Goal: Transaction & Acquisition: Purchase product/service

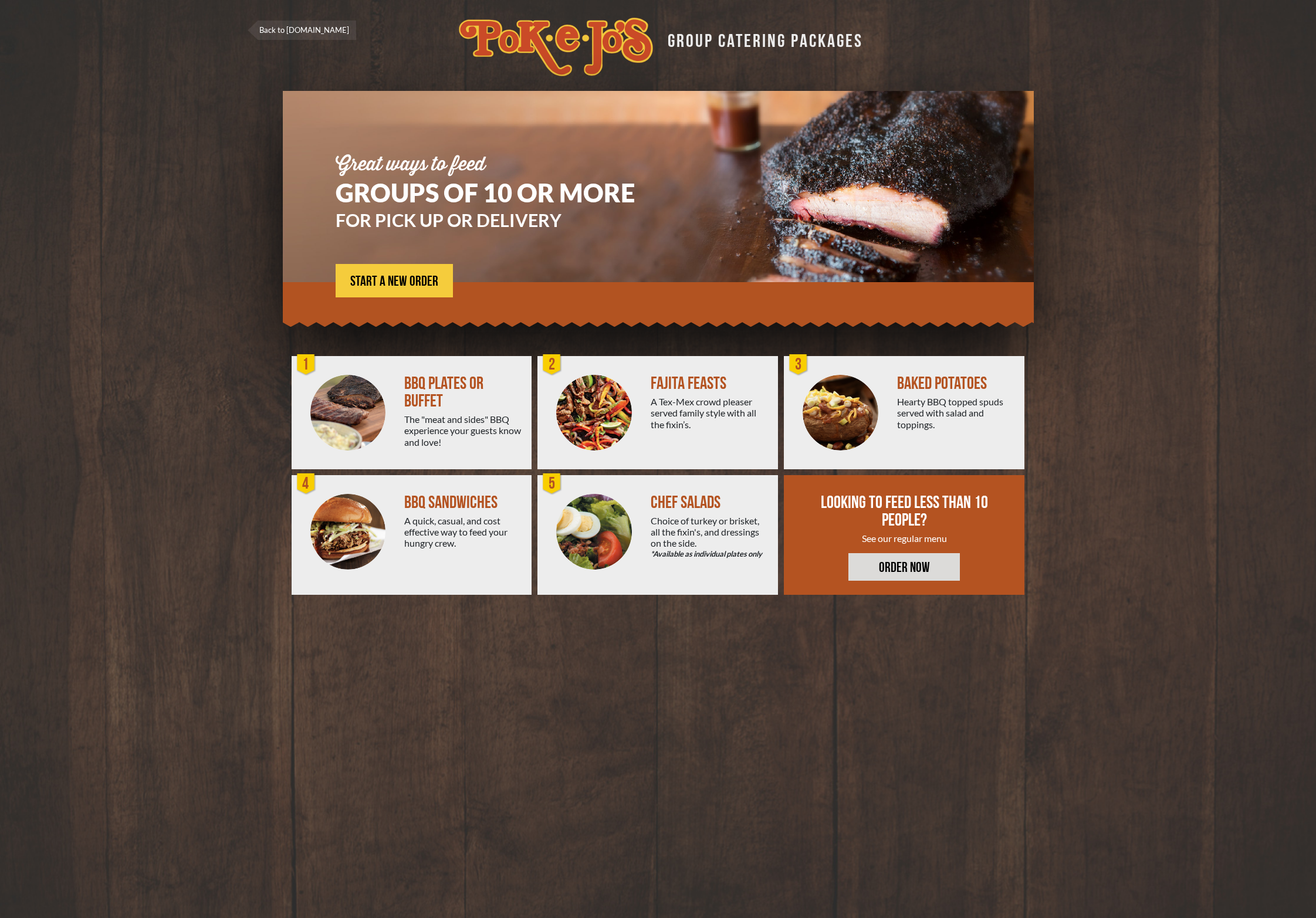
click at [597, 404] on img at bounding box center [594, 412] width 76 height 76
click at [933, 572] on link "ORDER NOW" at bounding box center [905, 568] width 112 height 28
click at [913, 561] on link "ORDER NOW" at bounding box center [905, 568] width 112 height 28
click at [665, 390] on div "FAJITA FEASTS" at bounding box center [709, 383] width 118 height 17
click at [417, 288] on span "START A NEW ORDER" at bounding box center [394, 281] width 88 height 14
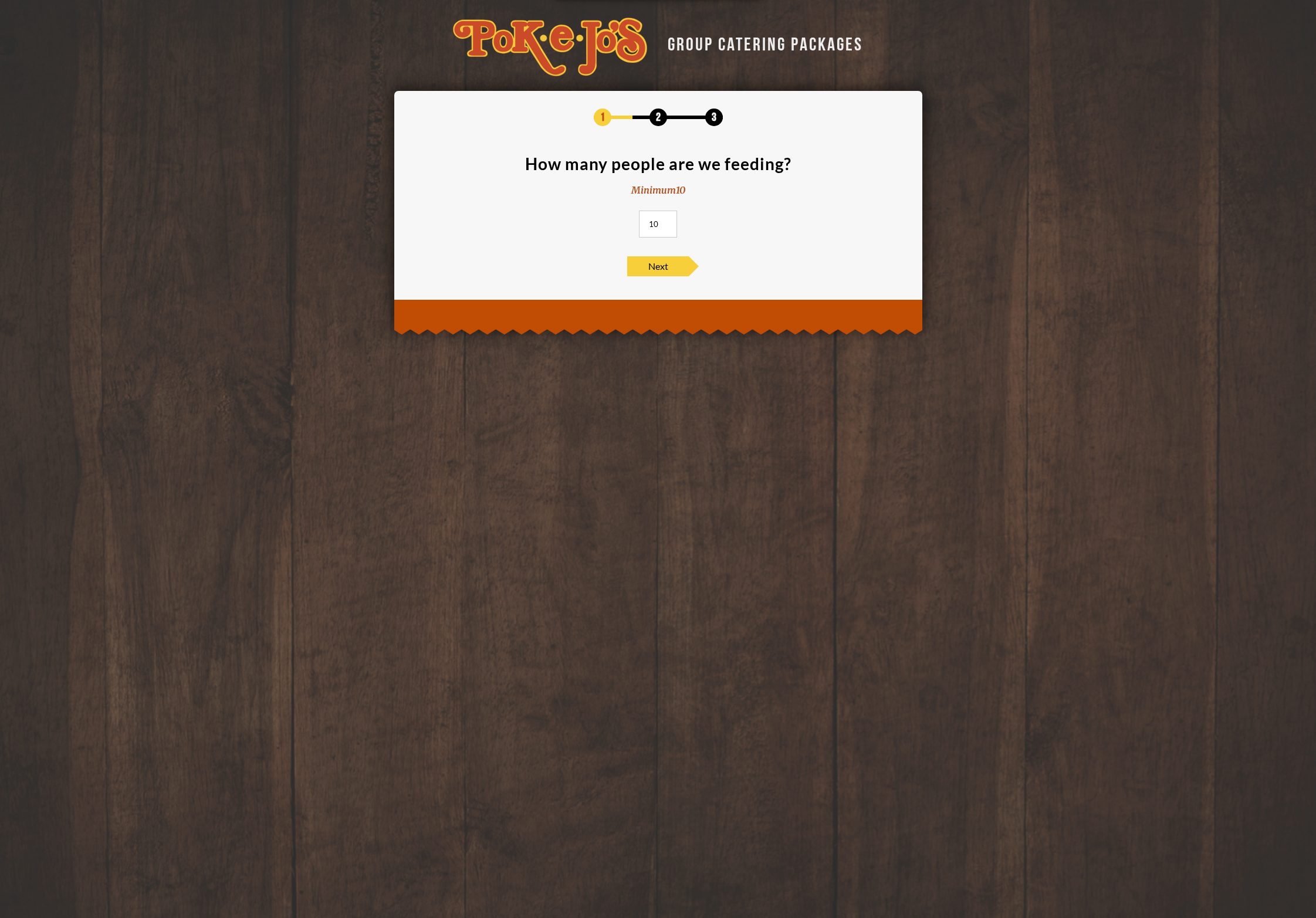
drag, startPoint x: 658, startPoint y: 224, endPoint x: 624, endPoint y: 227, distance: 34.1
click at [639, 228] on input "10" at bounding box center [658, 224] width 38 height 27
type input "50"
click at [658, 269] on span "Next" at bounding box center [658, 266] width 62 height 20
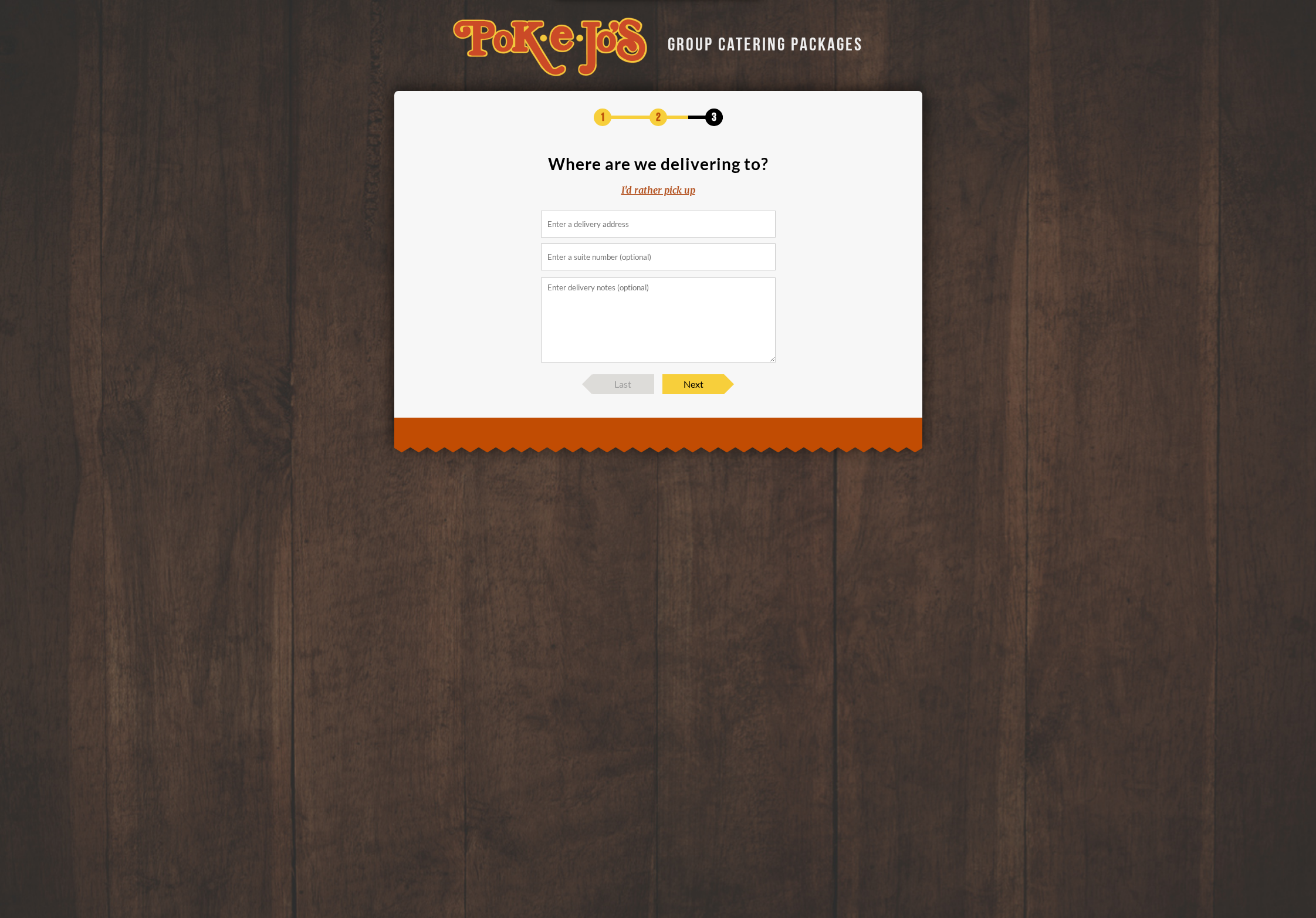
click at [667, 220] on input at bounding box center [658, 224] width 235 height 27
paste input "[STREET_ADDRESS]"
type input "[STREET_ADDRESS]"
click at [691, 318] on textarea at bounding box center [658, 320] width 235 height 85
click at [692, 267] on input "text" at bounding box center [658, 257] width 235 height 27
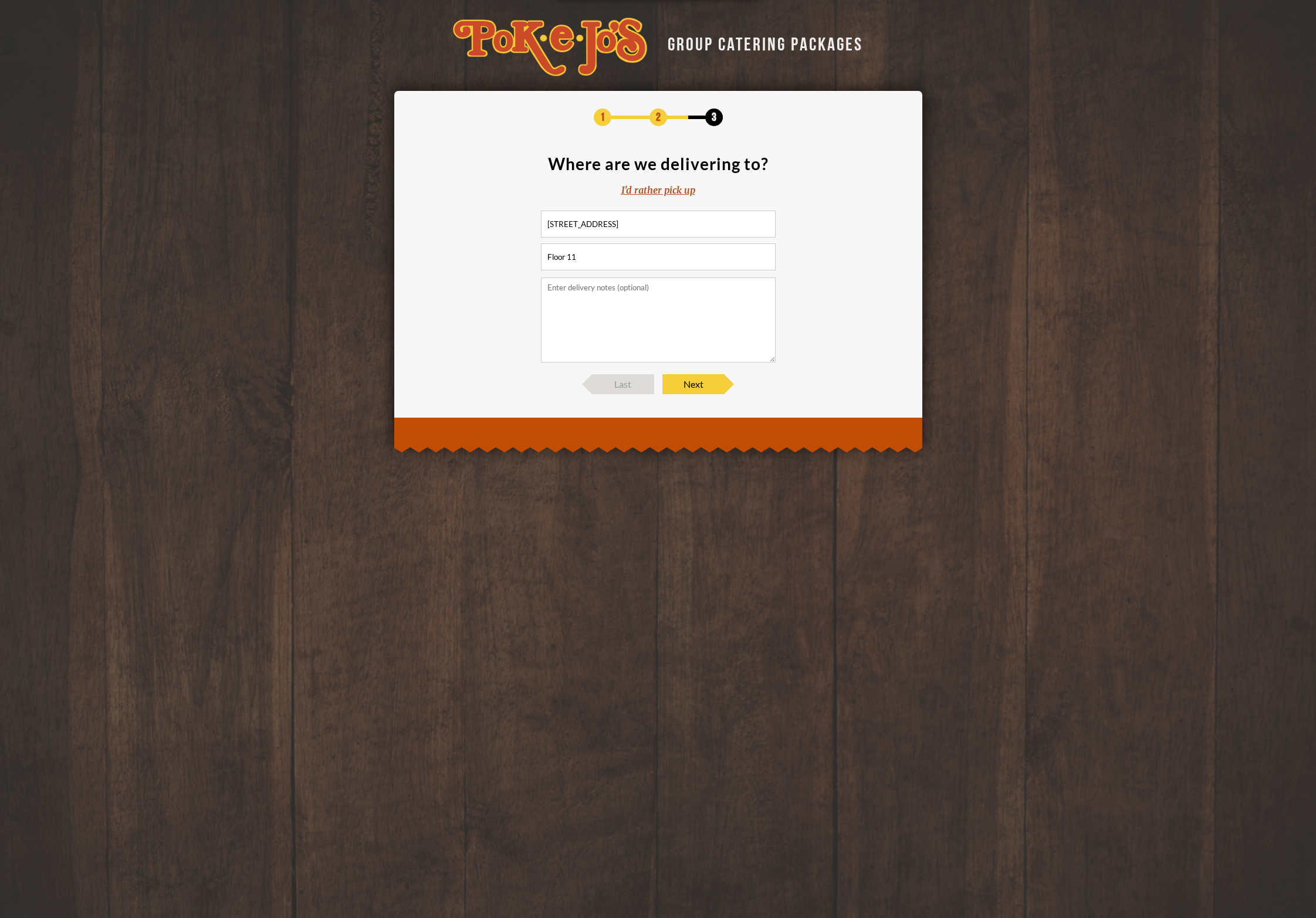
type input "Floor 11"
click at [784, 348] on section "Where are we delivering to? I'd rather pick up 11624 Burnet Rd, Austin, TX 7875…" at bounding box center [658, 259] width 493 height 207
click at [731, 325] on textarea at bounding box center [658, 320] width 235 height 85
click at [720, 347] on textarea at bounding box center [658, 320] width 235 height 85
type textarea "Will need to set up outside a conference room"
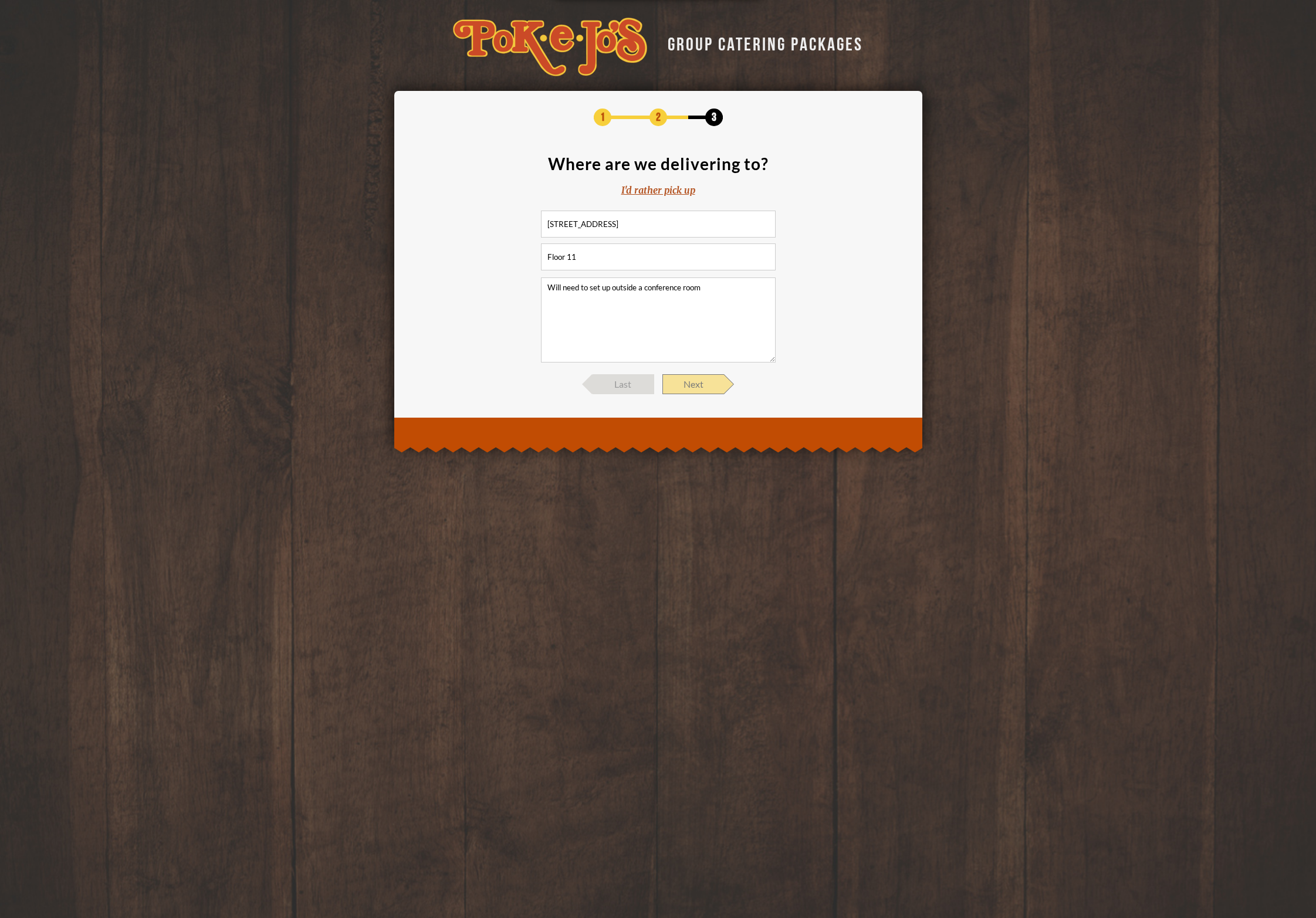
click at [693, 380] on span "Next" at bounding box center [693, 384] width 62 height 20
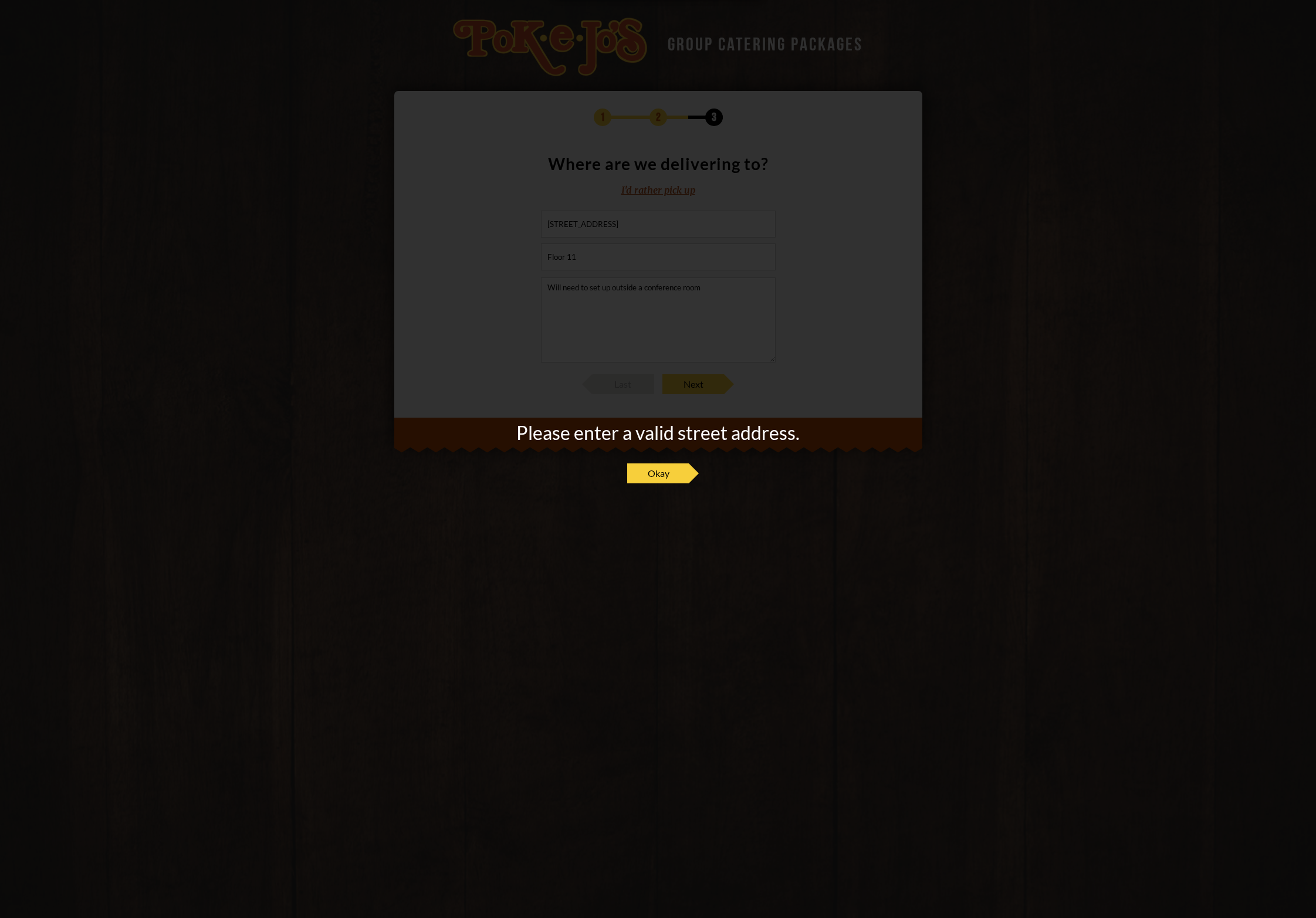
click at [670, 459] on div "Please enter a valid street address. Okay" at bounding box center [658, 459] width 284 height 72
click at [661, 466] on span "Okay" at bounding box center [658, 473] width 62 height 20
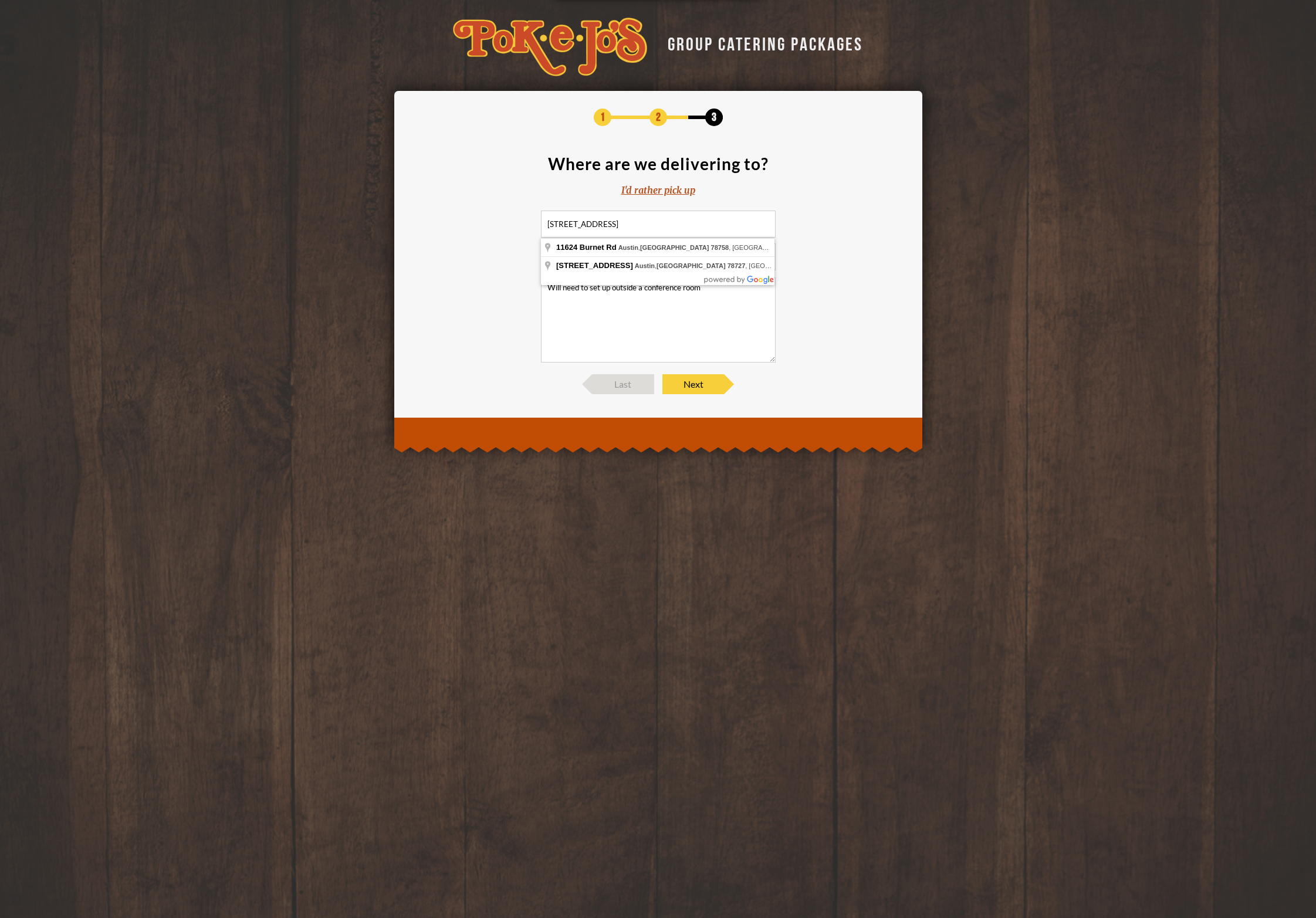
click at [609, 226] on input "[STREET_ADDRESS]" at bounding box center [658, 224] width 235 height 27
type input "[STREET_ADDRESS]"
click at [700, 380] on span "Next" at bounding box center [693, 384] width 62 height 20
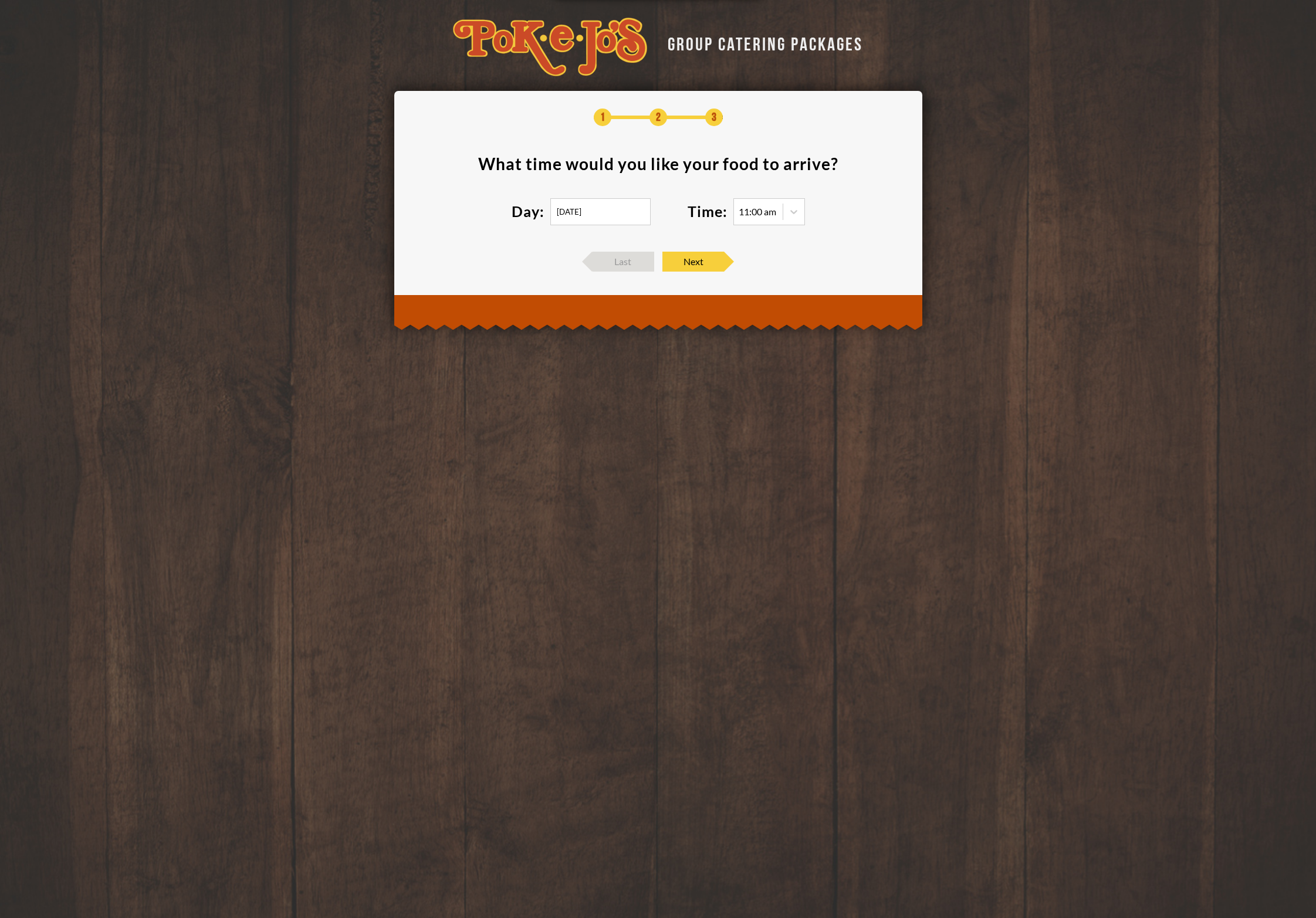
click at [633, 210] on input "[DATE]" at bounding box center [600, 211] width 100 height 27
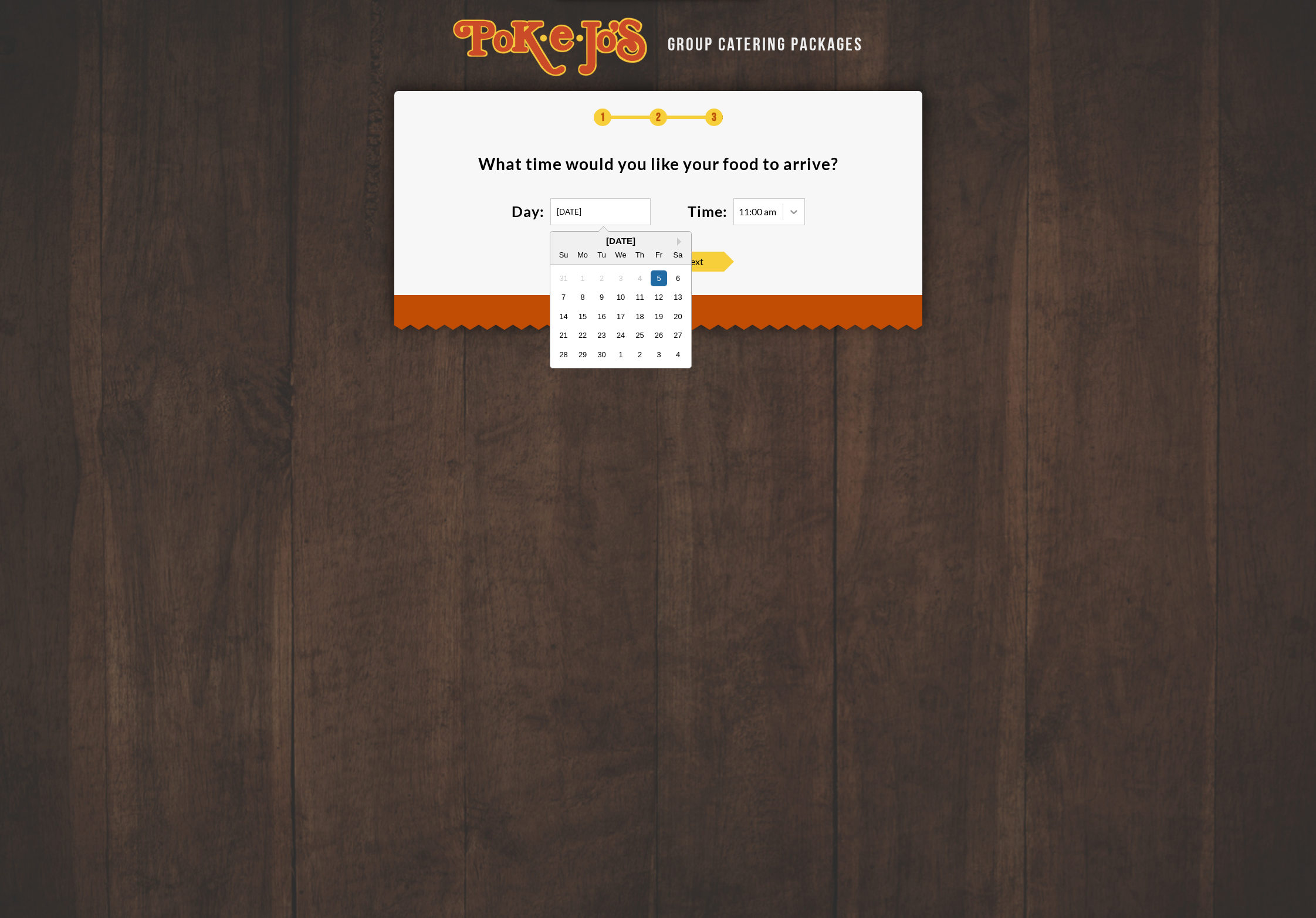
click at [789, 207] on icon at bounding box center [793, 211] width 11 height 11
click at [773, 273] on div "12:00 pm" at bounding box center [769, 268] width 71 height 17
click at [627, 297] on div "10" at bounding box center [620, 297] width 16 height 16
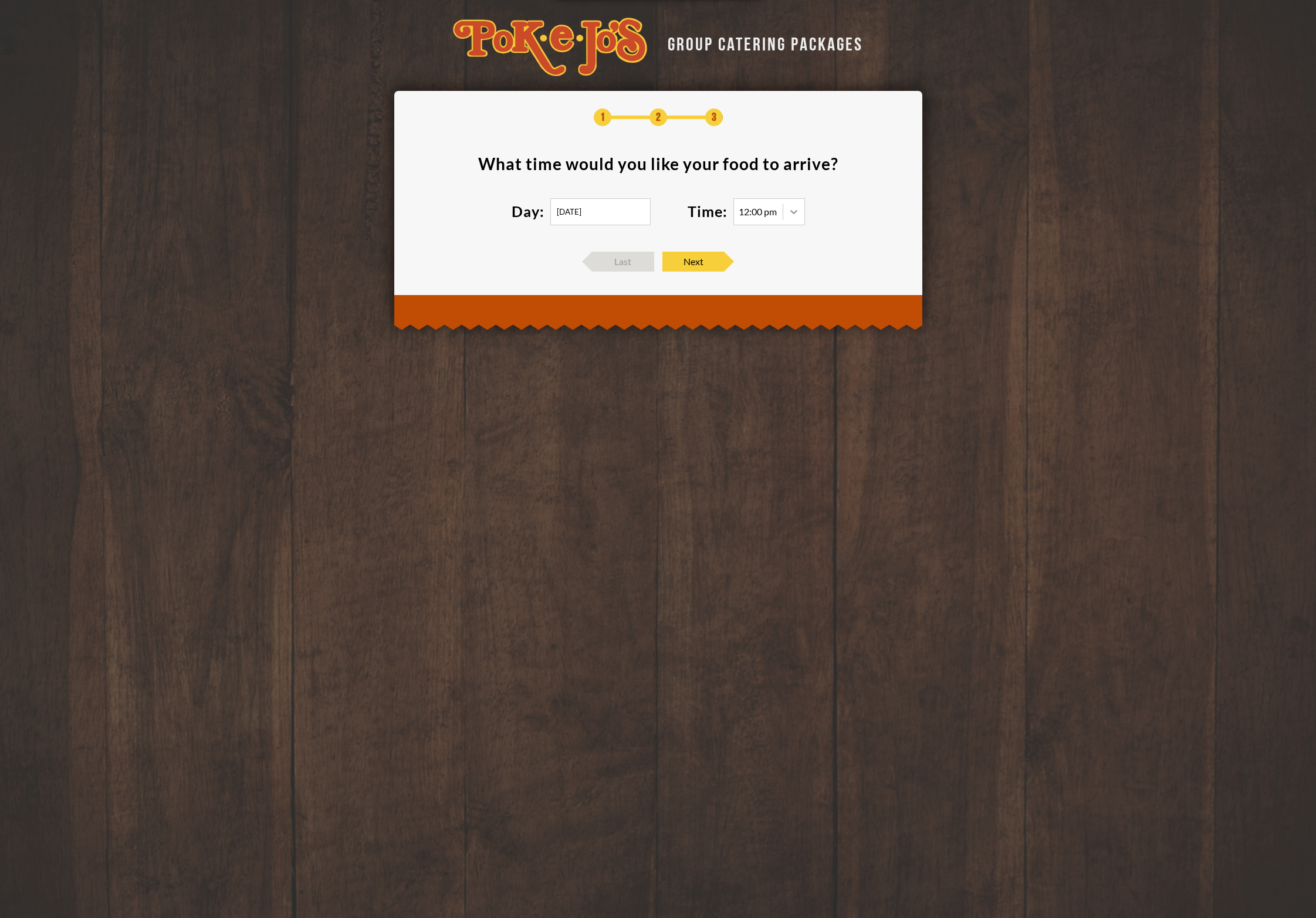
click at [789, 218] on div at bounding box center [794, 211] width 21 height 21
click at [757, 250] on div "11:30 am" at bounding box center [769, 252] width 71 height 17
click at [798, 212] on icon at bounding box center [793, 211] width 11 height 11
click at [763, 274] on div "3:30 pm" at bounding box center [769, 275] width 71 height 17
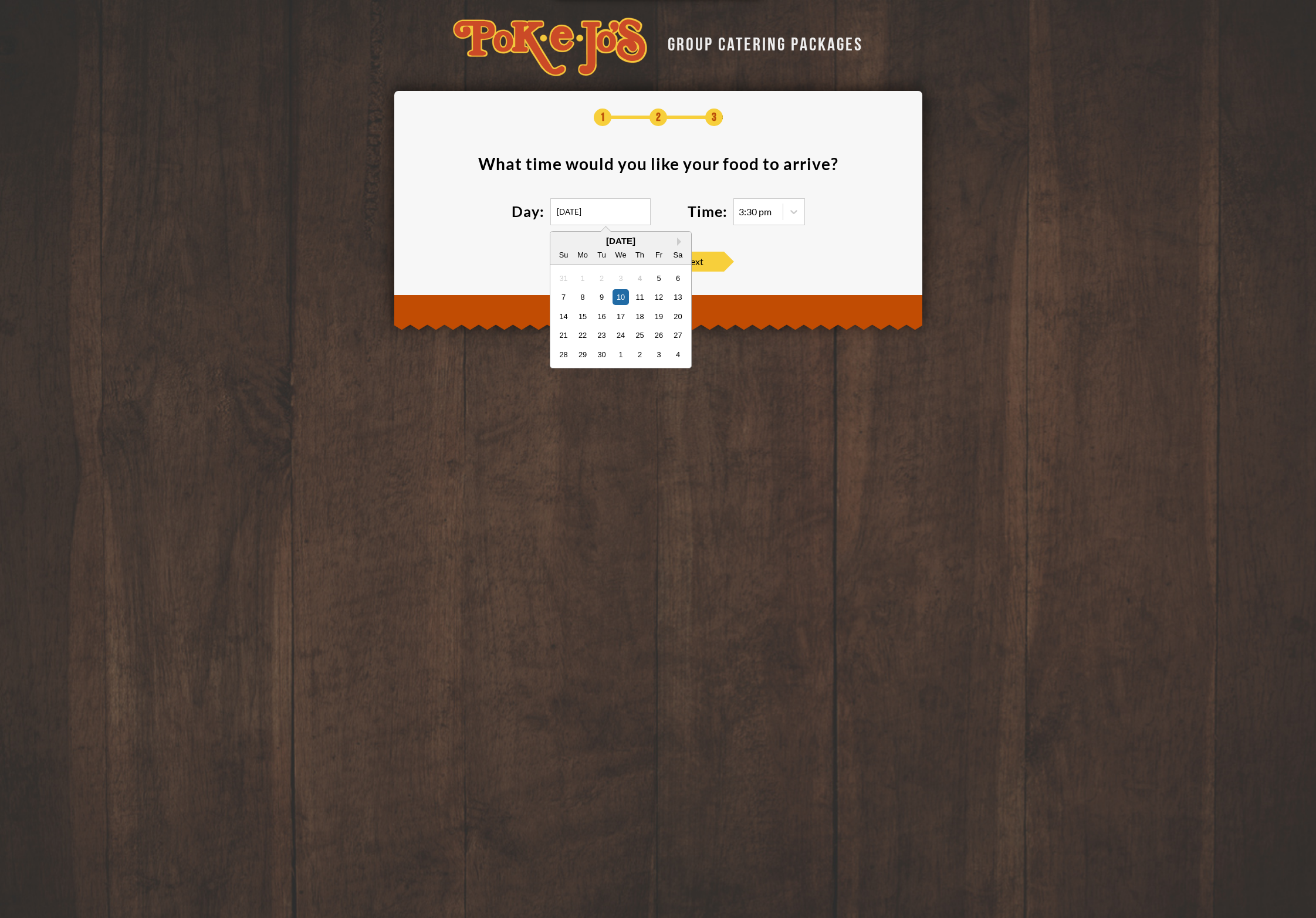
click at [616, 210] on input "[DATE]" at bounding box center [600, 211] width 100 height 27
click at [618, 313] on div "17" at bounding box center [620, 316] width 16 height 16
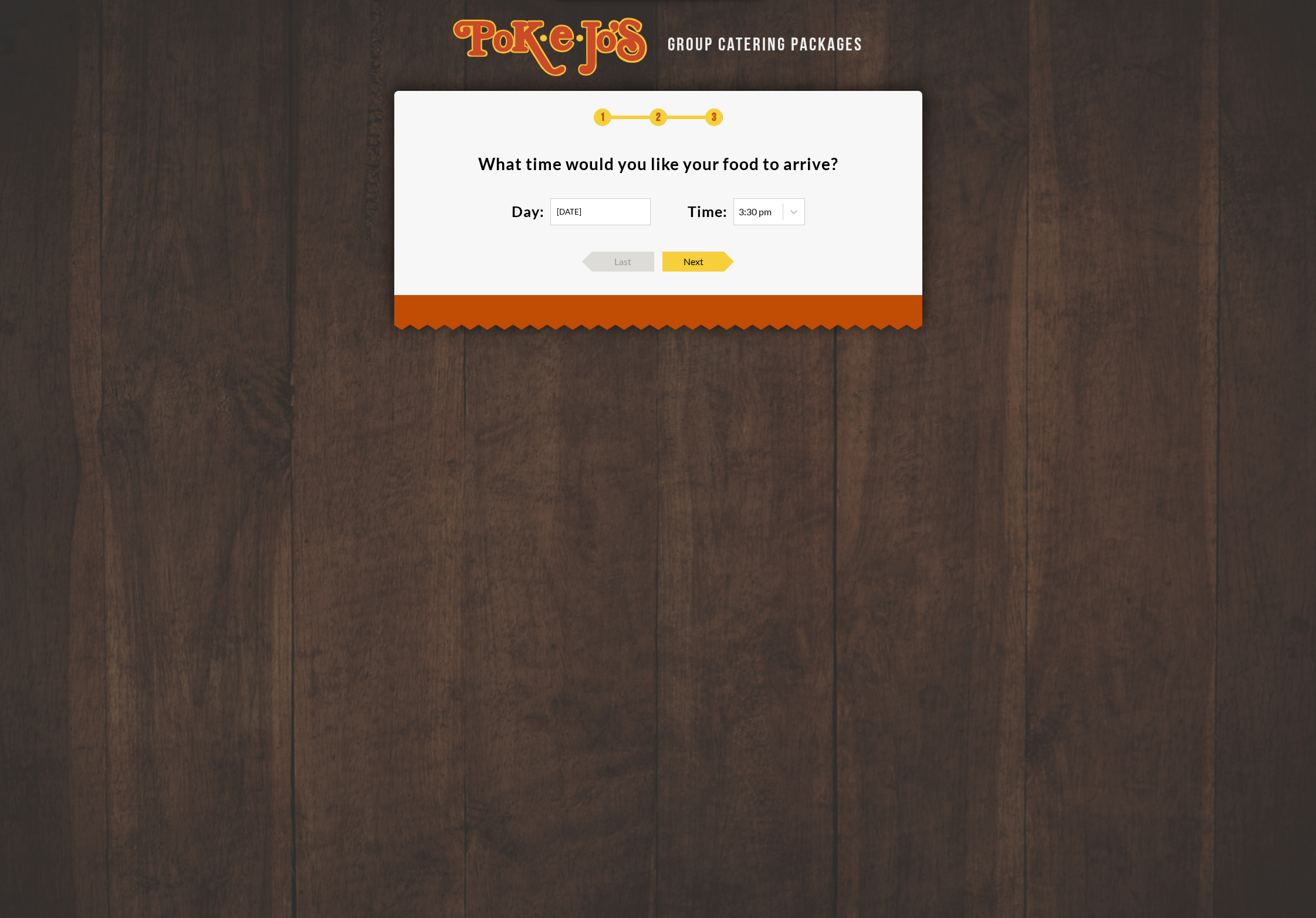
click at [774, 213] on div "3:30 pm" at bounding box center [759, 211] width 49 height 11
click at [792, 211] on icon at bounding box center [793, 211] width 11 height 11
click at [766, 326] on div "5:00 pm" at bounding box center [769, 325] width 71 height 17
click at [753, 214] on div "5:00 pm" at bounding box center [755, 211] width 33 height 10
click at [791, 213] on icon at bounding box center [793, 211] width 11 height 11
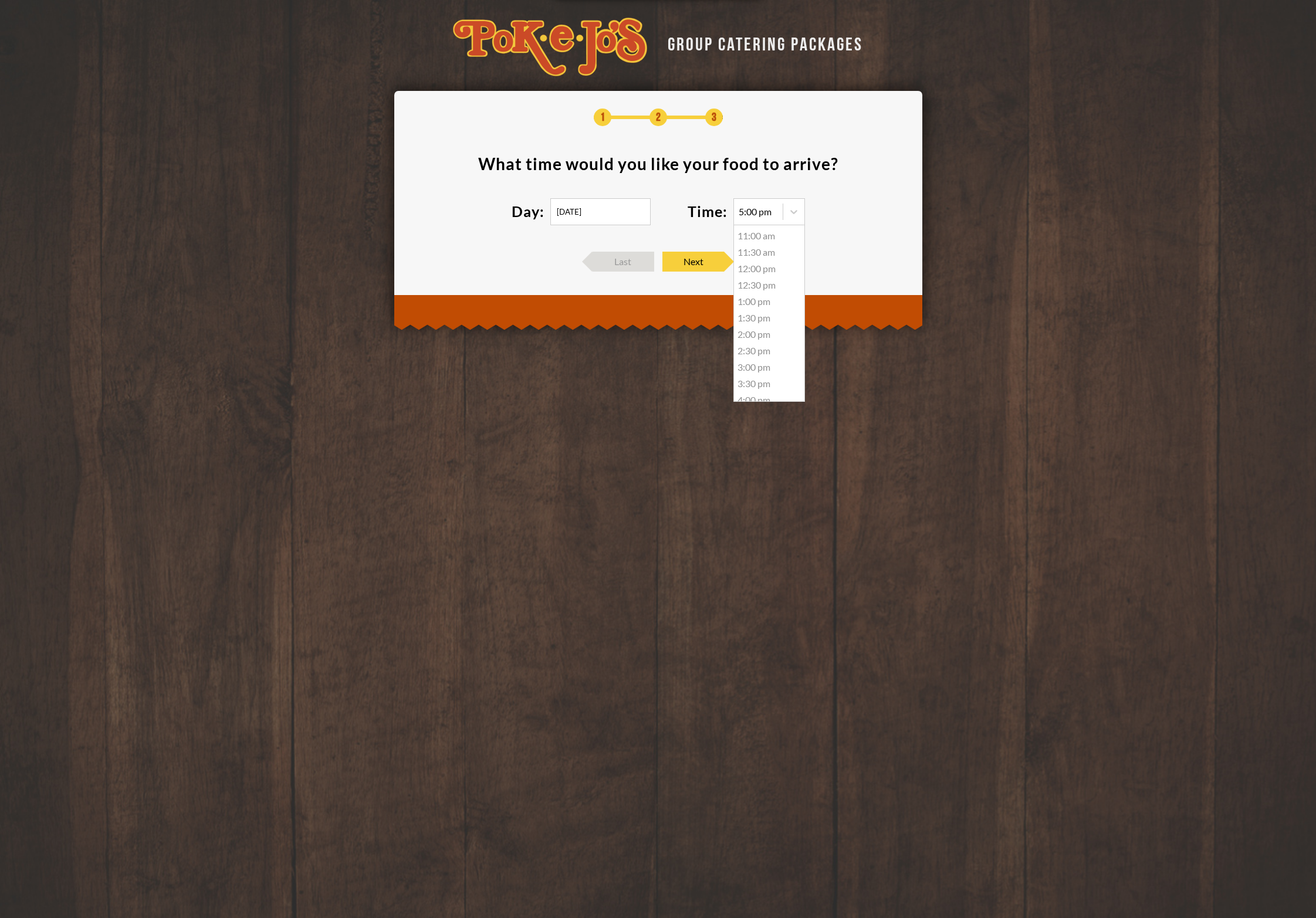
click at [753, 248] on div "11:30 am" at bounding box center [769, 252] width 71 height 17
click at [605, 217] on input "09/17/2025" at bounding box center [600, 211] width 100 height 27
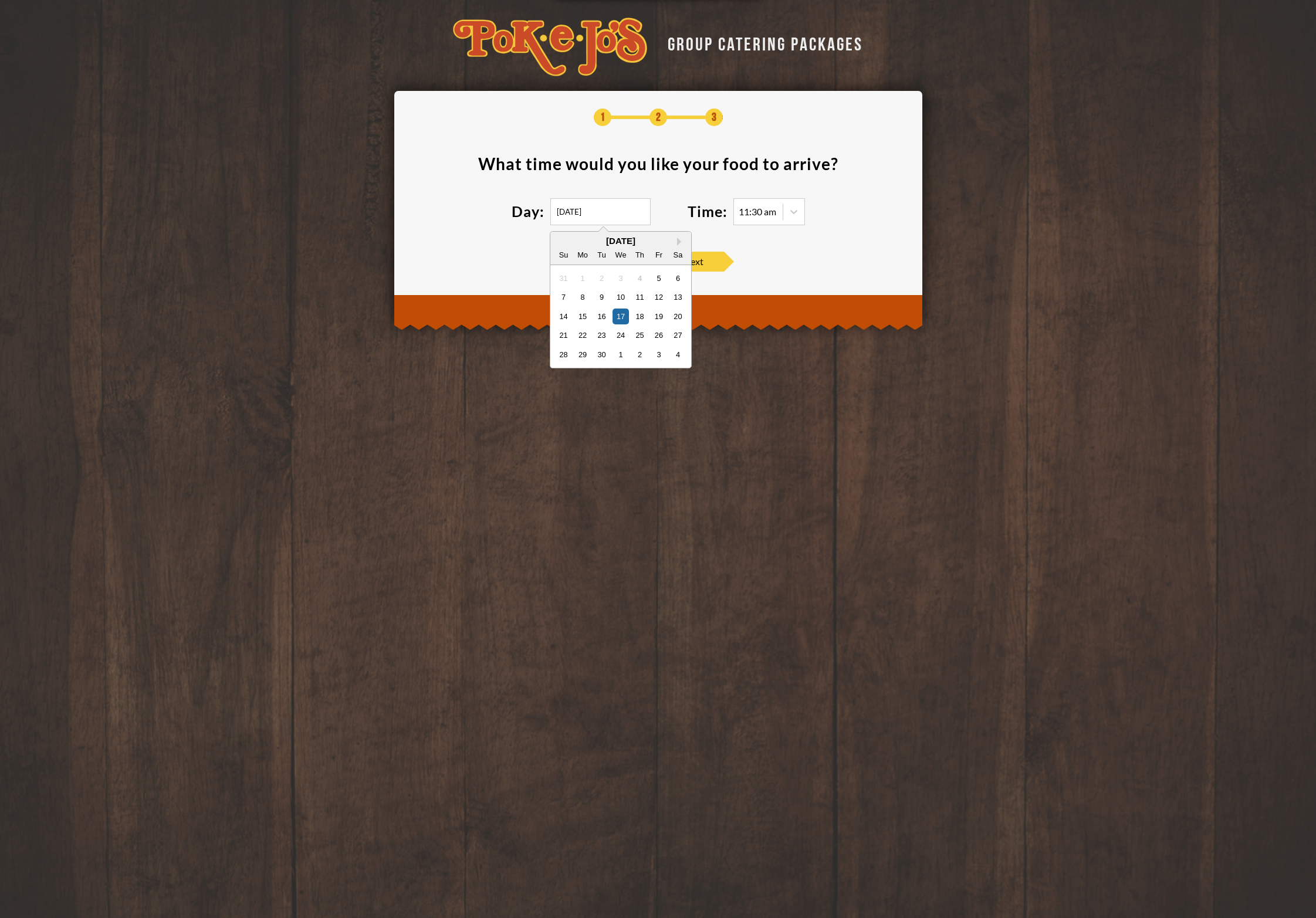
click at [624, 296] on div "10" at bounding box center [620, 297] width 16 height 16
type input "[DATE]"
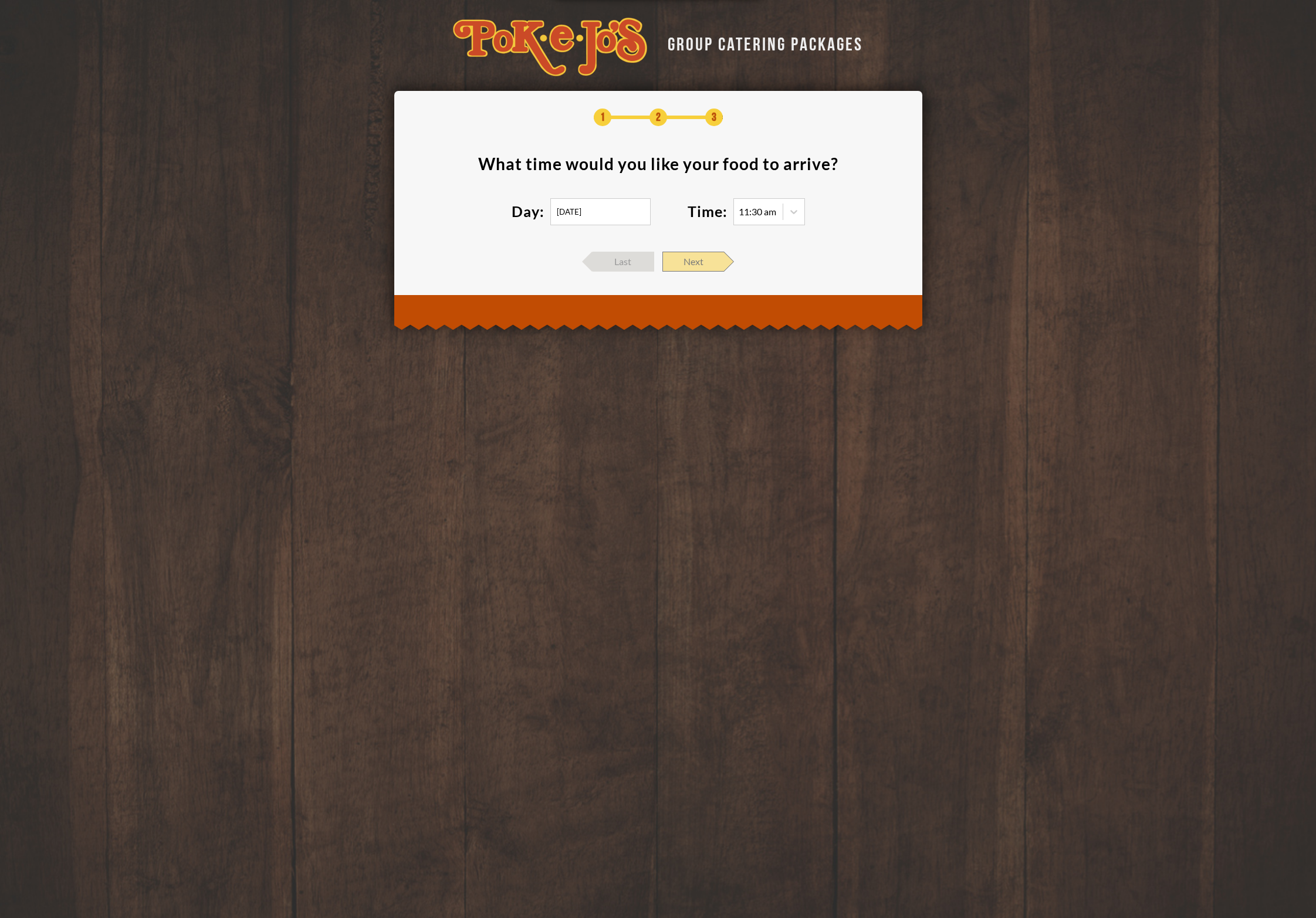
click at [704, 263] on span "Next" at bounding box center [693, 261] width 62 height 20
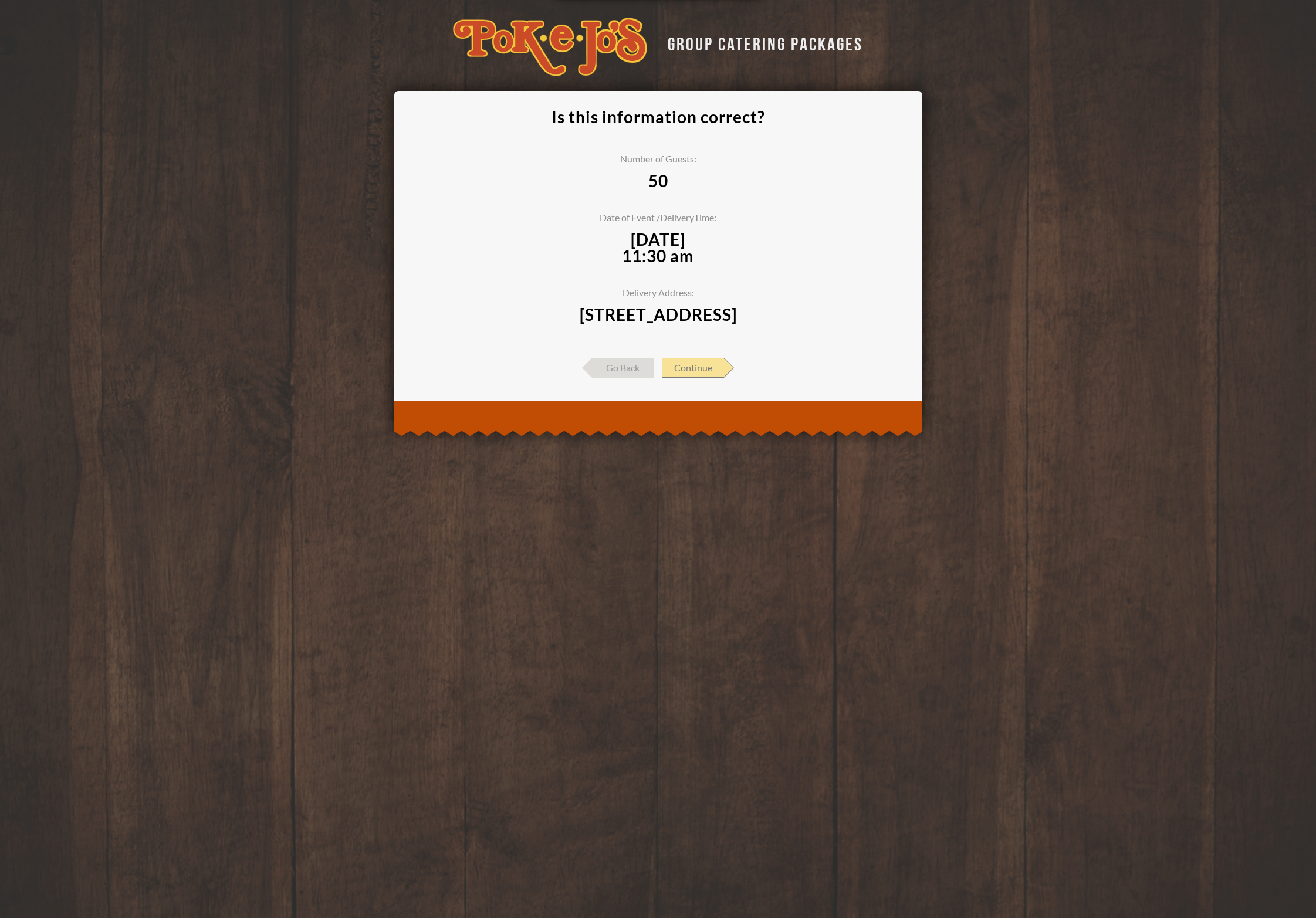
click at [717, 376] on span "Continue" at bounding box center [692, 368] width 62 height 20
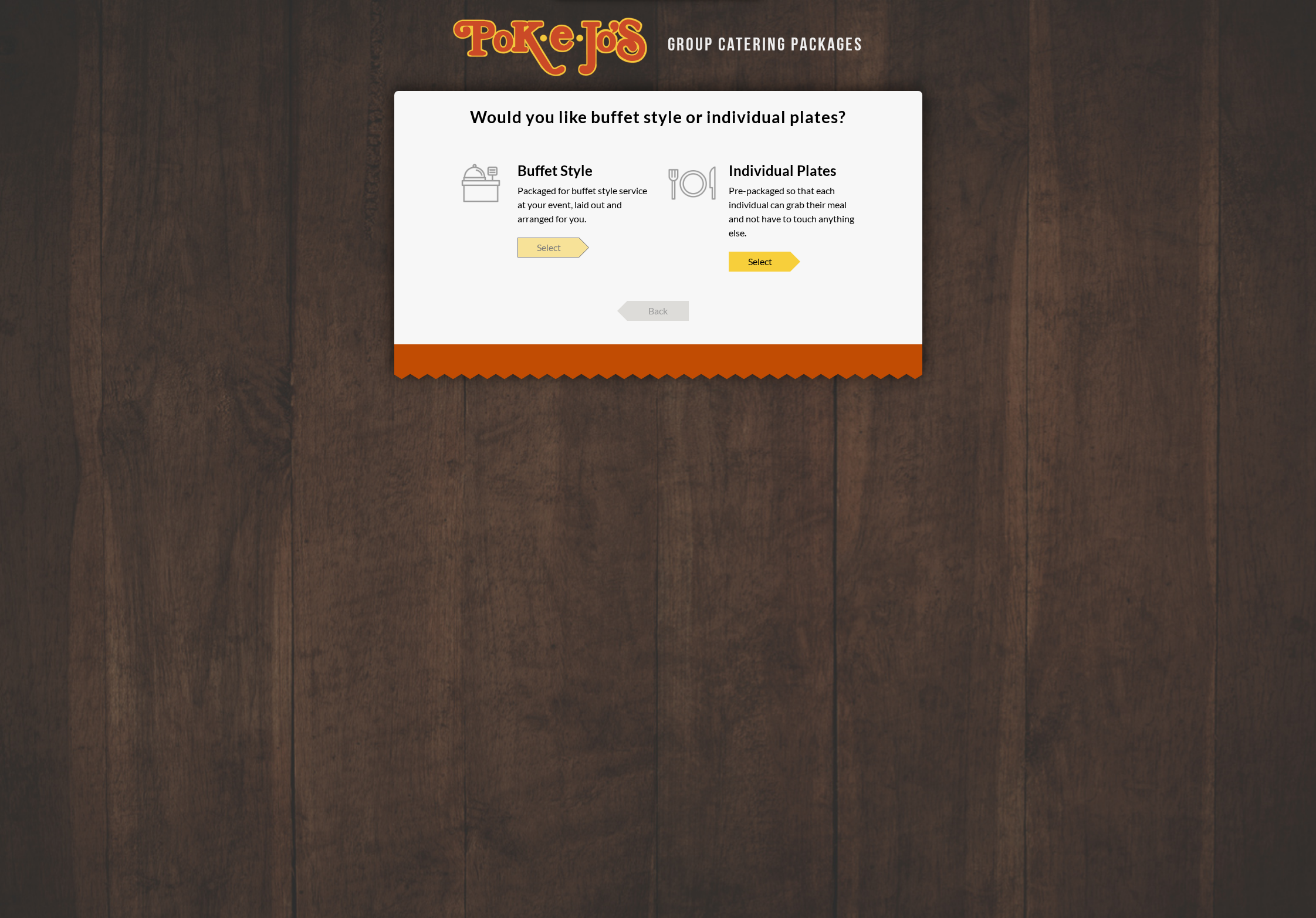
click at [555, 253] on span "Select" at bounding box center [548, 247] width 62 height 20
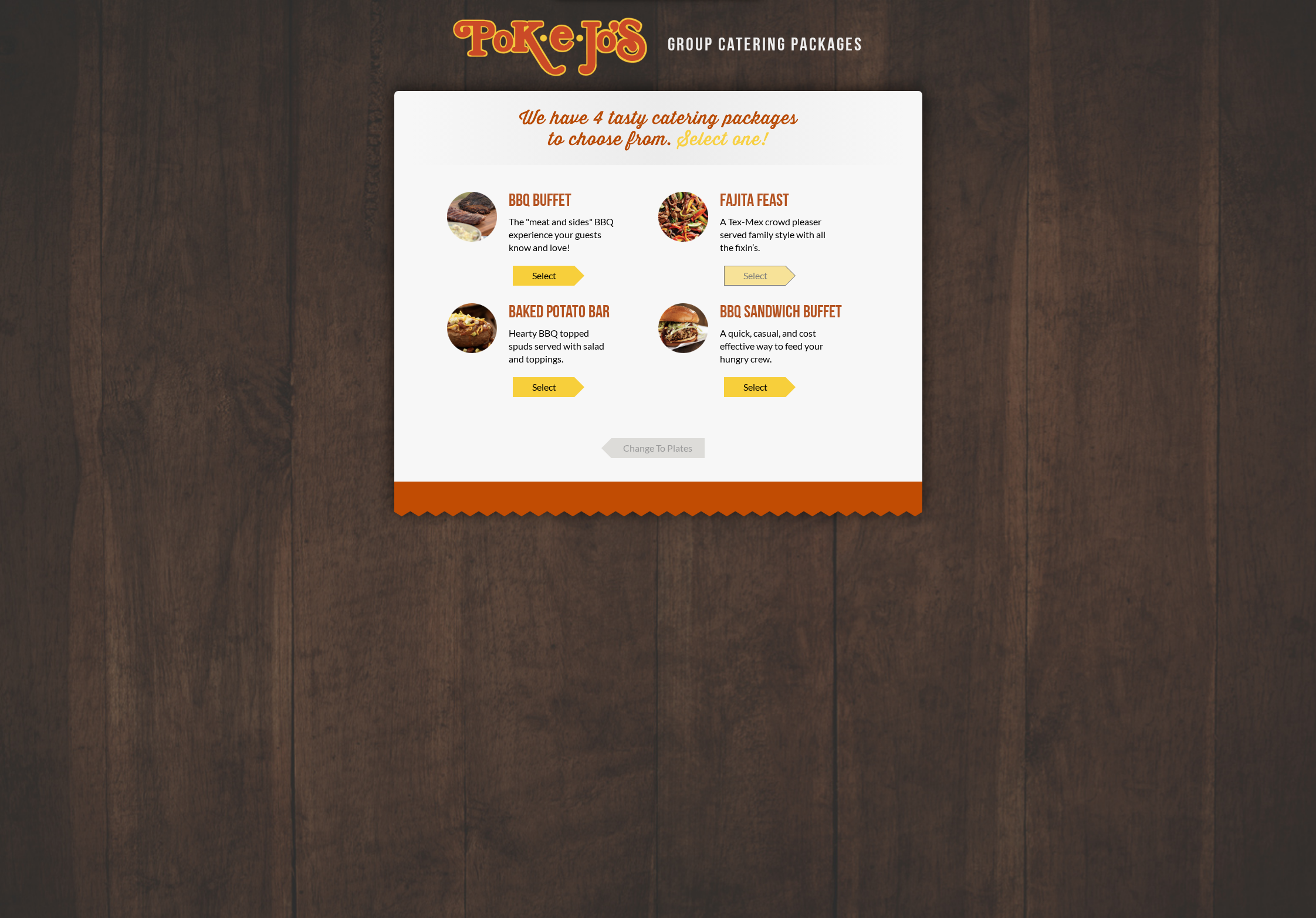
click at [750, 266] on span "Select" at bounding box center [754, 275] width 62 height 20
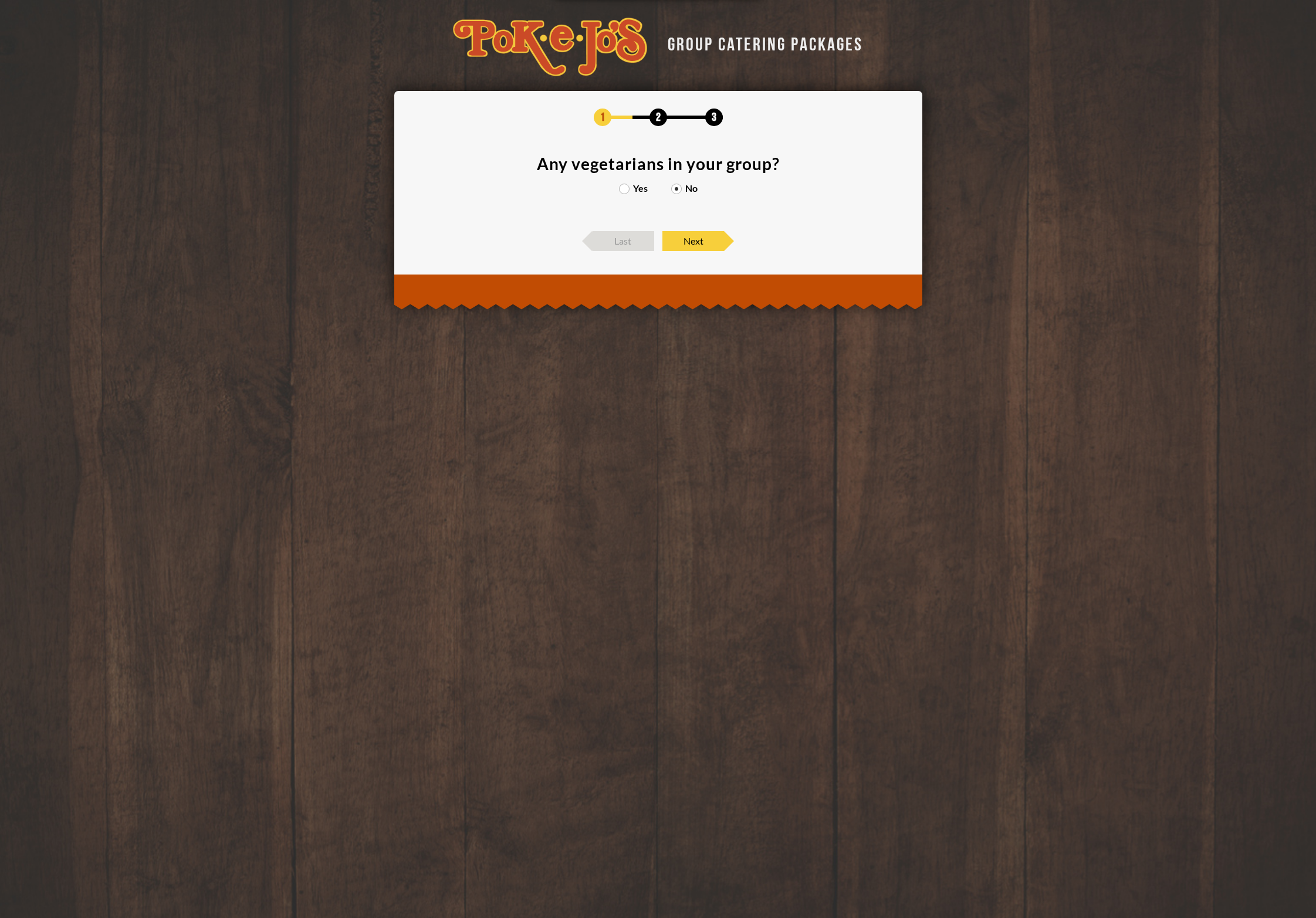
click at [629, 189] on label "Yes" at bounding box center [633, 188] width 29 height 10
click at [0, 0] on input "Yes" at bounding box center [0, 0] width 0 height 0
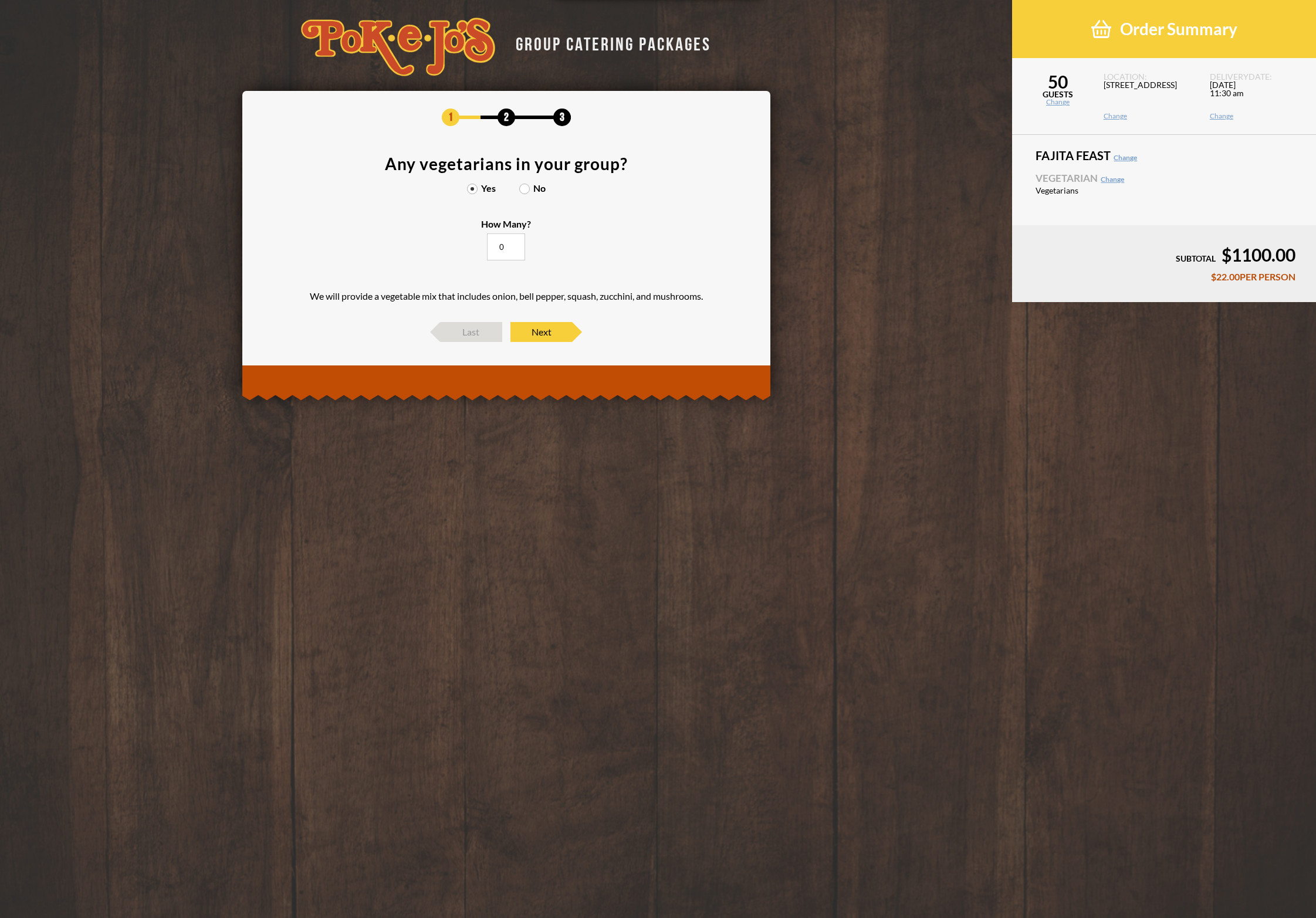
drag, startPoint x: 505, startPoint y: 246, endPoint x: 485, endPoint y: 251, distance: 20.6
click at [487, 251] on input "0" at bounding box center [506, 246] width 38 height 27
type input "25"
click at [596, 266] on section "Any vegetarians in your group? Yes No How Many? 25 We will provide a vegetable …" at bounding box center [506, 232] width 493 height 155
click at [558, 328] on span "Next" at bounding box center [541, 332] width 62 height 20
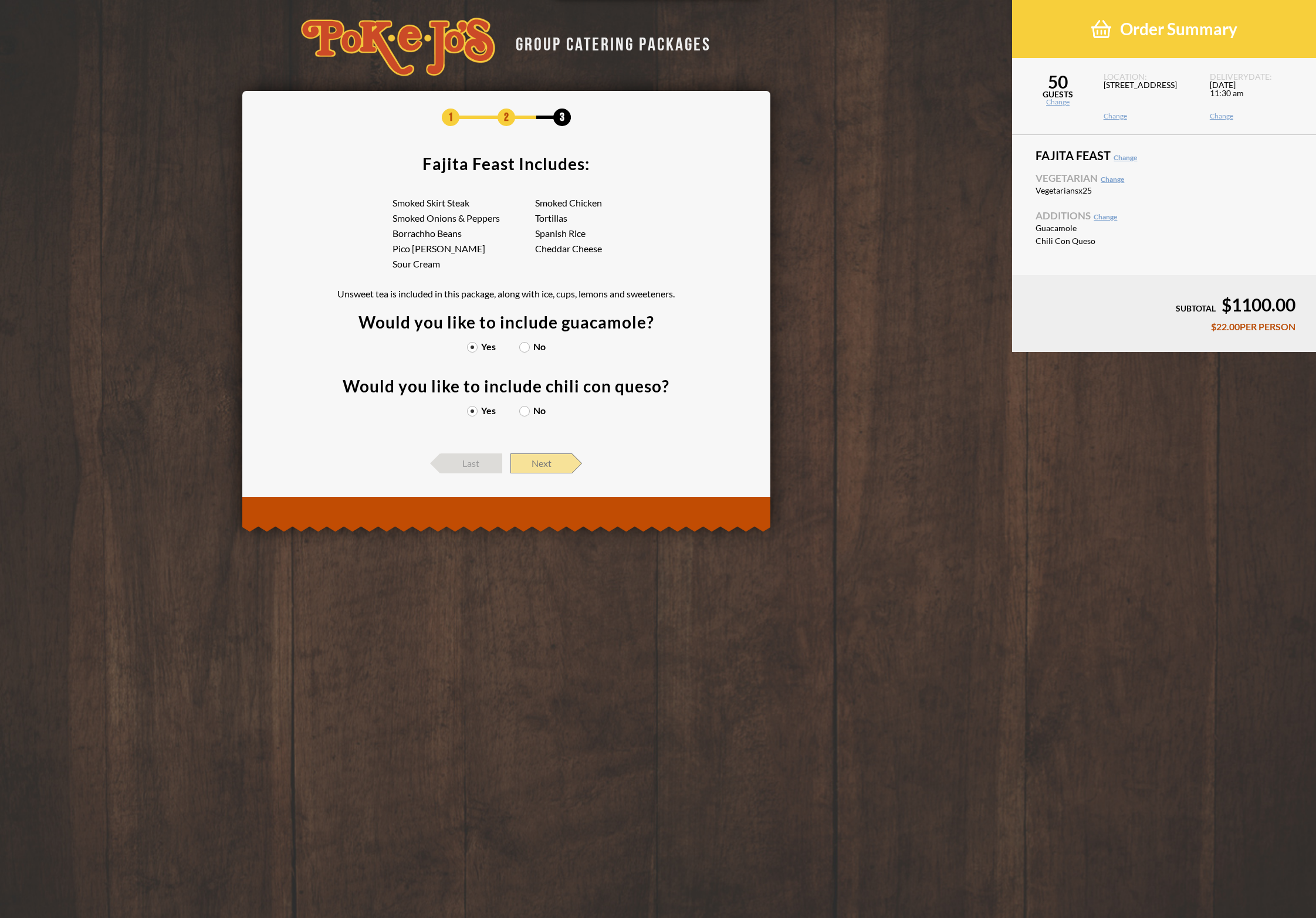
click at [548, 470] on span "Next" at bounding box center [541, 463] width 62 height 20
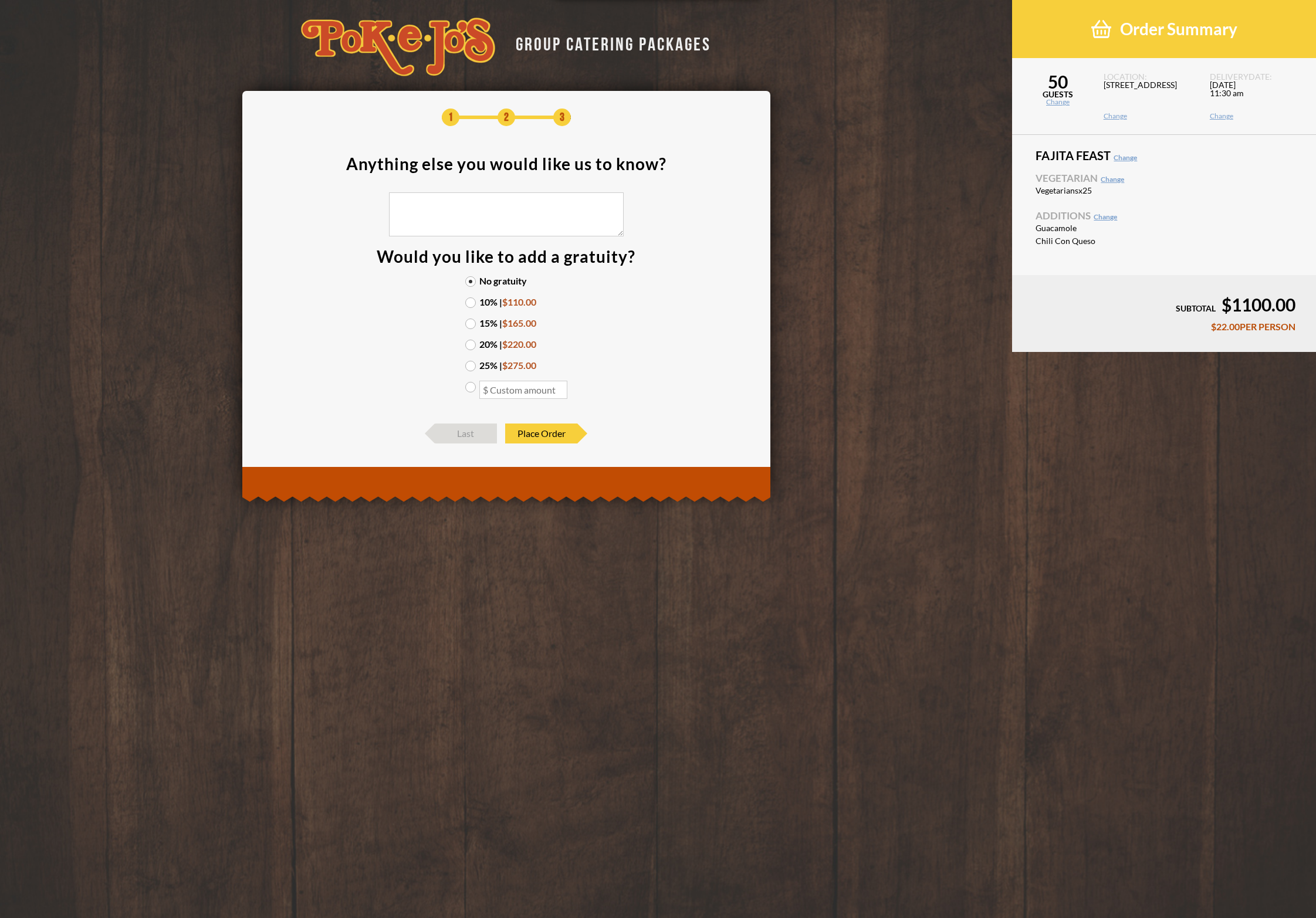
click at [476, 322] on label "15% | $165.00" at bounding box center [506, 323] width 82 height 10
click at [0, 0] on input "15% | $165.00" at bounding box center [0, 0] width 0 height 0
click at [598, 211] on textarea at bounding box center [506, 214] width 235 height 44
click at [675, 273] on section "Anything else you would like us to know? Would you like to add a gratuity? No g…" at bounding box center [506, 284] width 493 height 257
click at [664, 280] on section "Anything else you would like us to know? Would you like to add a gratuity? No g…" at bounding box center [506, 284] width 493 height 257
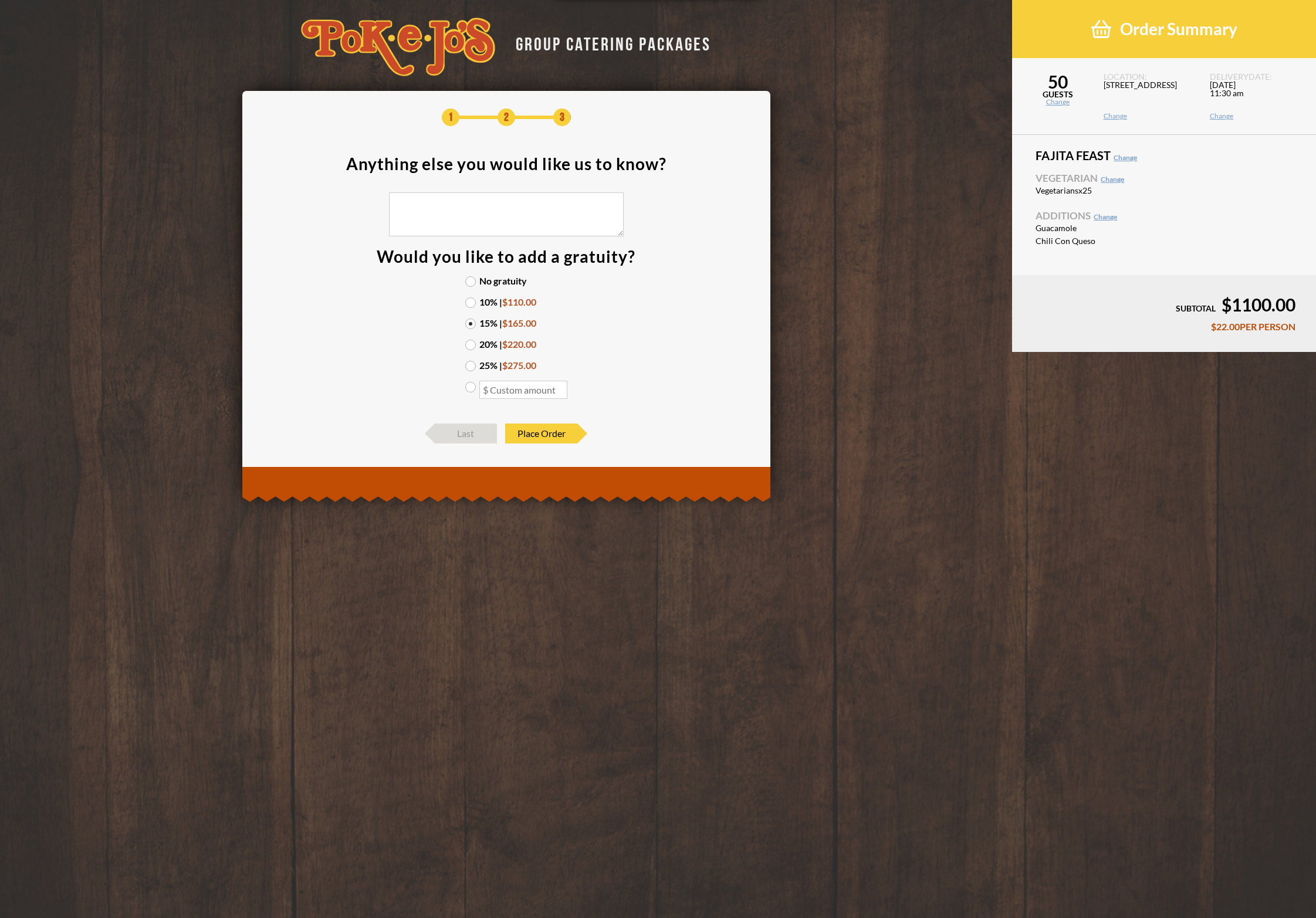
click at [147, 569] on div "GROUP CATERING PACKAGES 1 2 3 Anything else you would like us to know? Would yo…" at bounding box center [658, 459] width 1316 height 918
click at [559, 433] on span "Place Order" at bounding box center [541, 433] width 72 height 20
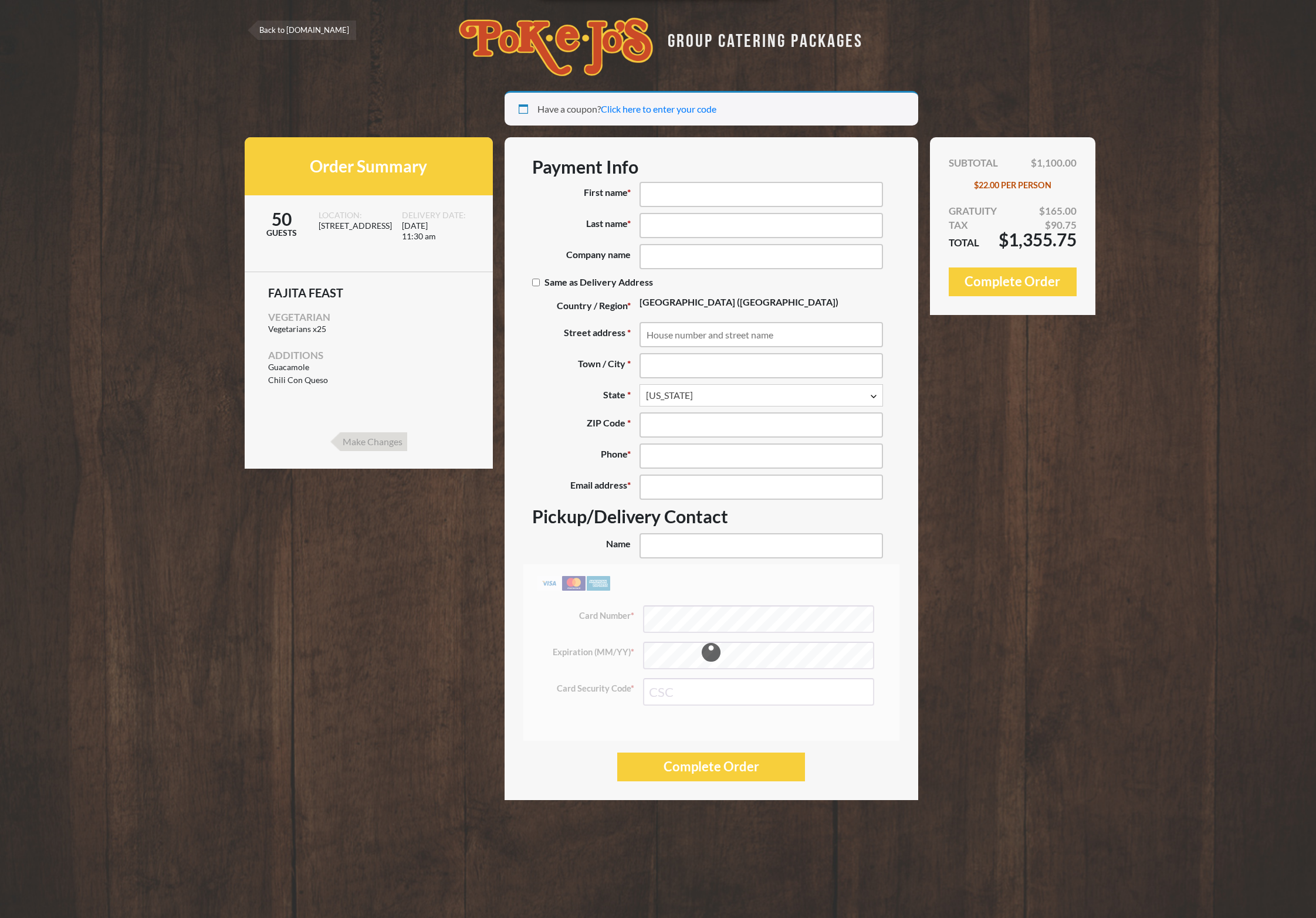
select select "TX"
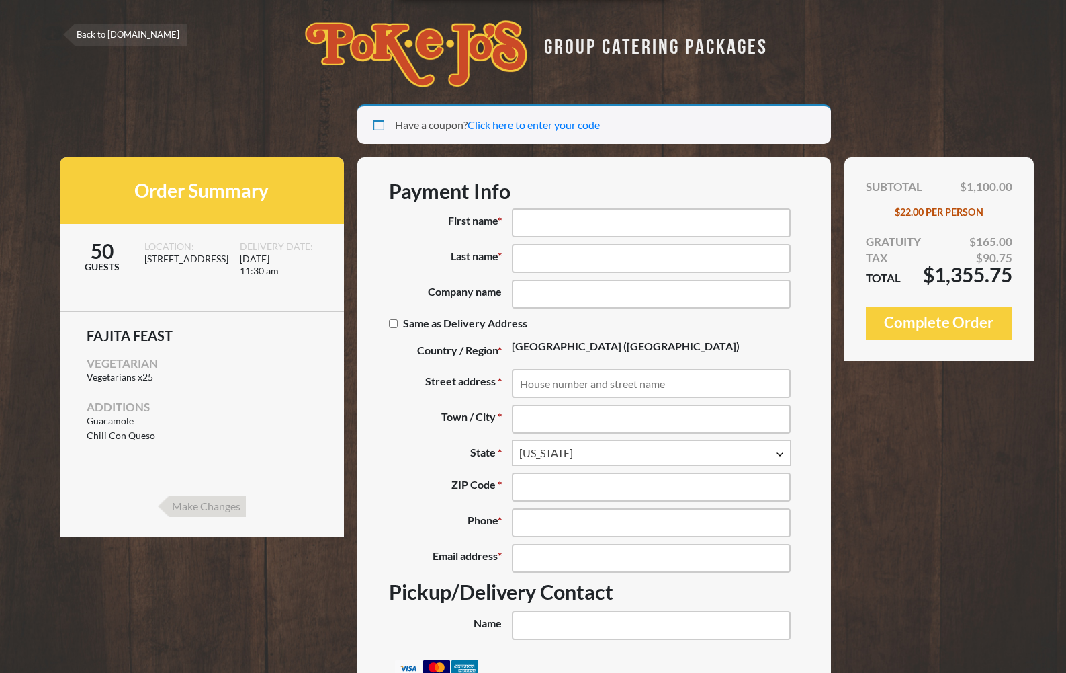
click at [85, 39] on link "Back to [DOMAIN_NAME]" at bounding box center [125, 35] width 124 height 22
select select "[GEOGRAPHIC_DATA]"
click at [224, 508] on input "Make Changes" at bounding box center [202, 506] width 88 height 22
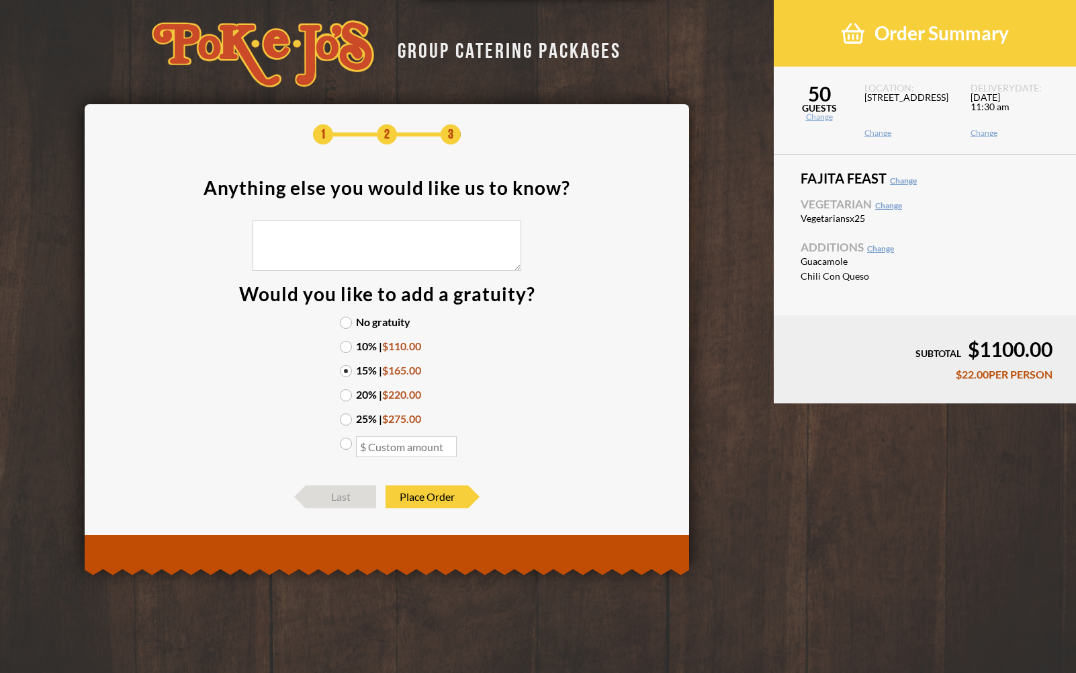
click at [376, 257] on textarea at bounding box center [387, 245] width 269 height 50
click at [340, 499] on span "Last" at bounding box center [341, 496] width 71 height 23
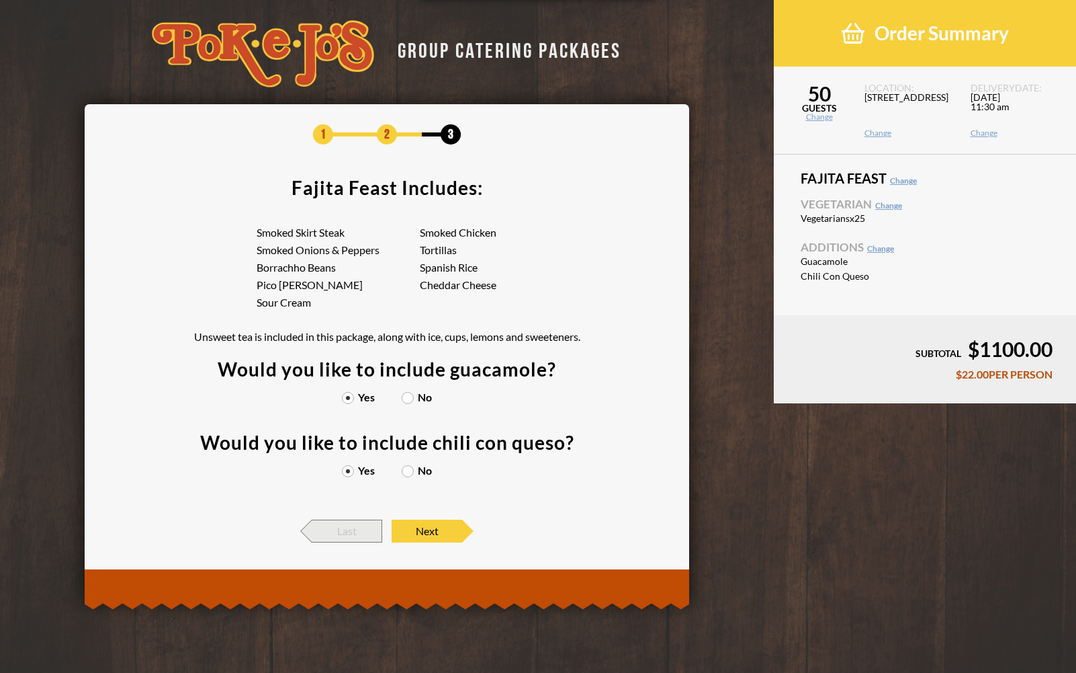
click at [337, 535] on span "Last" at bounding box center [347, 530] width 71 height 23
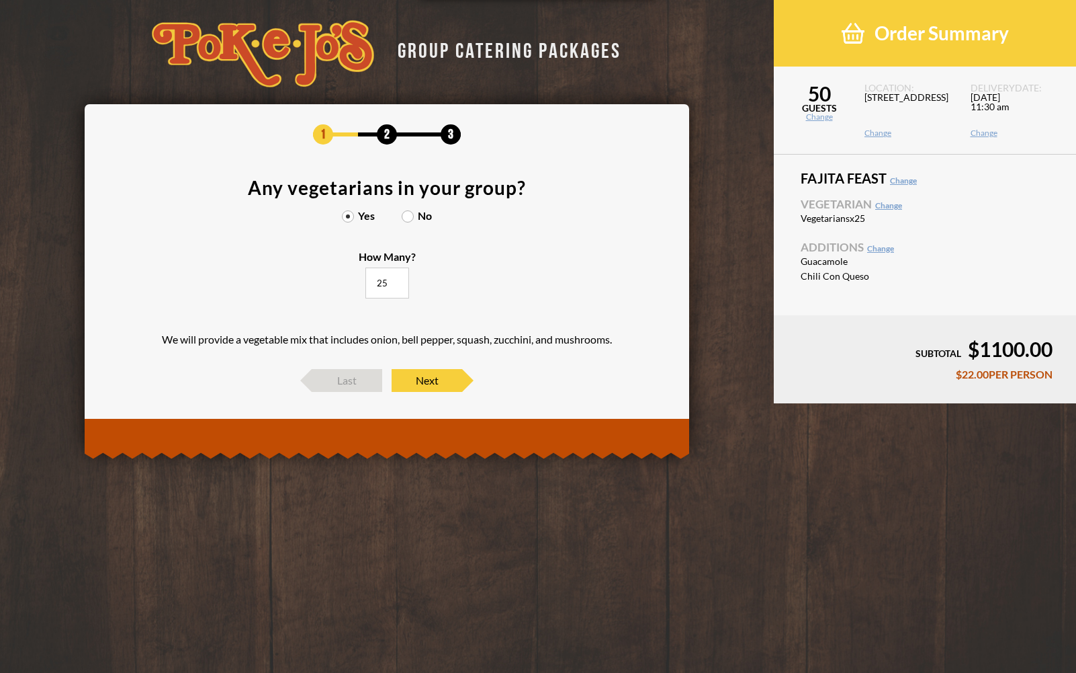
drag, startPoint x: 386, startPoint y: 284, endPoint x: 369, endPoint y: 286, distance: 16.9
click at [369, 286] on input "25" at bounding box center [388, 282] width 44 height 31
type input "60"
click at [350, 381] on span "Last" at bounding box center [347, 380] width 71 height 23
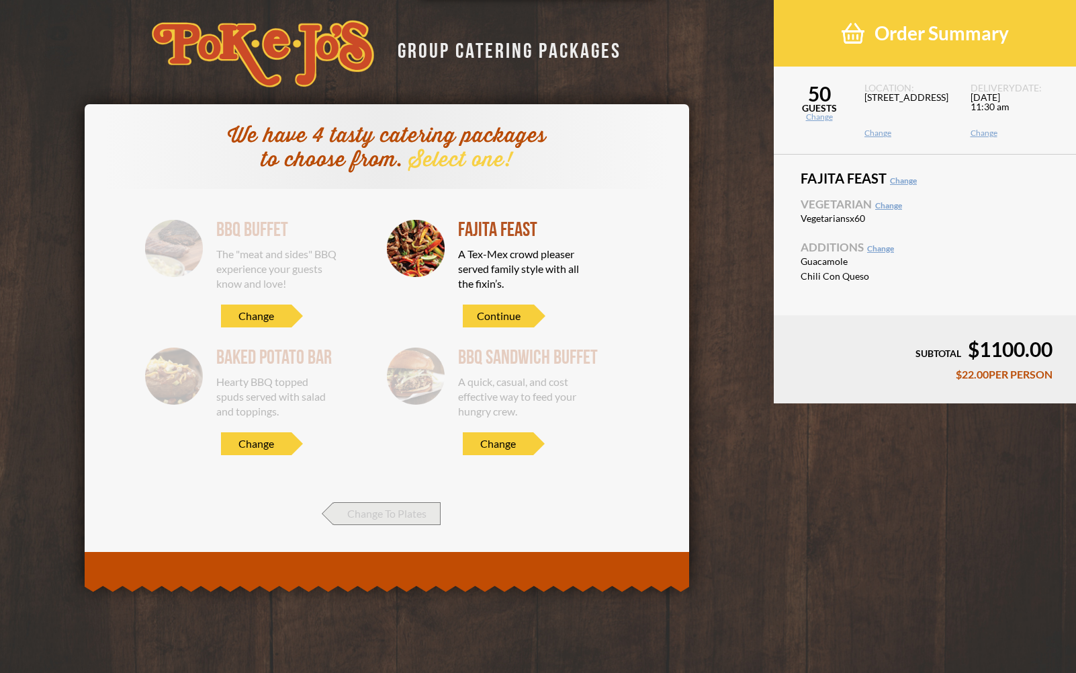
click at [358, 516] on span "Change To Plates" at bounding box center [387, 513] width 107 height 23
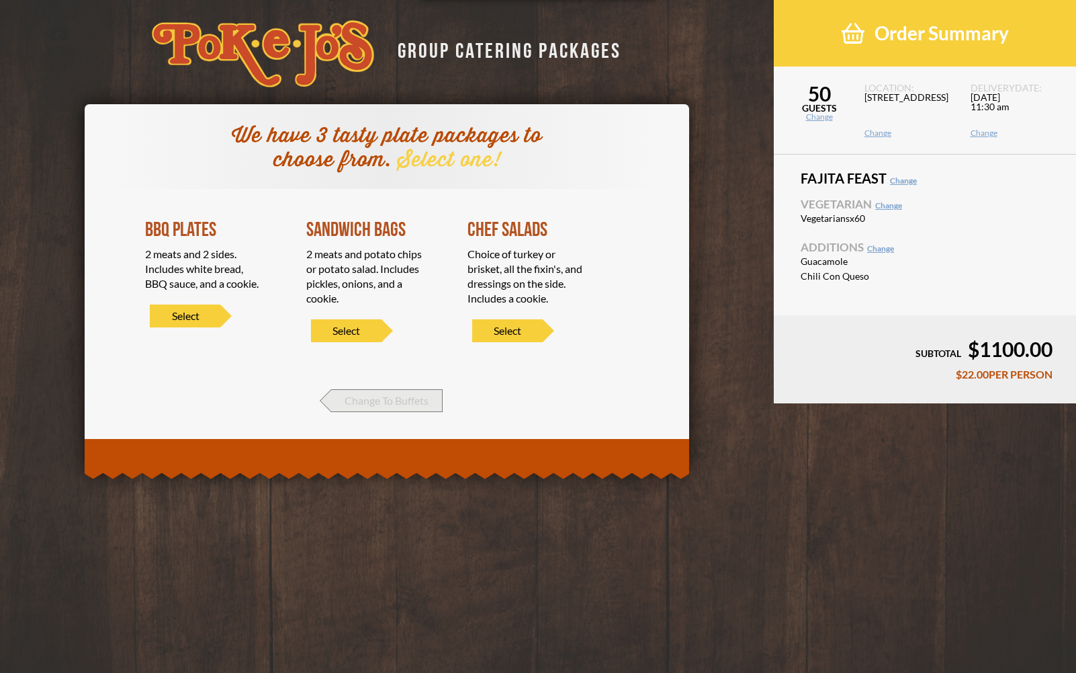
click at [362, 398] on span "Change To Buffets" at bounding box center [387, 400] width 112 height 23
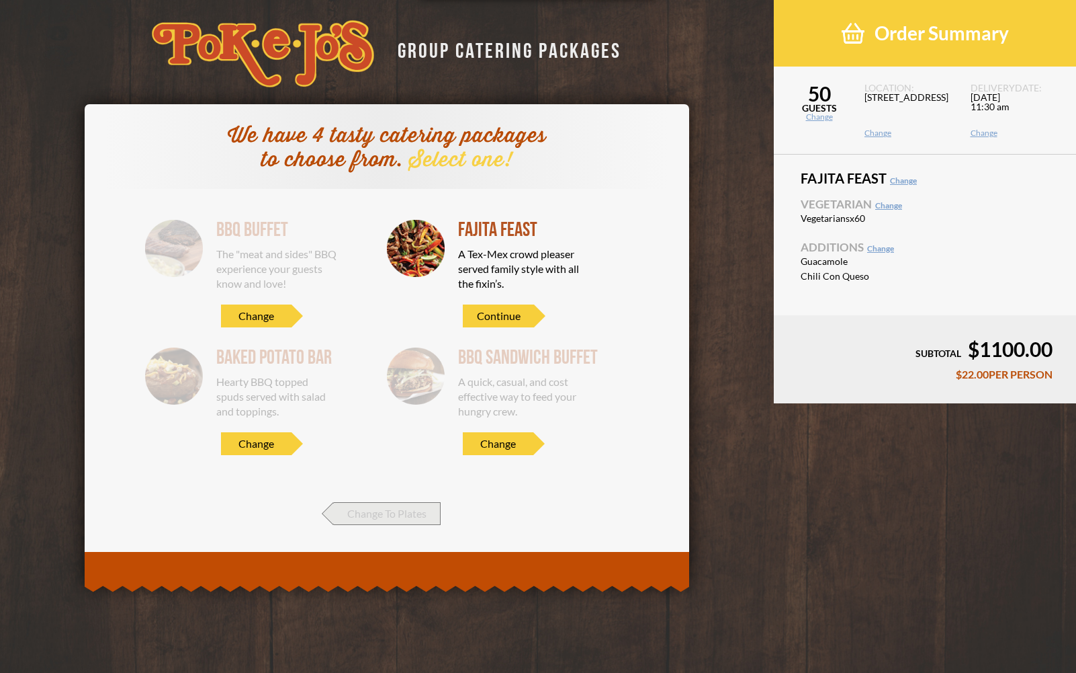
click at [355, 509] on span "Change To Plates" at bounding box center [387, 513] width 107 height 23
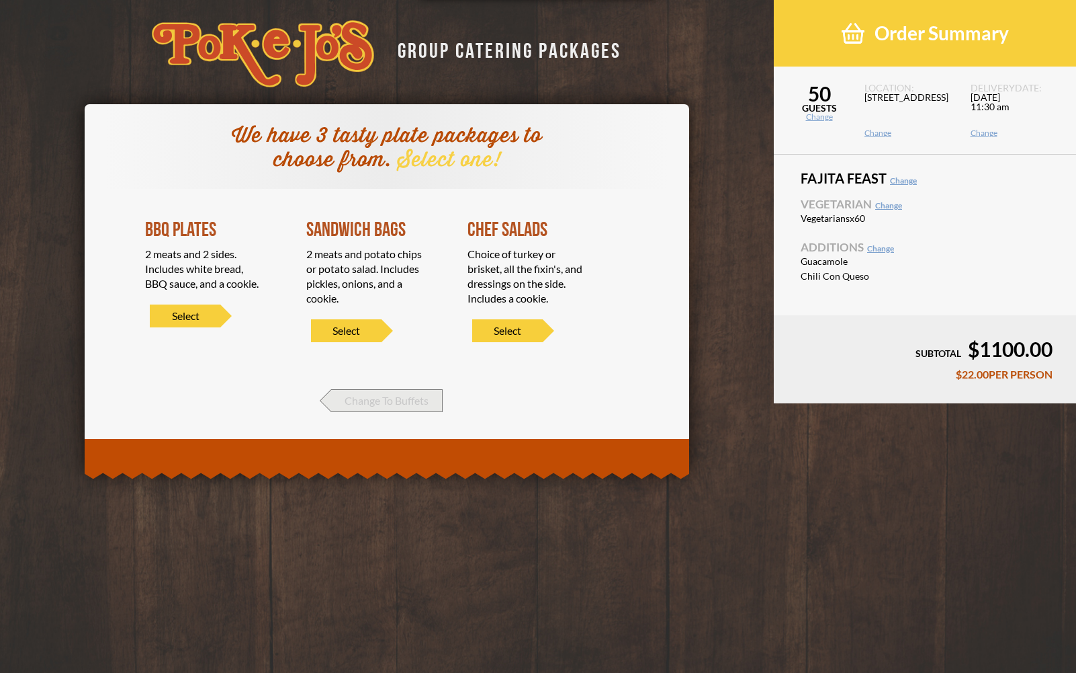
click at [374, 396] on span "Change To Buffets" at bounding box center [387, 400] width 112 height 23
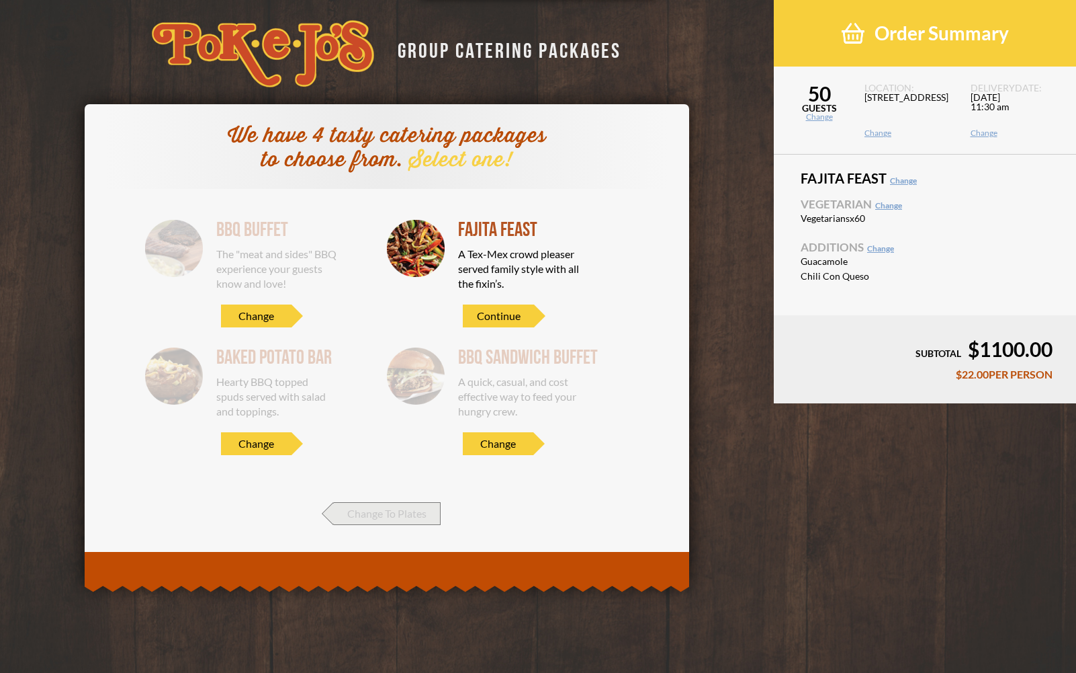
click at [399, 520] on span "Change To Plates" at bounding box center [387, 513] width 107 height 23
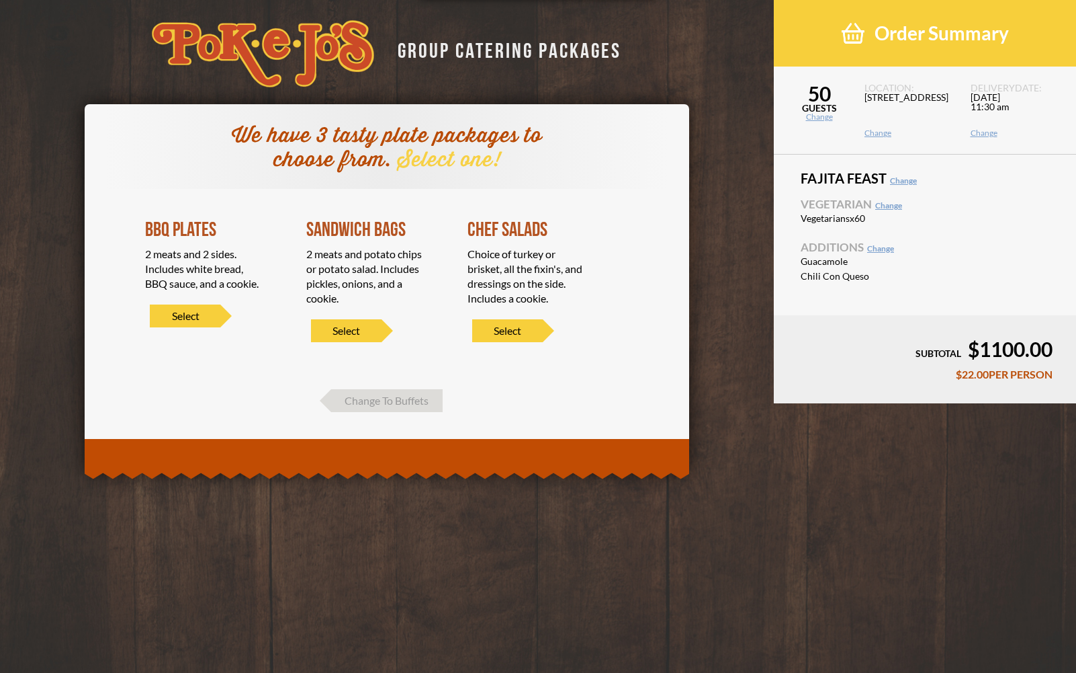
click at [372, 413] on div "We have 3 tasty plate packages to choose from. Select one! BBQ Plates 2 meats a…" at bounding box center [387, 268] width 605 height 328
click at [376, 406] on span "Change To Buffets" at bounding box center [387, 400] width 112 height 23
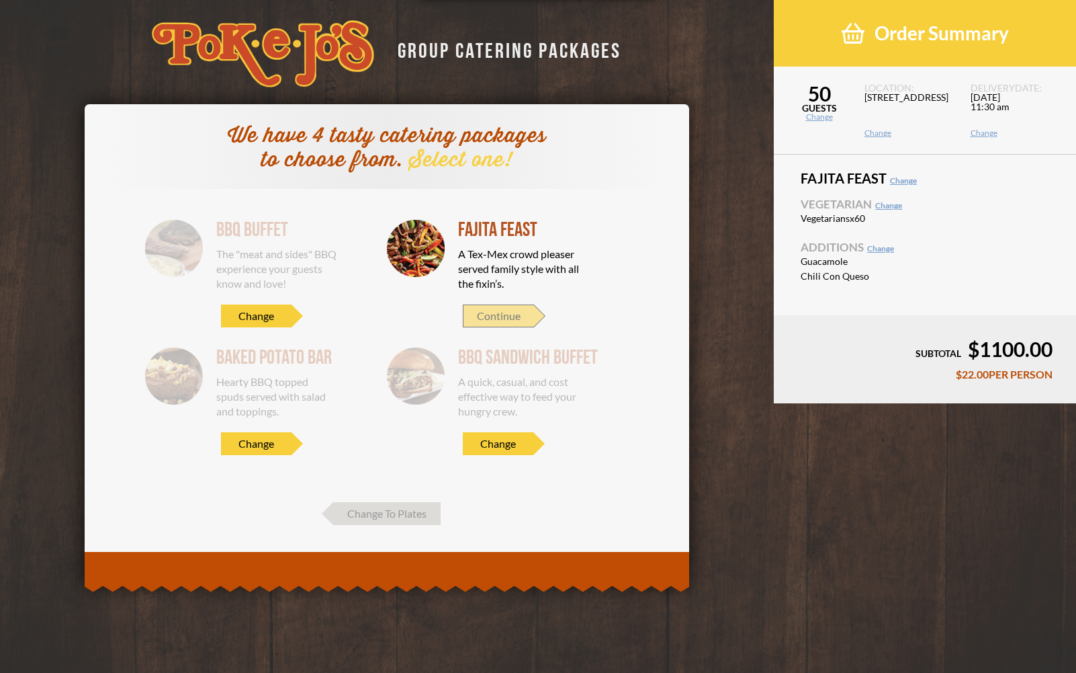
click at [495, 310] on span "Continue" at bounding box center [498, 315] width 71 height 23
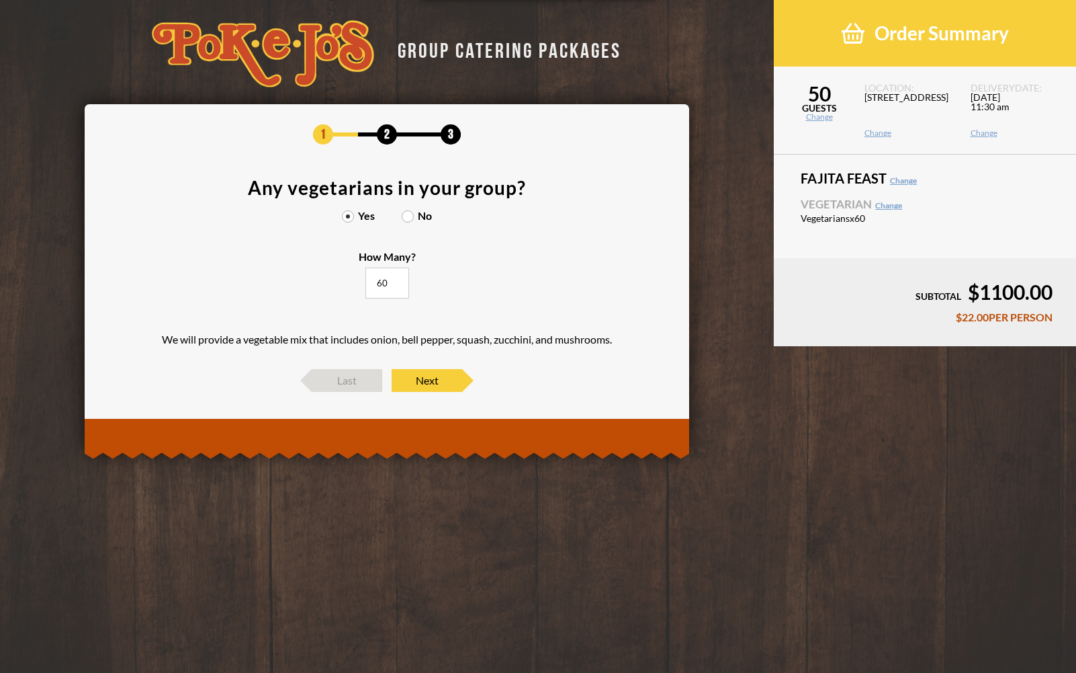
click at [822, 118] on link "Change" at bounding box center [819, 117] width 91 height 8
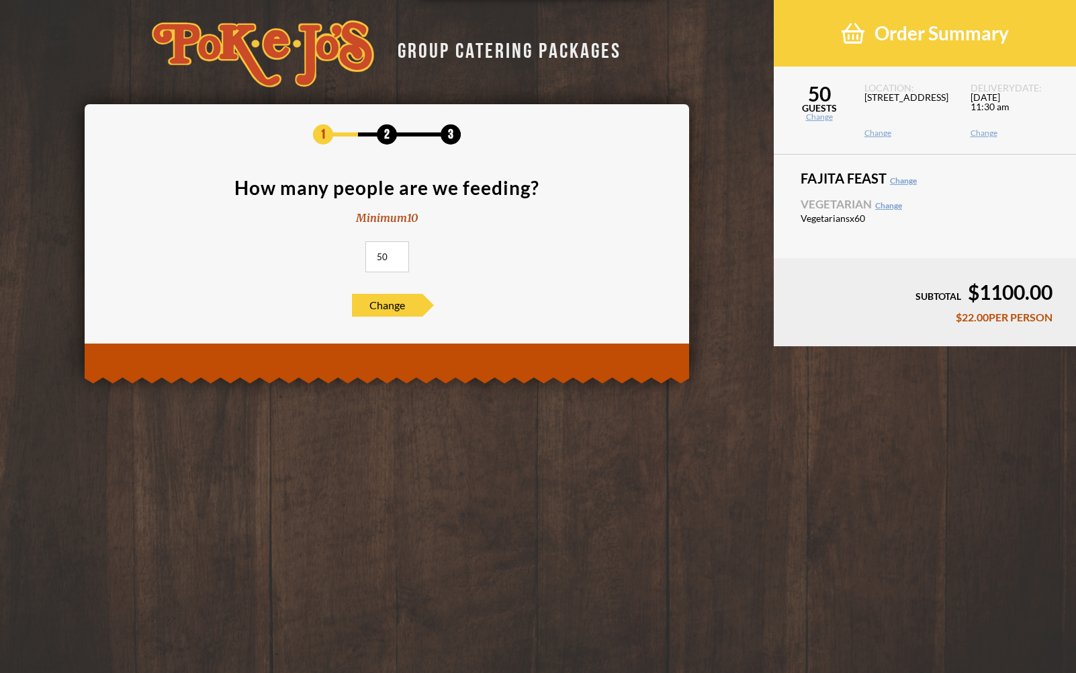
drag, startPoint x: 388, startPoint y: 261, endPoint x: 351, endPoint y: 261, distance: 37.0
click at [366, 261] on input "50" at bounding box center [388, 256] width 44 height 31
type input "60"
click at [380, 299] on span "Change" at bounding box center [387, 305] width 71 height 23
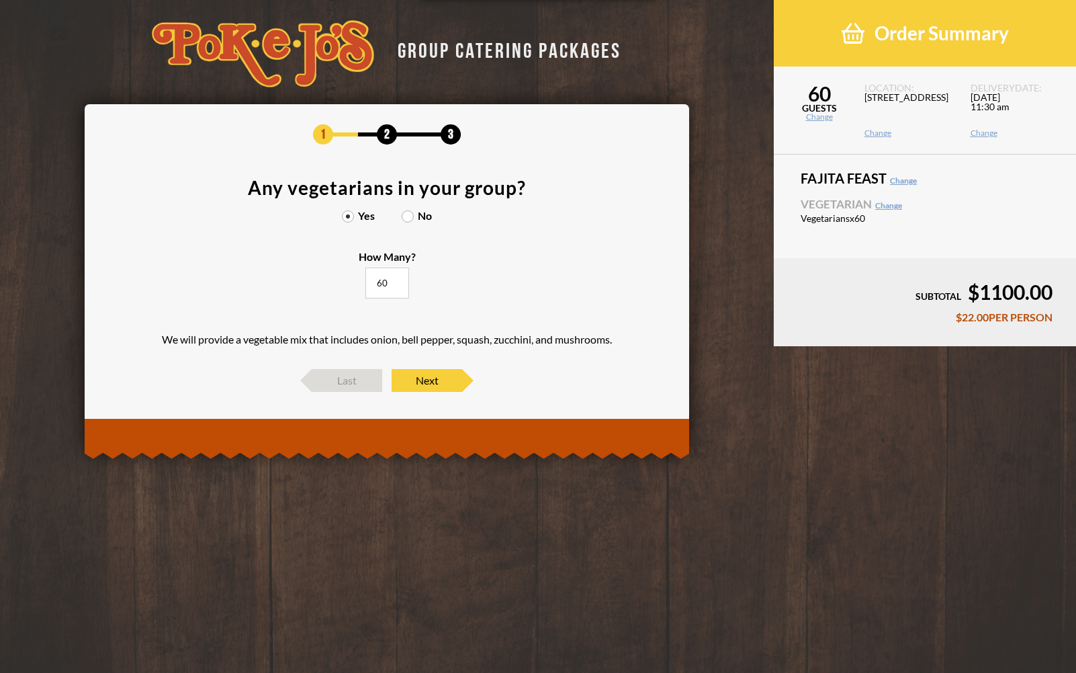
drag, startPoint x: 386, startPoint y: 289, endPoint x: 368, endPoint y: 288, distance: 18.2
click at [368, 289] on input "60" at bounding box center [388, 282] width 44 height 31
type input "25"
click at [441, 387] on span "Next" at bounding box center [427, 380] width 71 height 23
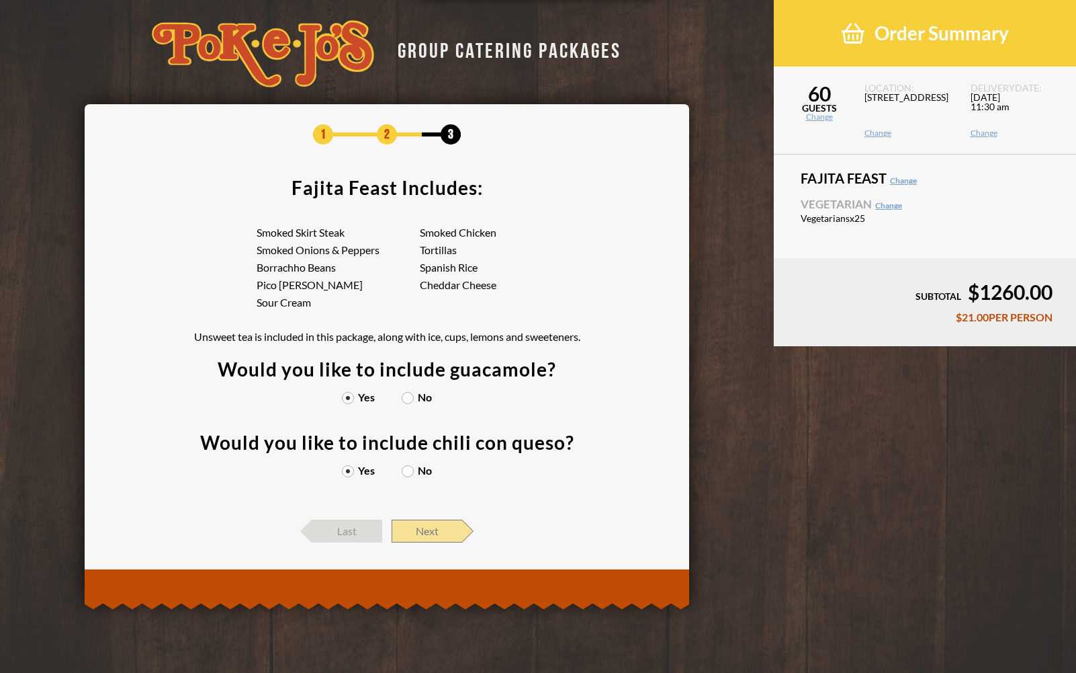
click at [454, 527] on span "Next" at bounding box center [427, 530] width 71 height 23
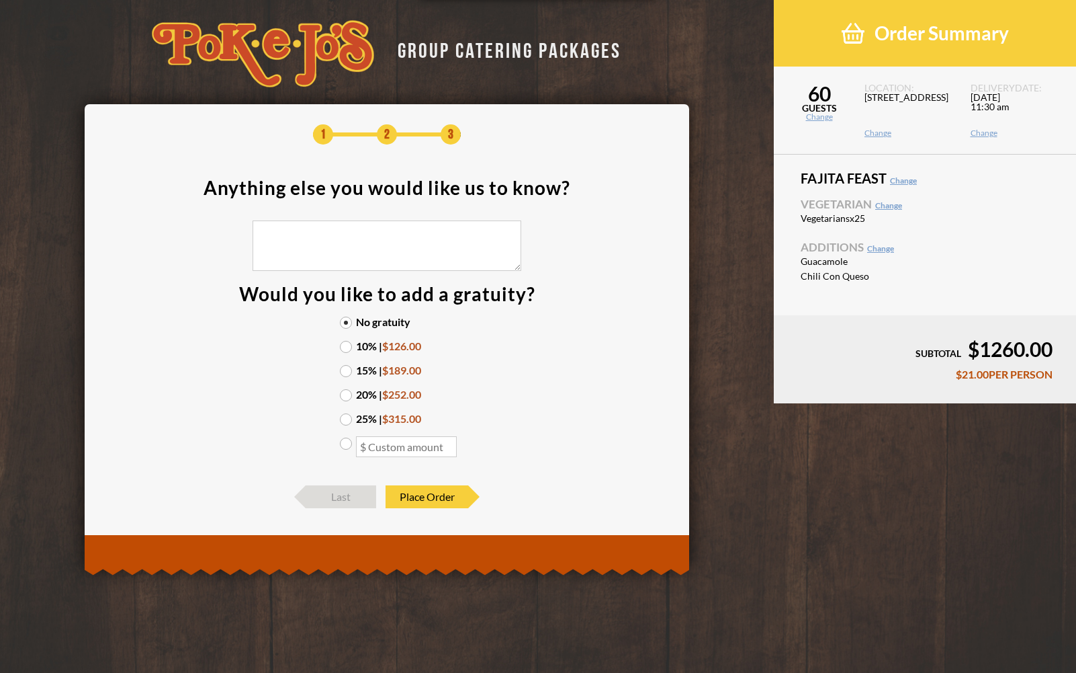
click at [347, 347] on label "10% | $126.00" at bounding box center [387, 346] width 94 height 11
click at [0, 0] on input "10% | $126.00" at bounding box center [0, 0] width 0 height 0
click at [346, 369] on label "15% | $189.00" at bounding box center [387, 370] width 94 height 11
click at [0, 0] on input "15% | $189.00" at bounding box center [0, 0] width 0 height 0
click at [346, 350] on label "10% | $126.00" at bounding box center [387, 346] width 94 height 11
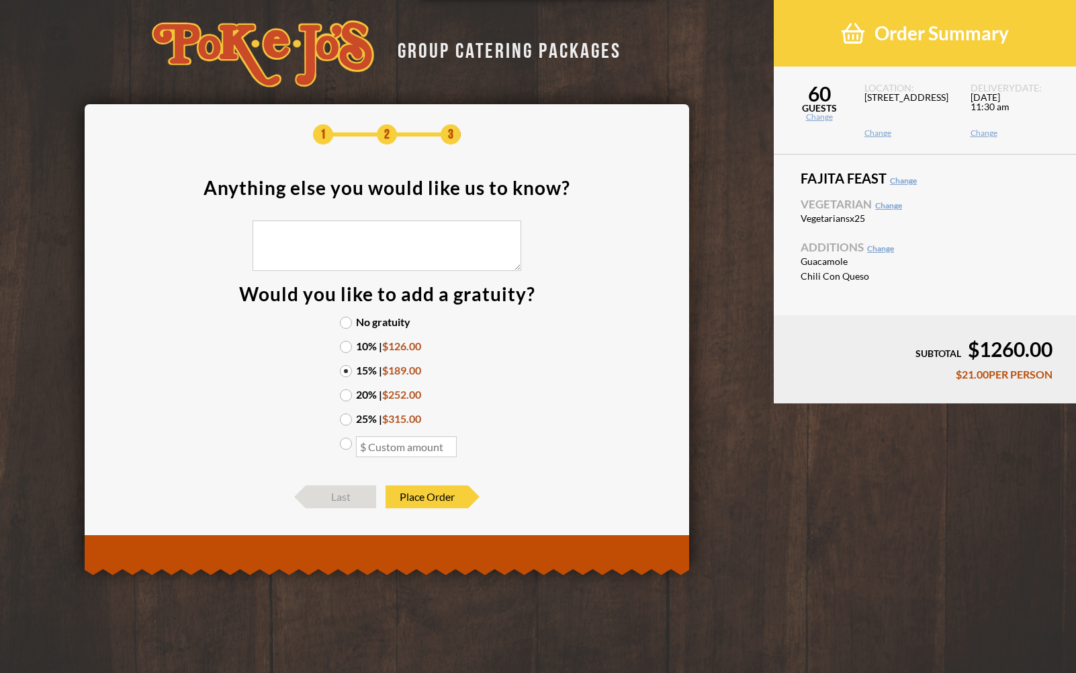
click at [0, 0] on input "10% | $126.00" at bounding box center [0, 0] width 0 height 0
click at [437, 495] on span "Place Order" at bounding box center [427, 496] width 83 height 23
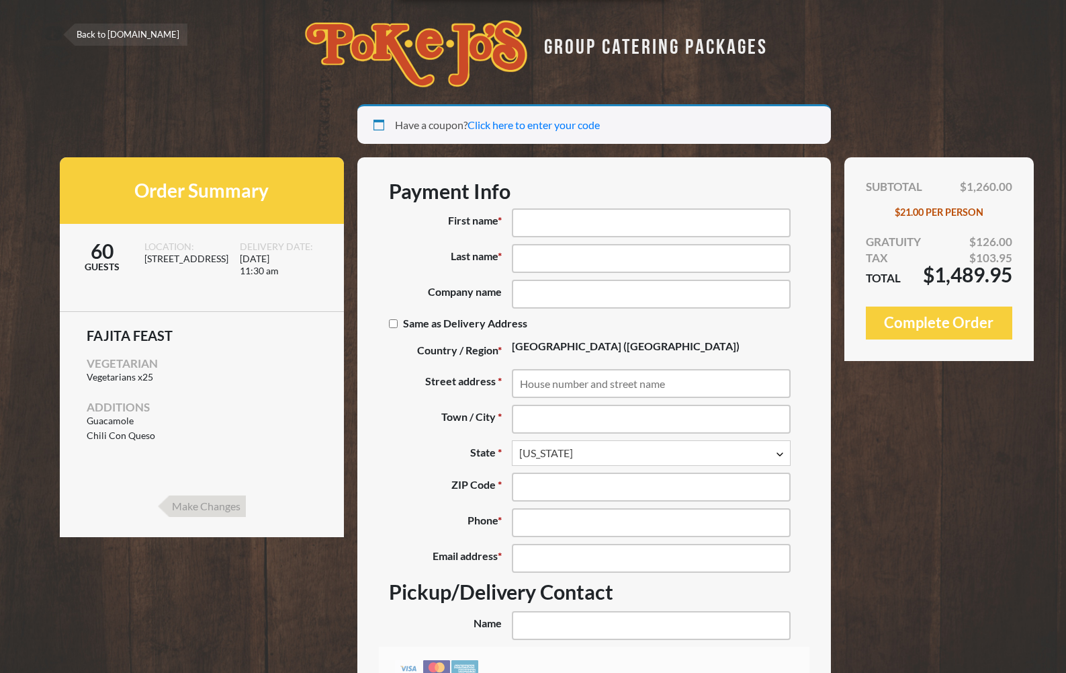
select select "TX"
click at [691, 221] on input "First name *" at bounding box center [651, 222] width 279 height 29
type input "Mani"
type input "Ganesan"
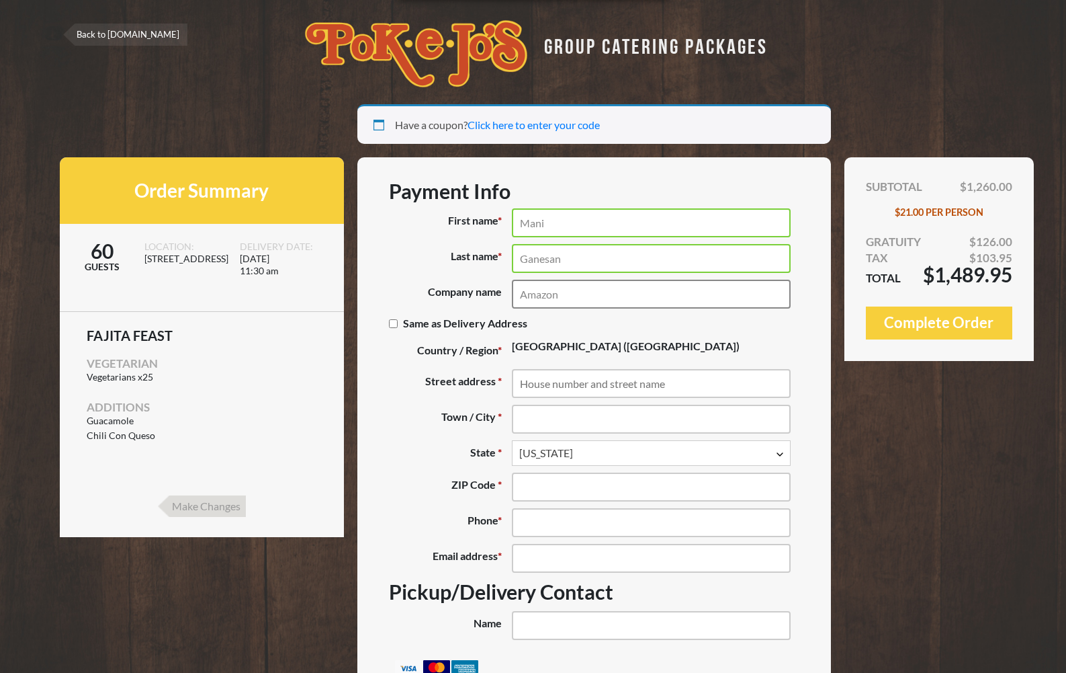
type input "Amazon"
click at [652, 385] on input "Street address *" at bounding box center [651, 383] width 279 height 29
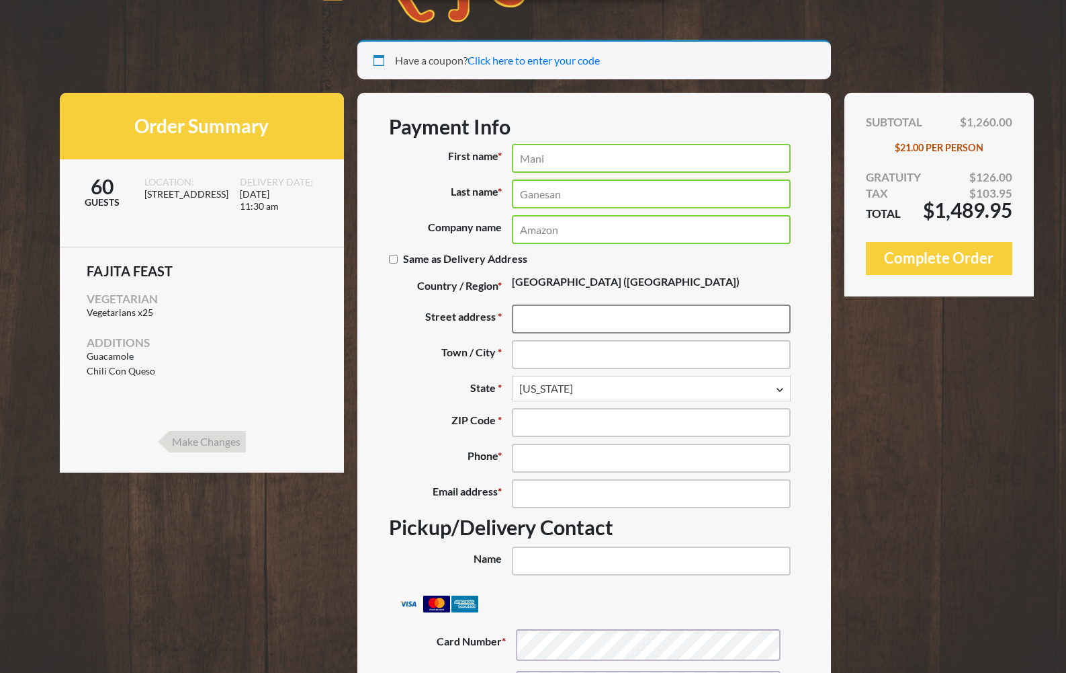
scroll to position [69, 0]
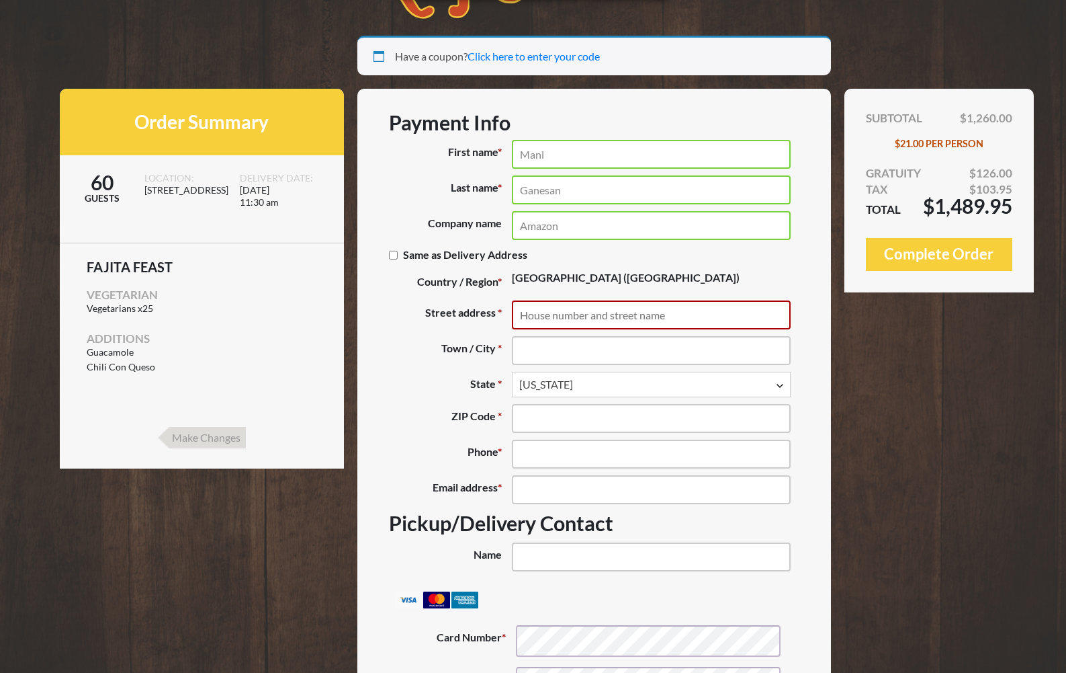
click at [557, 576] on div "Payment Info First name * Mani Last name * Ganesan Company name (optional) Amaz…" at bounding box center [594, 344] width 411 height 468
click at [568, 566] on input "Name (optional)" at bounding box center [651, 556] width 279 height 29
type input "Manikandan"
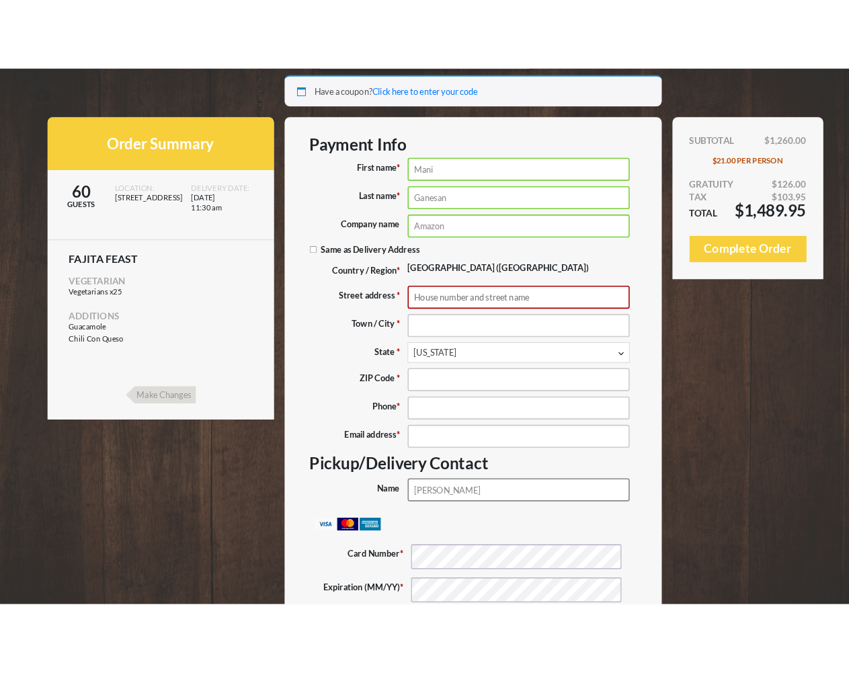
scroll to position [0, 0]
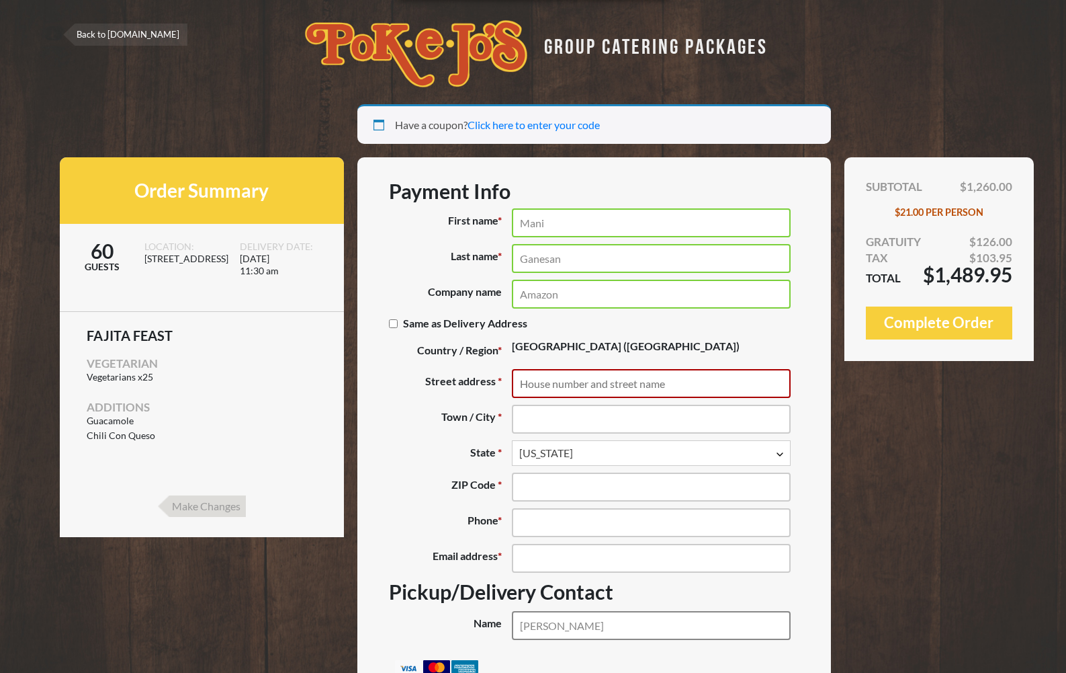
type input "Mani Ganesan"
drag, startPoint x: 238, startPoint y: 257, endPoint x: 282, endPoint y: 270, distance: 45.5
click at [282, 270] on span "September 10, 2025 11:30 am" at bounding box center [279, 274] width 79 height 42
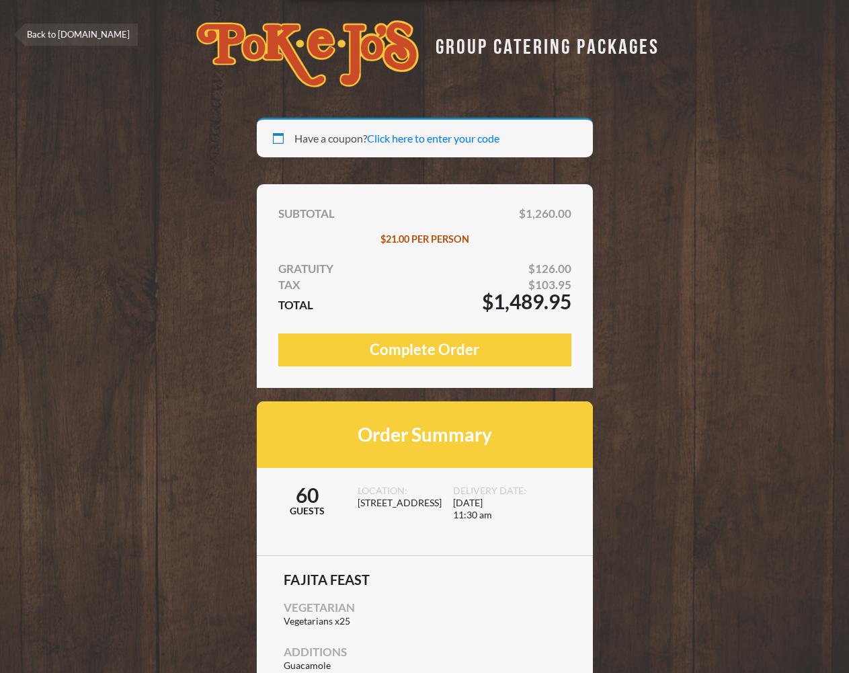
drag, startPoint x: 490, startPoint y: 298, endPoint x: 570, endPoint y: 298, distance: 80.6
click at [568, 298] on span "$1,489.95" at bounding box center [526, 301] width 89 height 16
click at [570, 298] on span "$1,489.95" at bounding box center [526, 301] width 89 height 16
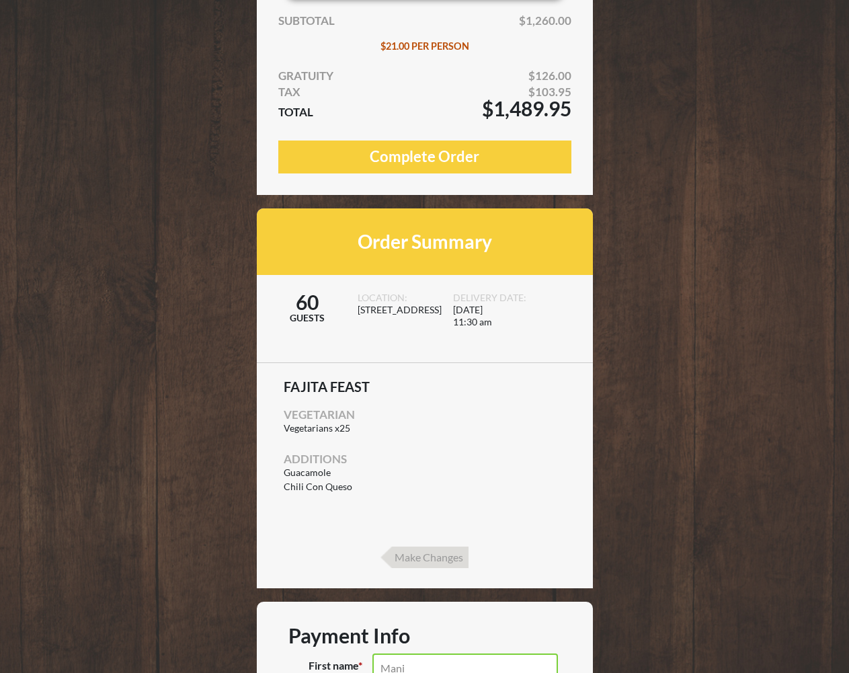
scroll to position [275, 0]
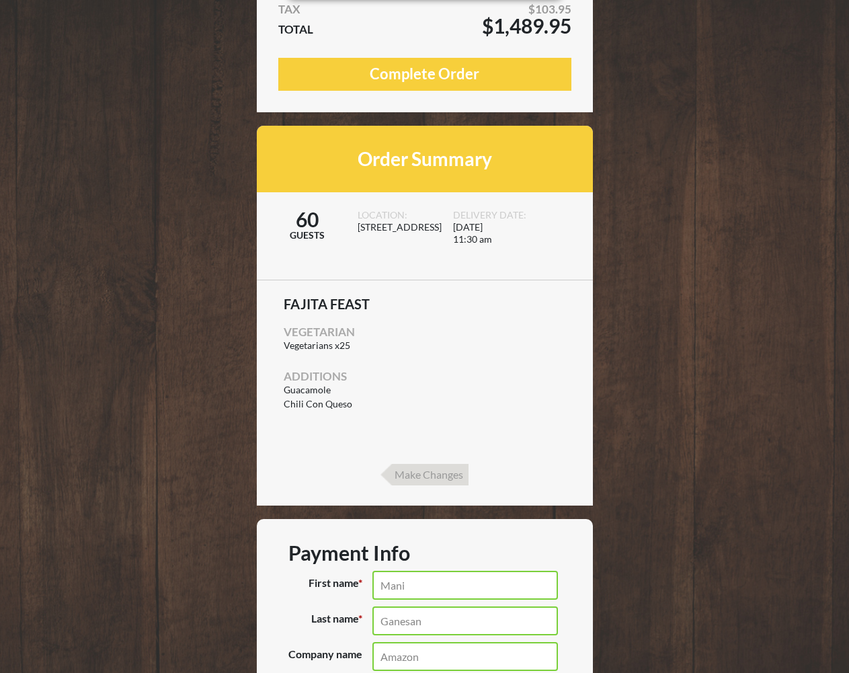
click at [449, 470] on input "Make Changes" at bounding box center [424, 475] width 88 height 22
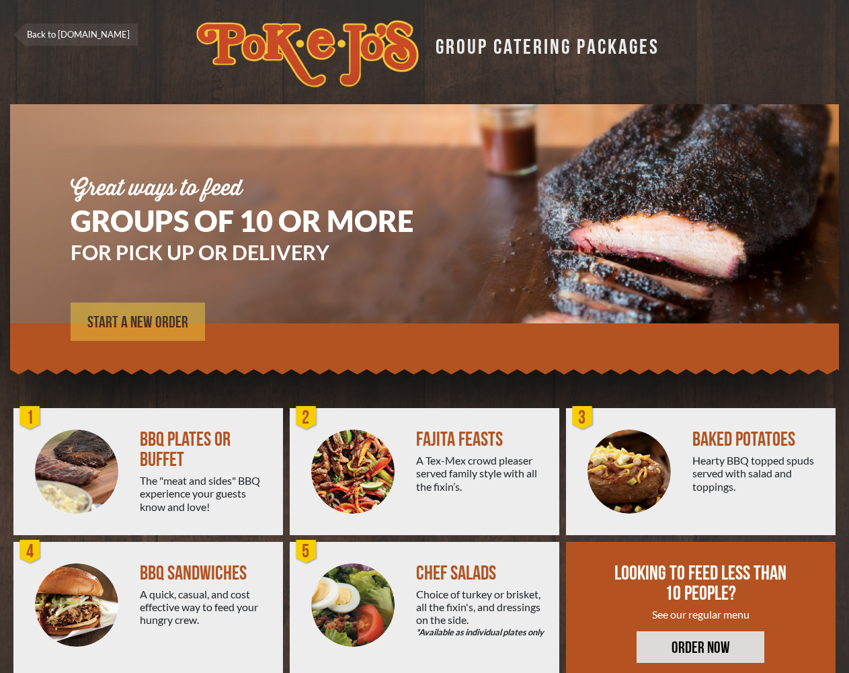
click at [132, 329] on span "START A NEW ORDER" at bounding box center [137, 322] width 101 height 16
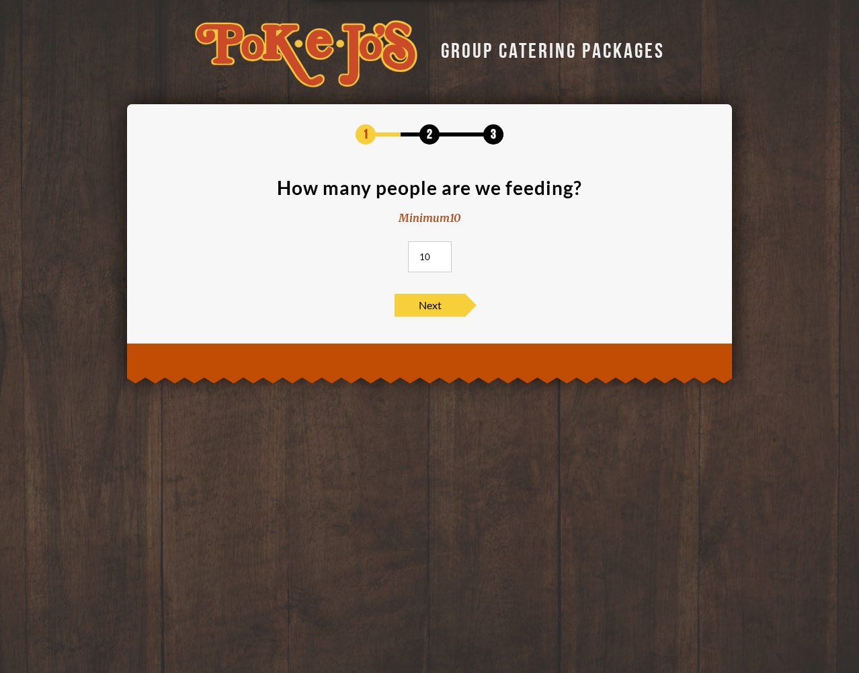
drag, startPoint x: 419, startPoint y: 262, endPoint x: 451, endPoint y: 262, distance: 31.6
click at [451, 262] on input "10" at bounding box center [430, 256] width 44 height 31
type input "40"
click at [434, 307] on span "Next" at bounding box center [429, 305] width 71 height 23
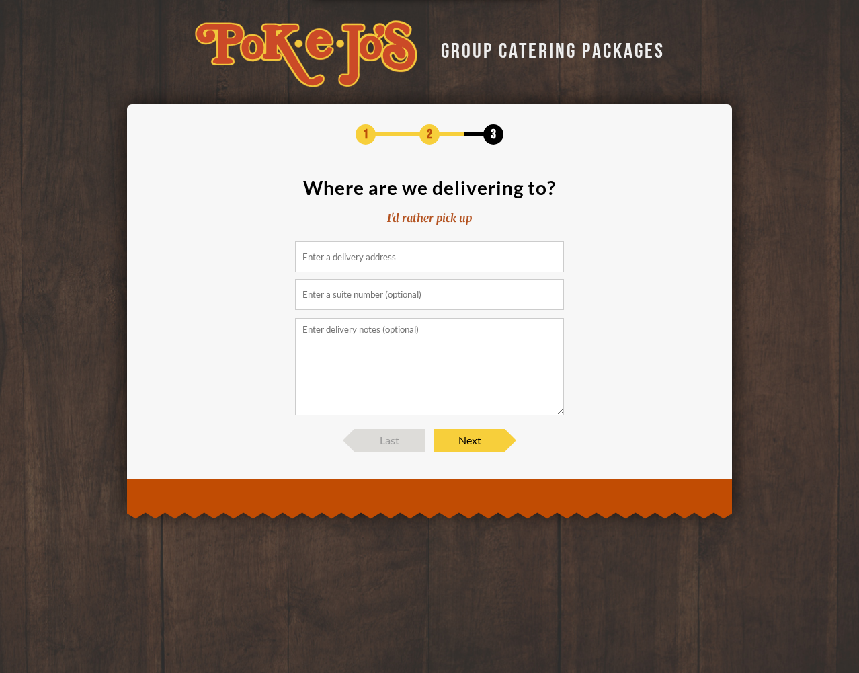
click at [417, 267] on input at bounding box center [429, 256] width 269 height 31
paste input "[STREET_ADDRESS]"
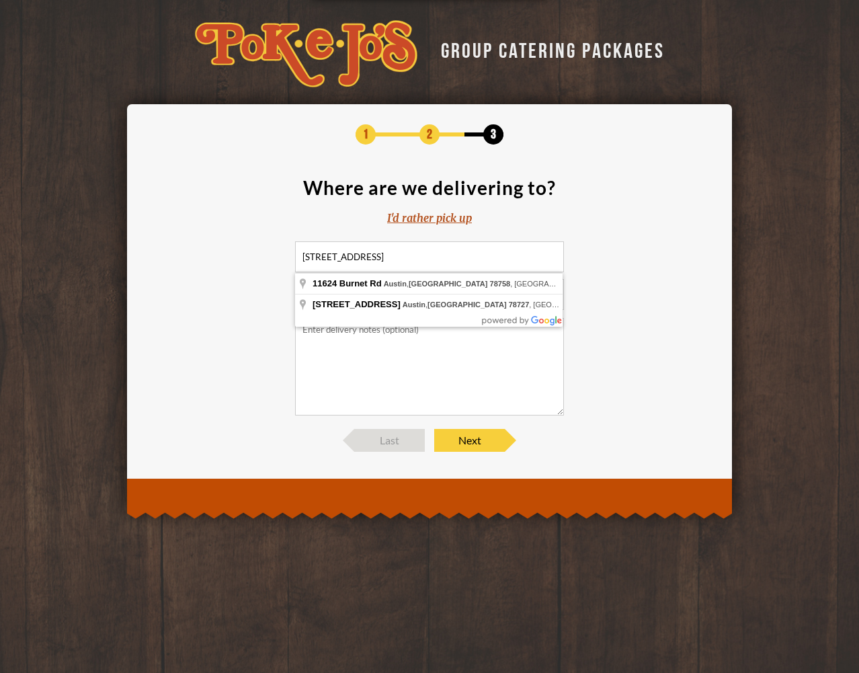
type input "[STREET_ADDRESS]"
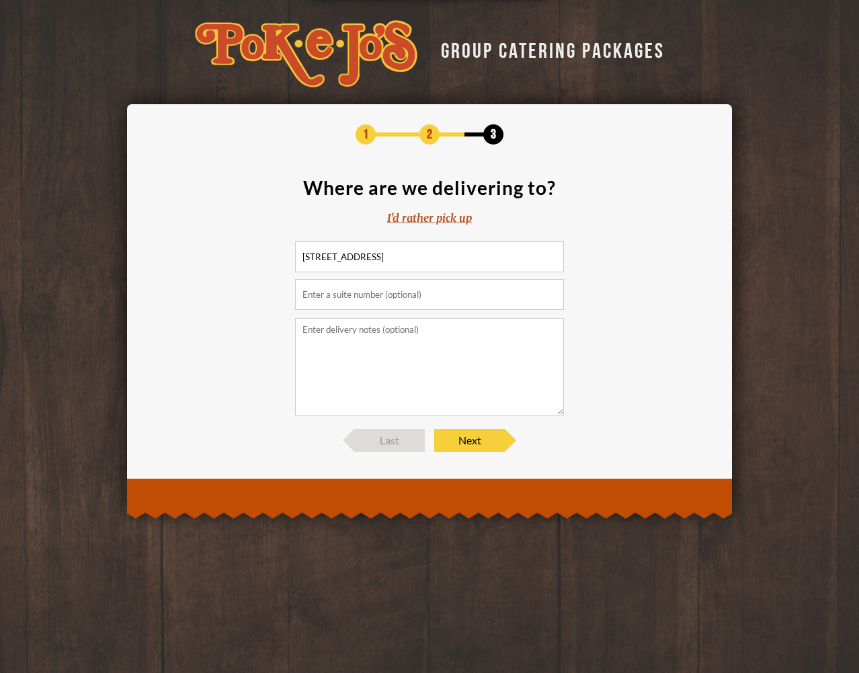
click at [458, 290] on input "text" at bounding box center [429, 294] width 269 height 31
type input "Floor 11.300"
click at [409, 344] on textarea at bounding box center [429, 366] width 269 height 97
click at [464, 437] on span "Next" at bounding box center [469, 440] width 71 height 23
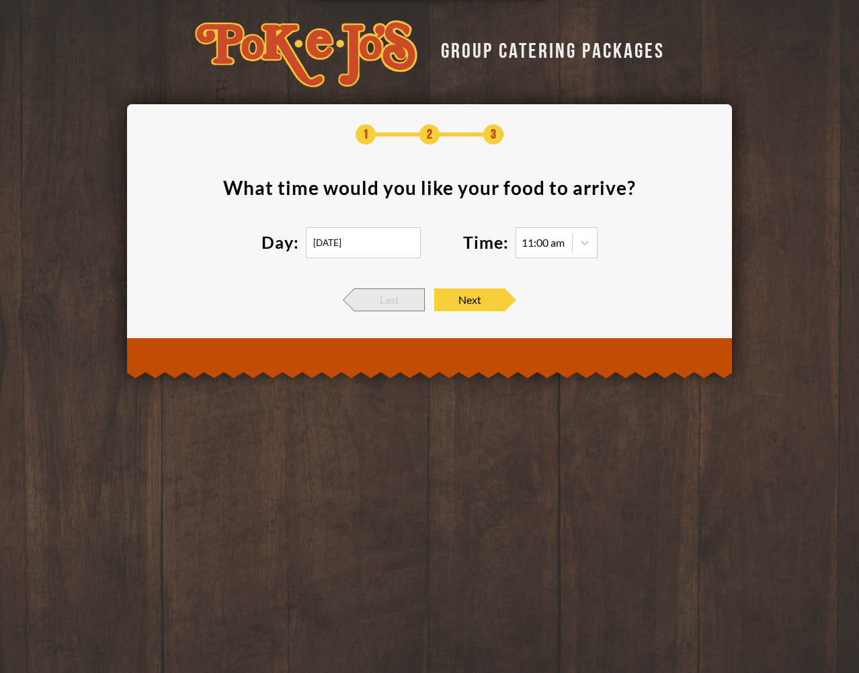
click at [377, 298] on span "Last" at bounding box center [389, 299] width 71 height 23
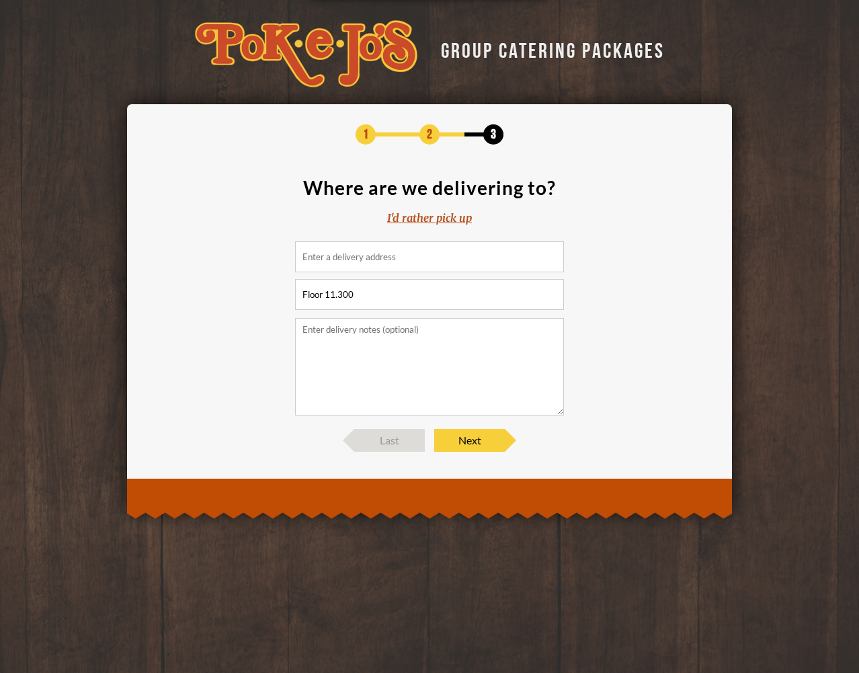
click at [368, 353] on textarea at bounding box center [429, 366] width 269 height 97
type textarea "Deliver only - no further serving services needed."
click at [459, 443] on span "Next" at bounding box center [469, 440] width 71 height 23
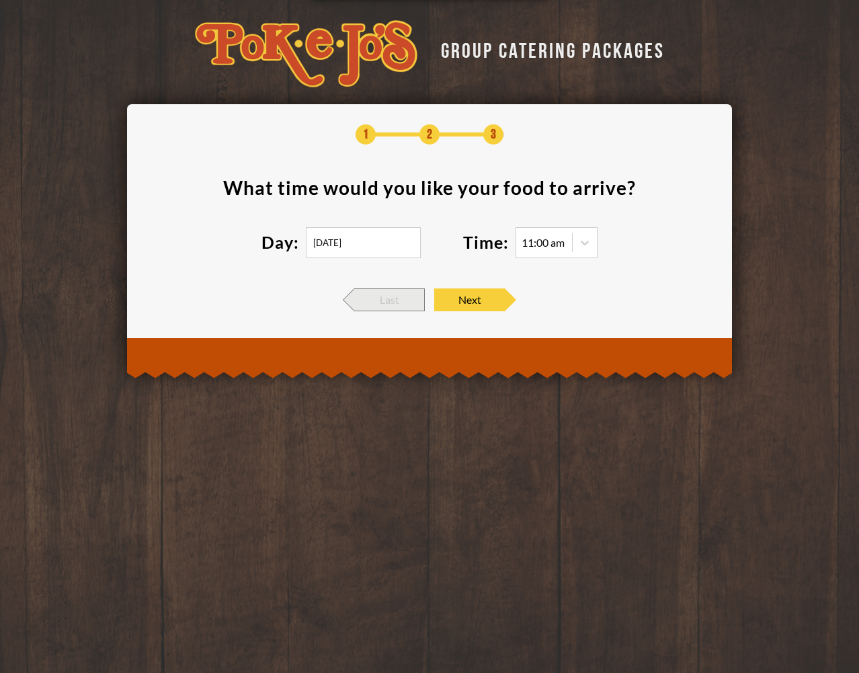
click at [389, 304] on span "Last" at bounding box center [389, 299] width 71 height 23
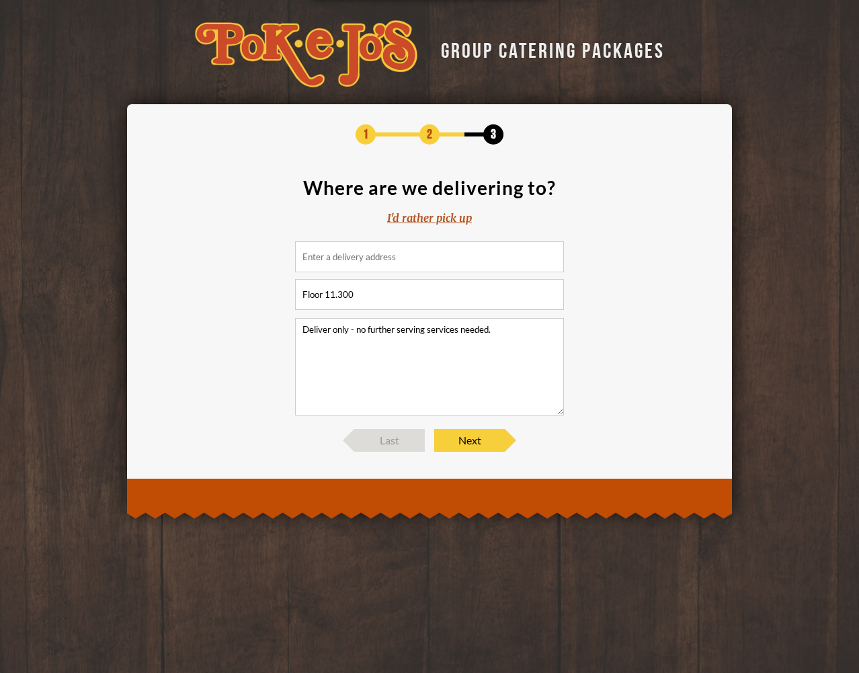
click at [363, 267] on input at bounding box center [429, 256] width 269 height 31
paste input "[STREET_ADDRESS]"
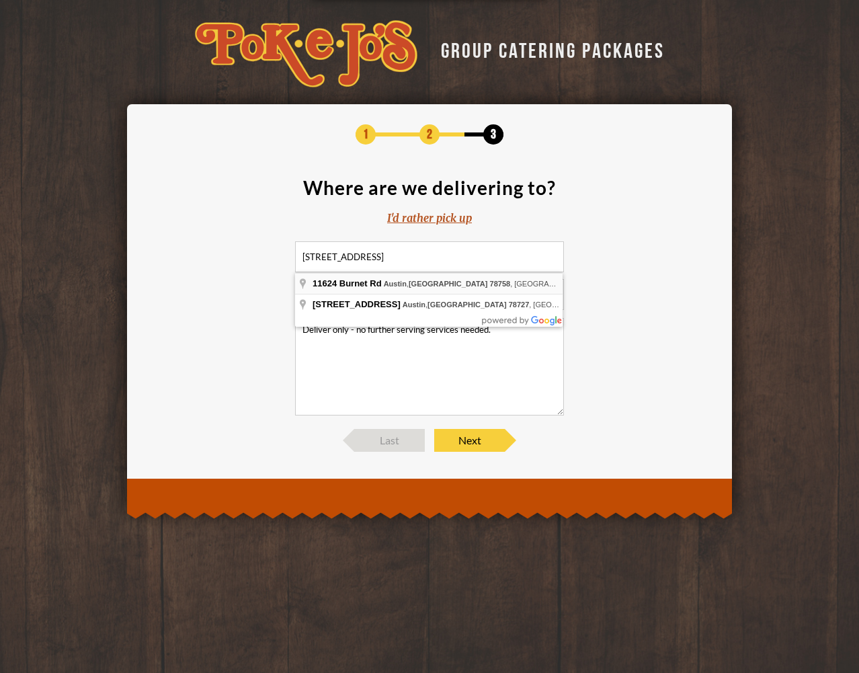
type input "[STREET_ADDRESS]"
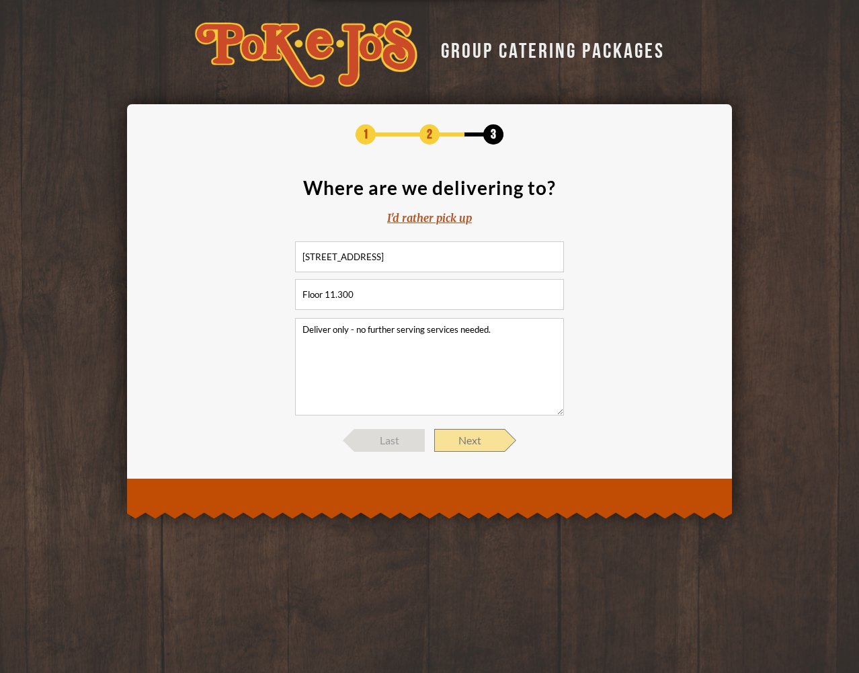
click at [476, 446] on span "Next" at bounding box center [469, 440] width 71 height 23
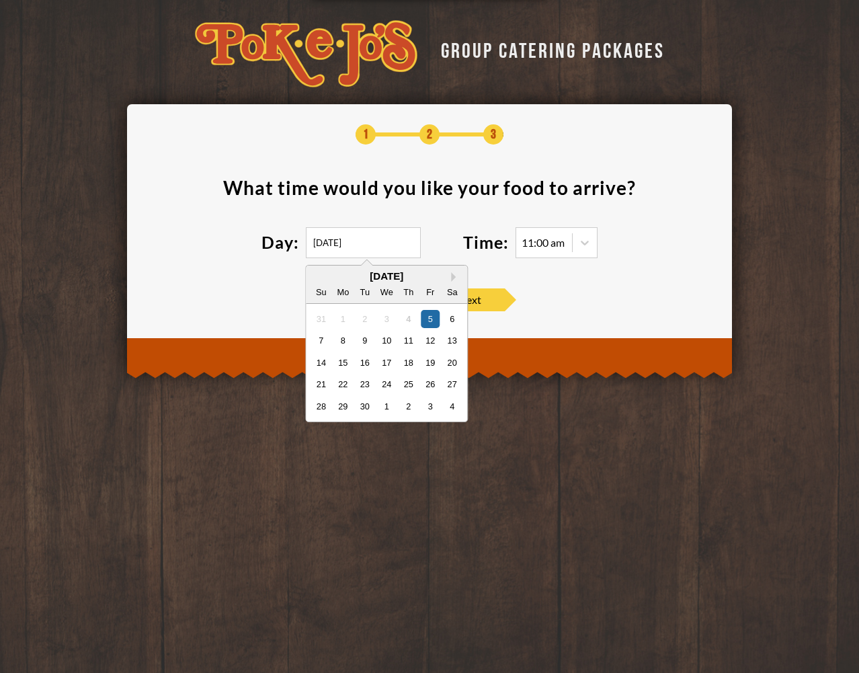
click at [360, 250] on input "[DATE]" at bounding box center [363, 242] width 115 height 31
click at [393, 336] on div "10" at bounding box center [387, 340] width 18 height 18
type input "[DATE]"
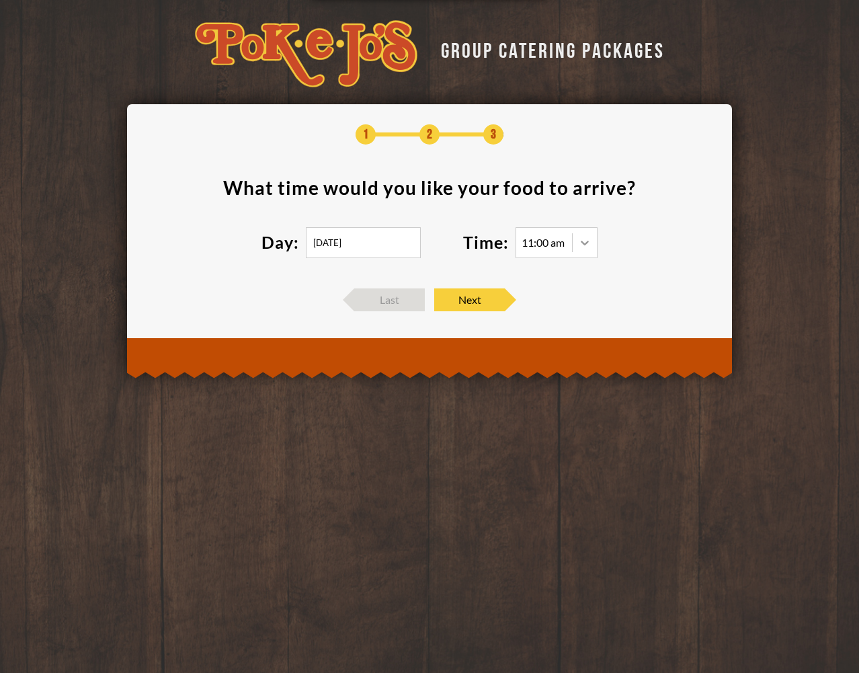
click at [586, 243] on icon at bounding box center [585, 243] width 8 height 5
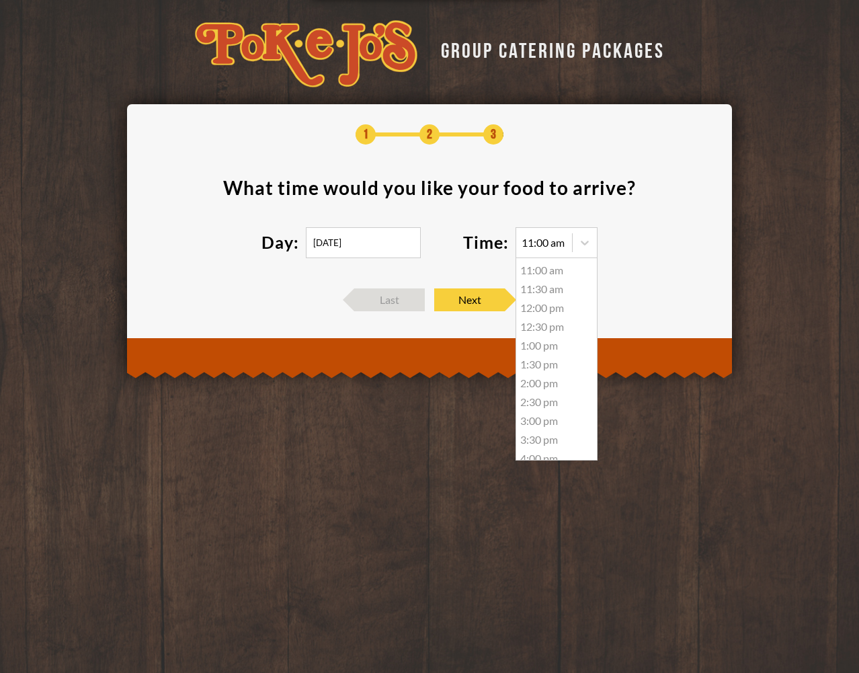
click at [546, 298] on div "11:30 am" at bounding box center [556, 289] width 81 height 19
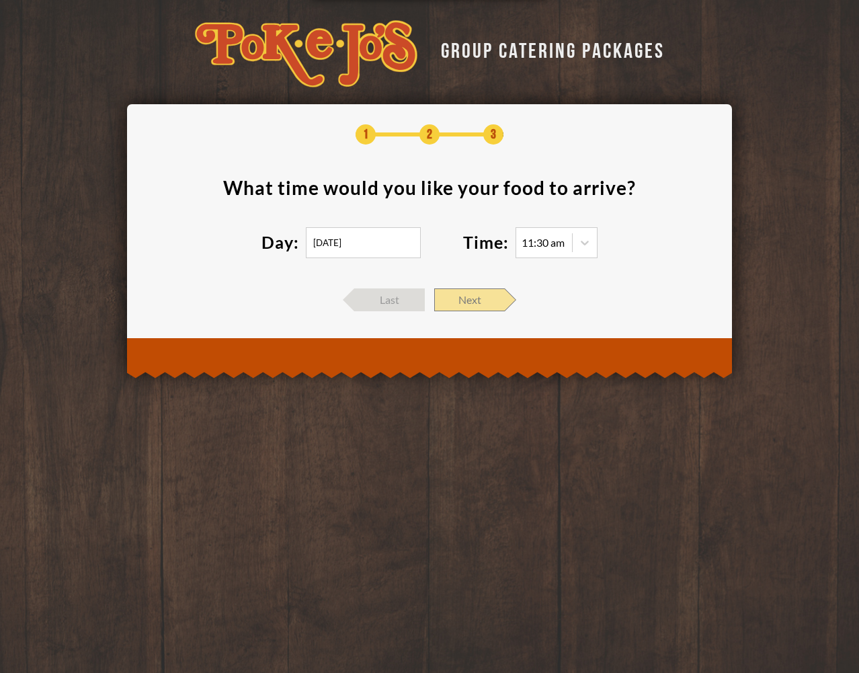
click at [472, 308] on span "Next" at bounding box center [469, 299] width 71 height 23
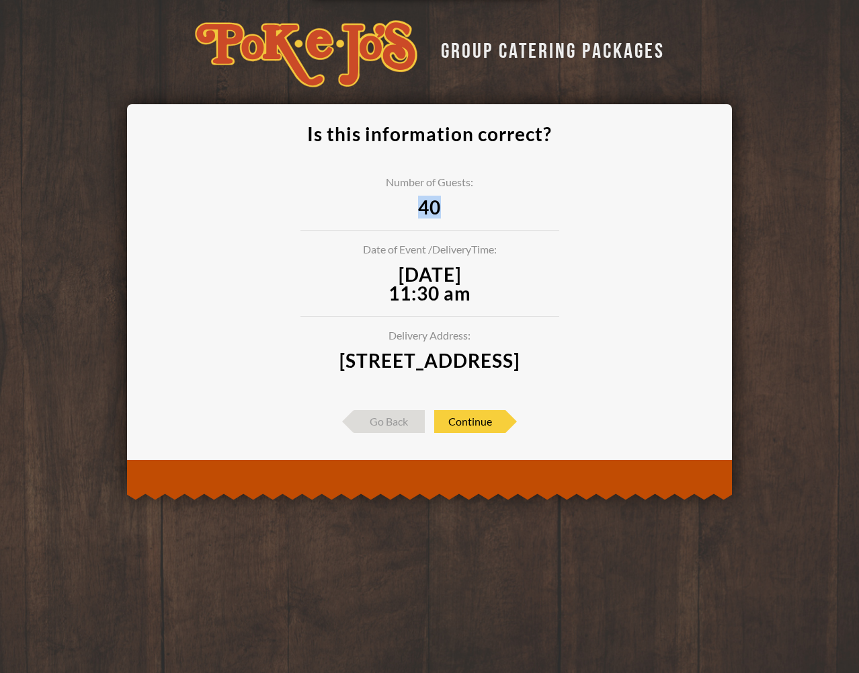
drag, startPoint x: 416, startPoint y: 210, endPoint x: 456, endPoint y: 204, distance: 40.1
click at [456, 204] on span "40" at bounding box center [429, 207] width 259 height 19
click at [467, 433] on span "Continue" at bounding box center [469, 421] width 71 height 23
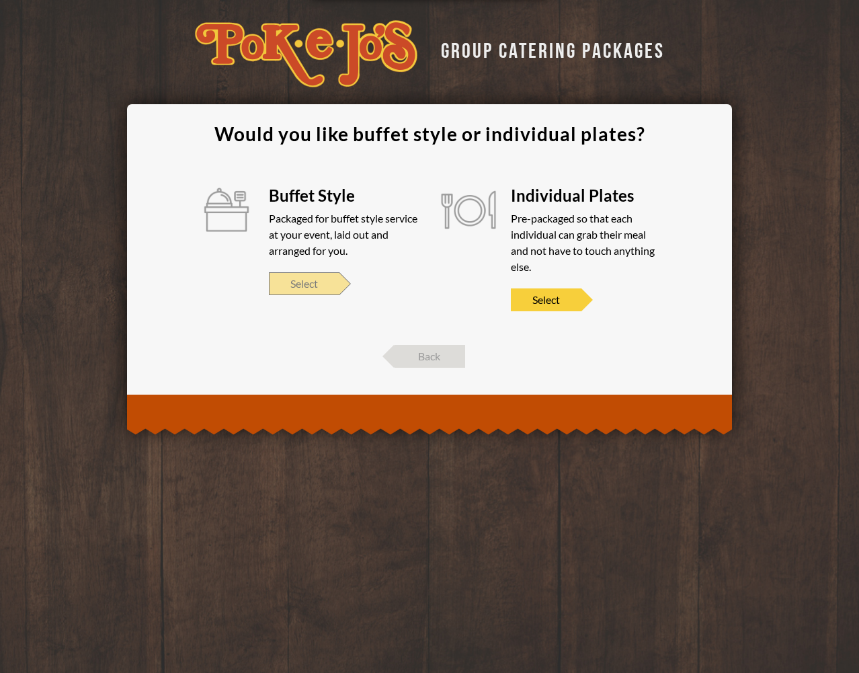
click at [320, 282] on span "Select" at bounding box center [304, 283] width 71 height 23
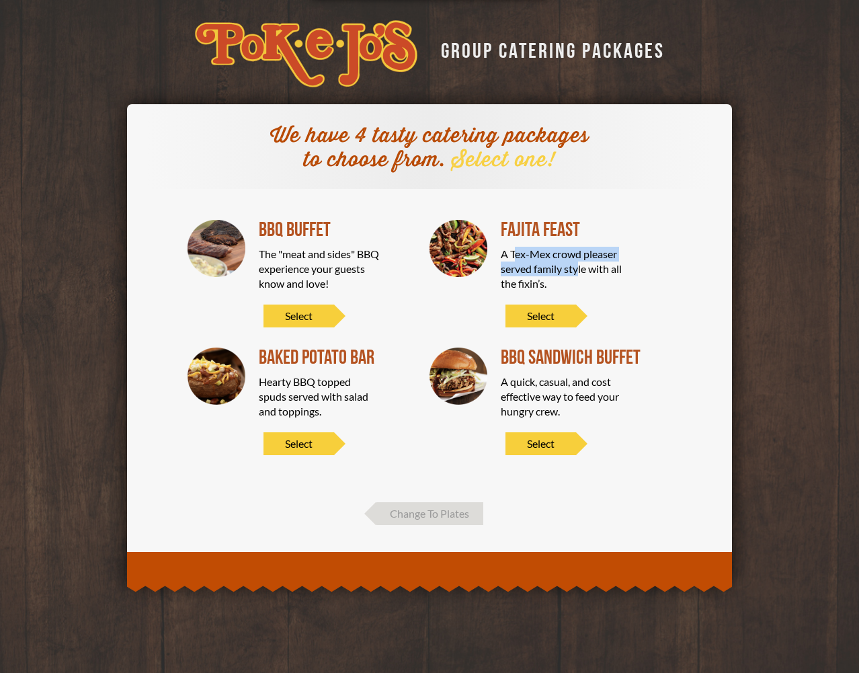
drag, startPoint x: 515, startPoint y: 258, endPoint x: 577, endPoint y: 271, distance: 63.9
click at [577, 271] on div "A Tex-Mex crowd pleaser served family style with all the fixin’s." at bounding box center [561, 269] width 121 height 44
click at [555, 309] on span "Select" at bounding box center [540, 315] width 71 height 23
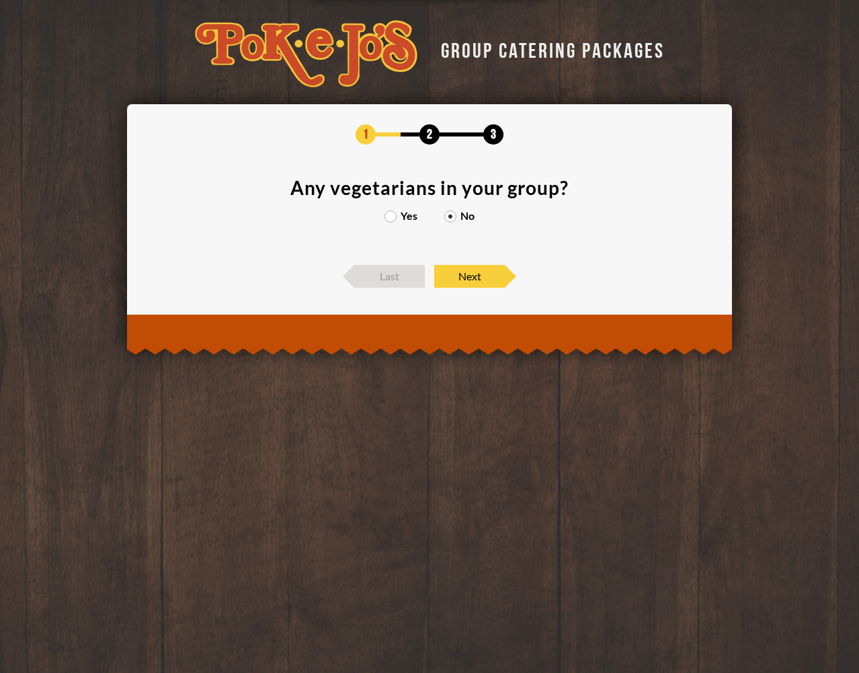
click at [391, 218] on label "Yes" at bounding box center [400, 215] width 33 height 11
click at [0, 0] on input "Yes" at bounding box center [0, 0] width 0 height 0
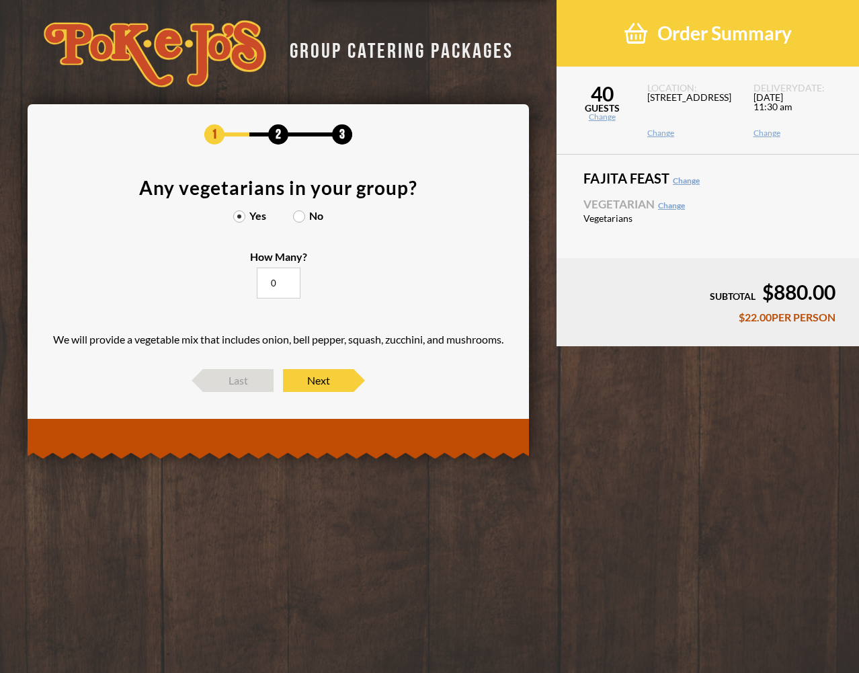
drag, startPoint x: 265, startPoint y: 287, endPoint x: 296, endPoint y: 286, distance: 31.6
click at [296, 286] on input "0" at bounding box center [279, 282] width 44 height 31
type input "18"
click at [348, 288] on section "Any vegetarians in your group? Yes No How Many? 18 We will provide a vegetable …" at bounding box center [278, 266] width 460 height 177
click at [332, 382] on span "Next" at bounding box center [318, 380] width 71 height 23
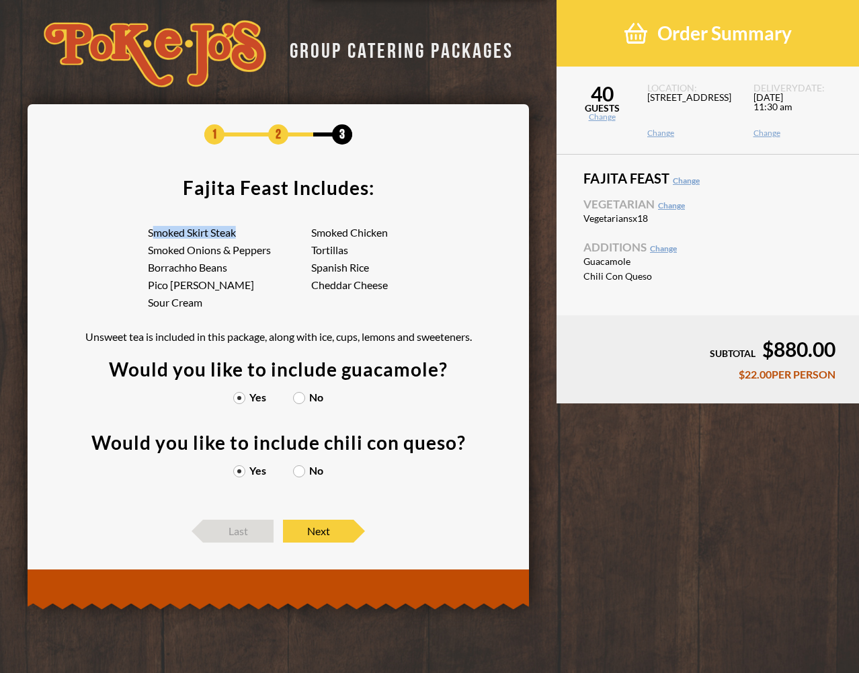
drag, startPoint x: 151, startPoint y: 236, endPoint x: 237, endPoint y: 236, distance: 85.3
click at [237, 236] on li "Smoked Skirt Steak" at bounding box center [229, 232] width 163 height 11
drag, startPoint x: 194, startPoint y: 253, endPoint x: 264, endPoint y: 254, distance: 69.9
click at [263, 254] on li "Smoked Onions & Peppers" at bounding box center [229, 250] width 163 height 11
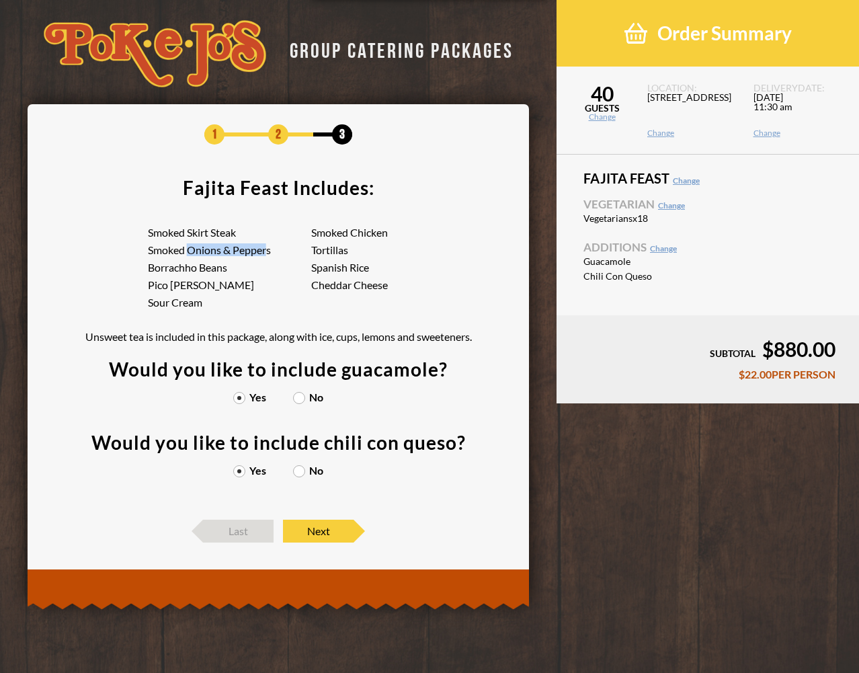
click at [263, 254] on li "Smoked Onions & Peppers" at bounding box center [229, 250] width 163 height 11
drag, startPoint x: 150, startPoint y: 268, endPoint x: 226, endPoint y: 268, distance: 75.9
click at [226, 268] on li "Borrachho Beans" at bounding box center [229, 267] width 163 height 11
drag, startPoint x: 226, startPoint y: 268, endPoint x: 181, endPoint y: 279, distance: 45.6
click at [226, 268] on li "Borrachho Beans" at bounding box center [229, 267] width 163 height 11
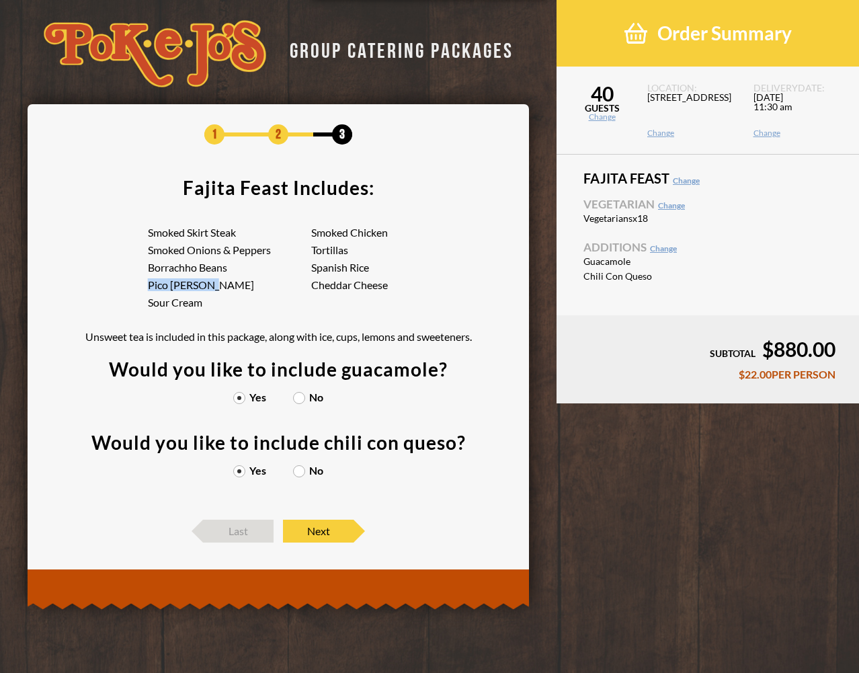
drag, startPoint x: 148, startPoint y: 284, endPoint x: 222, endPoint y: 284, distance: 74.6
click at [222, 284] on li "Pico [PERSON_NAME]" at bounding box center [229, 285] width 163 height 11
drag, startPoint x: 215, startPoint y: 284, endPoint x: 183, endPoint y: 290, distance: 32.0
click at [210, 285] on li "Pico [PERSON_NAME]" at bounding box center [229, 285] width 163 height 11
drag, startPoint x: 321, startPoint y: 232, endPoint x: 380, endPoint y: 234, distance: 59.1
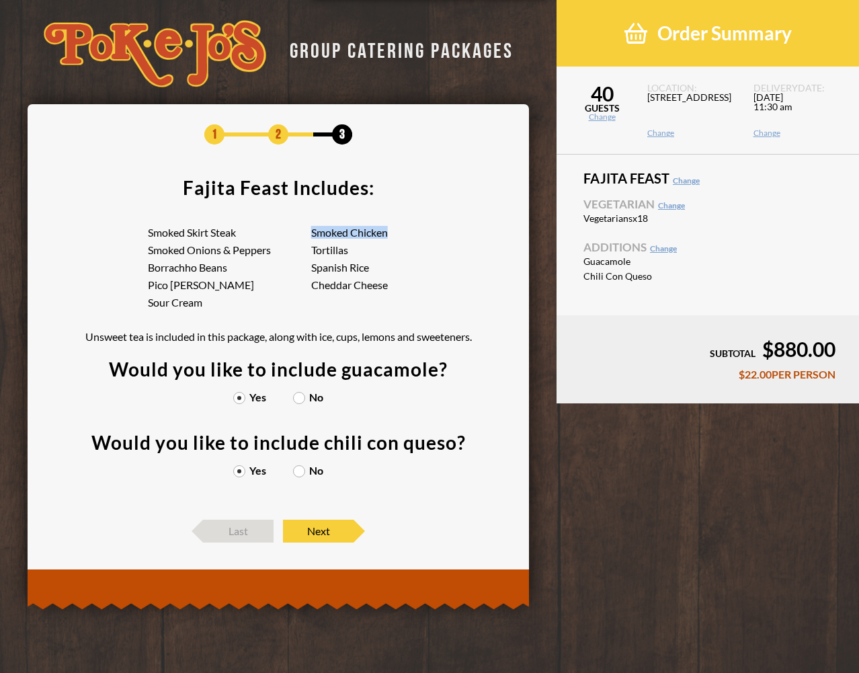
click at [386, 233] on li "Smoked Chicken" at bounding box center [392, 232] width 163 height 11
drag, startPoint x: 380, startPoint y: 234, endPoint x: 353, endPoint y: 241, distance: 28.4
click at [380, 234] on li "Smoked Chicken" at bounding box center [392, 232] width 163 height 11
drag, startPoint x: 324, startPoint y: 242, endPoint x: 361, endPoint y: 252, distance: 39.0
click at [359, 250] on ul "Smoked Skirt Steak Smoked Chicken Smoked Onions & Peppers Tortillas Borrachho B…" at bounding box center [322, 270] width 348 height 87
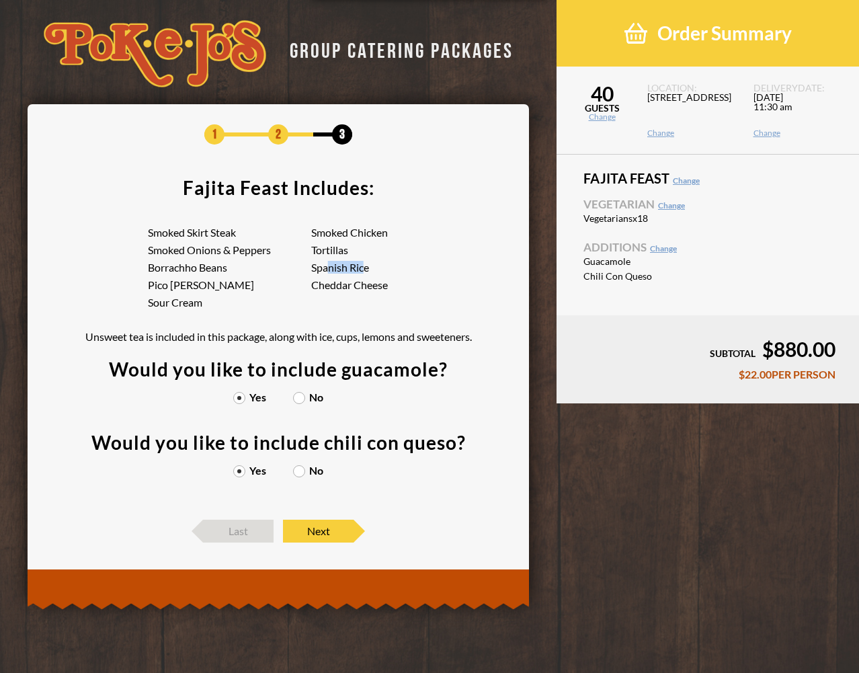
drag, startPoint x: 330, startPoint y: 270, endPoint x: 371, endPoint y: 269, distance: 41.0
click at [367, 269] on li "Spanish Rice" at bounding box center [392, 267] width 163 height 11
drag, startPoint x: 323, startPoint y: 291, endPoint x: 394, endPoint y: 290, distance: 71.9
click at [388, 290] on li "Cheddar Cheese" at bounding box center [392, 285] width 163 height 11
click at [399, 287] on li "Cheddar Cheese" at bounding box center [392, 285] width 163 height 11
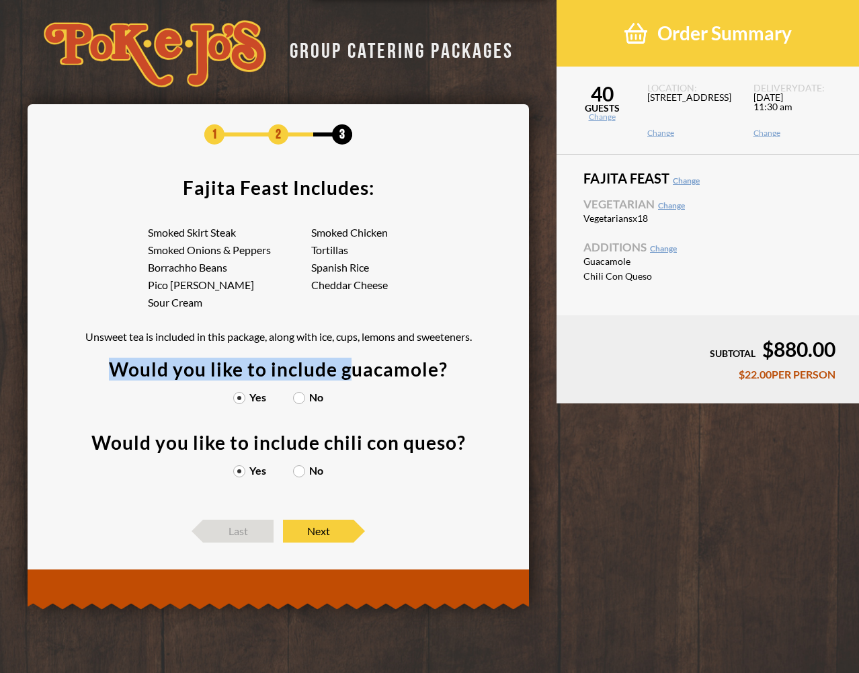
drag, startPoint x: 351, startPoint y: 366, endPoint x: 449, endPoint y: 374, distance: 99.1
click at [449, 374] on section "Fajita Feast Includes: Smoked Skirt Steak Smoked Chicken Smoked Onions & Pepper…" at bounding box center [278, 342] width 460 height 328
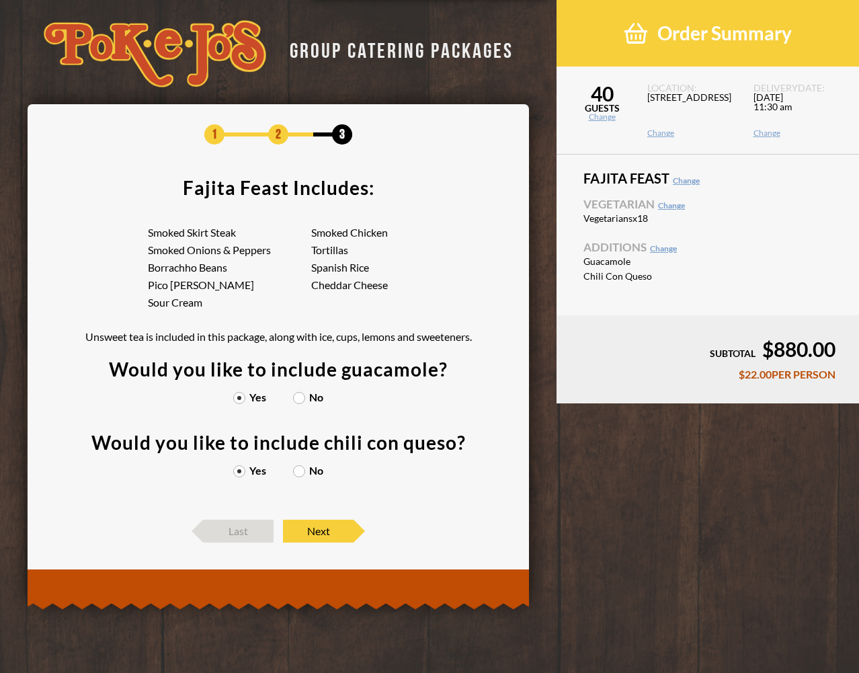
click at [431, 376] on div "Would you like to include guacamole?" at bounding box center [278, 368] width 339 height 19
drag, startPoint x: 147, startPoint y: 248, endPoint x: 273, endPoint y: 257, distance: 126.7
click at [274, 257] on ul "Smoked Skirt Steak Smoked Chicken Smoked Onions & Peppers Tortillas Borrachho B…" at bounding box center [322, 270] width 348 height 87
click at [273, 257] on ul "Smoked Skirt Steak Smoked Chicken Smoked Onions & Peppers Tortillas Borrachho B…" at bounding box center [322, 270] width 348 height 87
drag, startPoint x: 165, startPoint y: 262, endPoint x: 243, endPoint y: 267, distance: 78.1
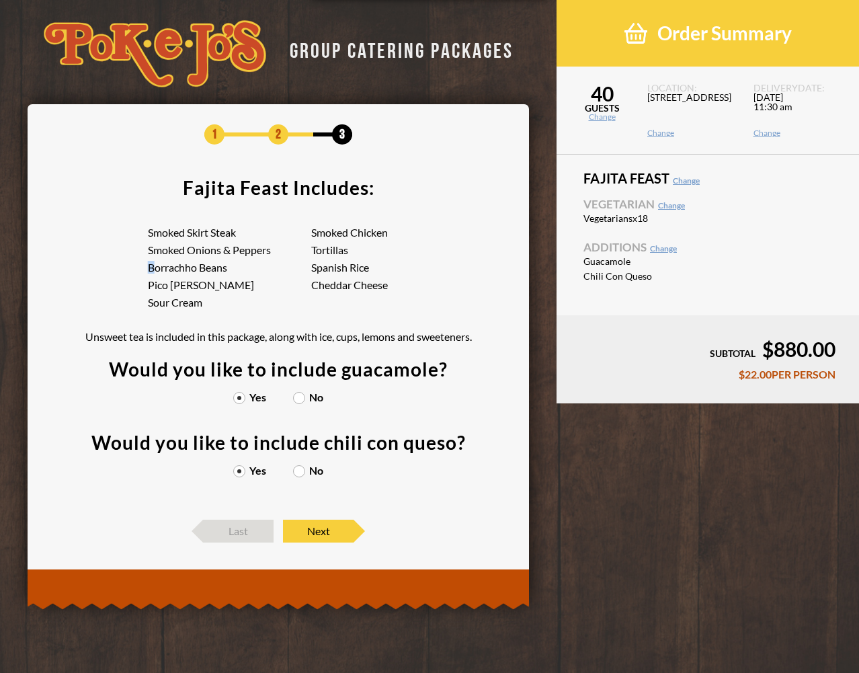
click at [240, 262] on li "Borrachho Beans" at bounding box center [229, 267] width 163 height 11
drag, startPoint x: 161, startPoint y: 289, endPoint x: 218, endPoint y: 289, distance: 57.8
click at [218, 289] on li "Pico [PERSON_NAME]" at bounding box center [229, 285] width 163 height 11
drag, startPoint x: 218, startPoint y: 289, endPoint x: 186, endPoint y: 290, distance: 32.3
click at [216, 290] on li "Pico [PERSON_NAME]" at bounding box center [229, 285] width 163 height 11
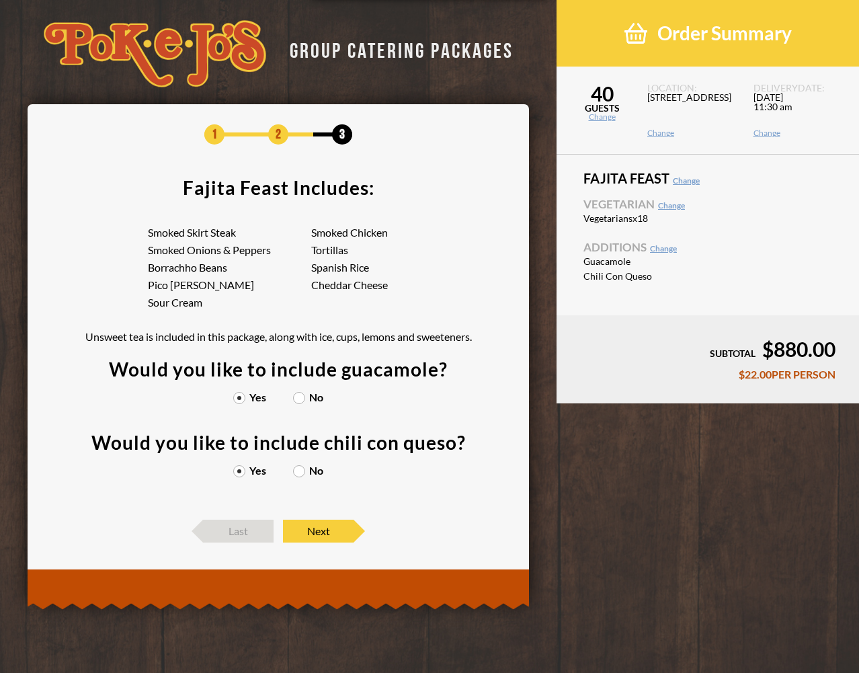
drag, startPoint x: 177, startPoint y: 292, endPoint x: 227, endPoint y: 292, distance: 50.4
click at [226, 292] on ul "Smoked Skirt Steak Smoked Chicken Smoked Onions & Peppers Tortillas Borrachho B…" at bounding box center [322, 270] width 348 height 87
drag, startPoint x: 335, startPoint y: 268, endPoint x: 322, endPoint y: 275, distance: 14.8
click at [355, 270] on li "Spanish Rice" at bounding box center [392, 267] width 163 height 11
drag, startPoint x: 314, startPoint y: 279, endPoint x: 401, endPoint y: 280, distance: 86.7
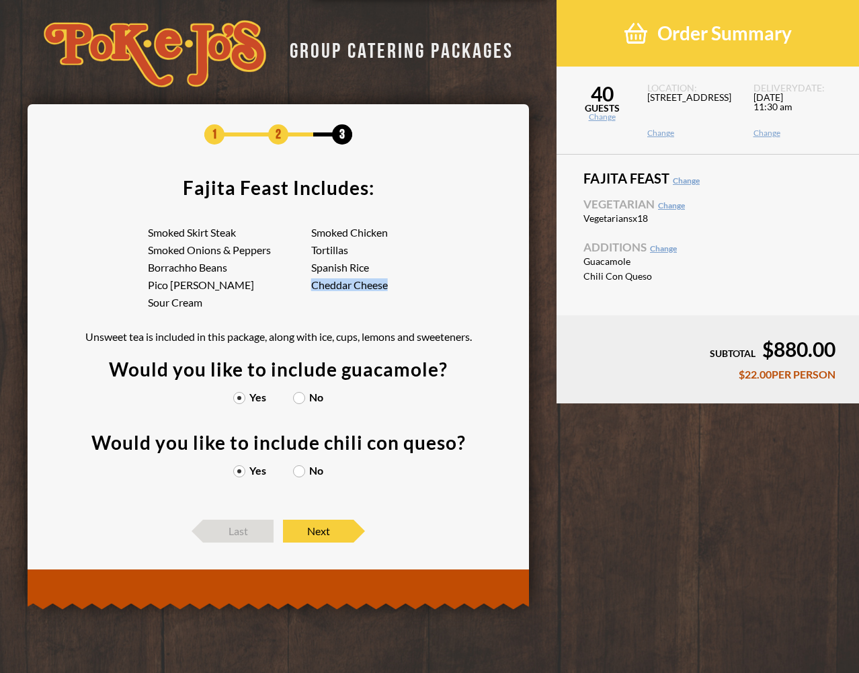
click at [401, 280] on li "Cheddar Cheese" at bounding box center [392, 285] width 163 height 11
drag, startPoint x: 309, startPoint y: 230, endPoint x: 390, endPoint y: 231, distance: 80.6
click at [390, 231] on ul "Smoked Skirt Steak Smoked Chicken Smoked Onions & Peppers Tortillas Borrachho B…" at bounding box center [322, 270] width 348 height 87
click at [390, 231] on li "Smoked Chicken" at bounding box center [392, 232] width 163 height 11
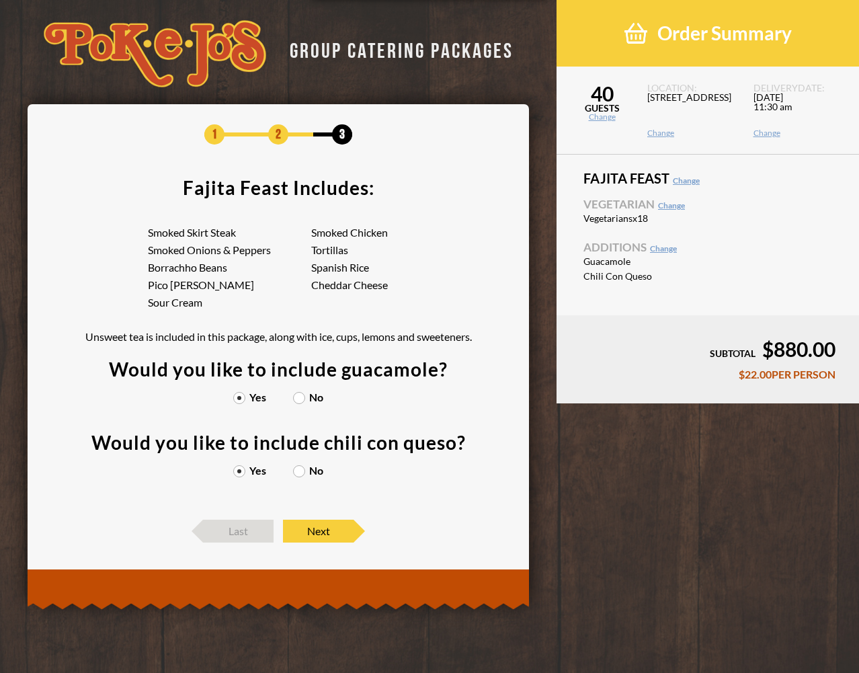
click at [425, 231] on li "Smoked Chicken" at bounding box center [392, 232] width 163 height 11
click at [668, 206] on link "Change" at bounding box center [671, 205] width 27 height 10
drag, startPoint x: 180, startPoint y: 249, endPoint x: 272, endPoint y: 251, distance: 92.1
click at [271, 251] on li "Smoked Onions & Peppers" at bounding box center [229, 250] width 163 height 11
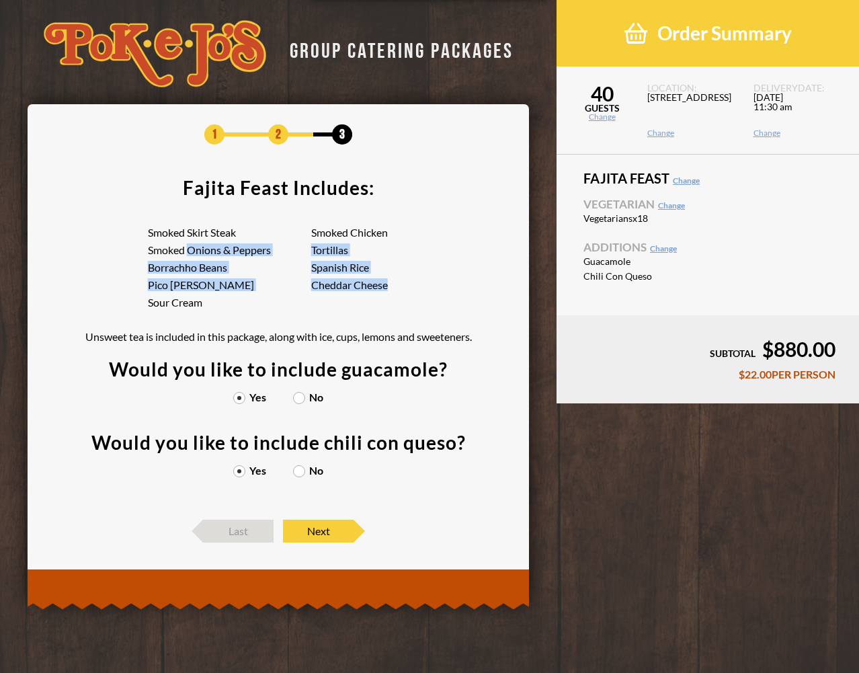
drag, startPoint x: 141, startPoint y: 246, endPoint x: 389, endPoint y: 299, distance: 253.5
click at [389, 299] on div "Smoked Skirt Steak Smoked Chicken Smoked Onions & Peppers Tortillas Borrachho B…" at bounding box center [278, 281] width 386 height 142
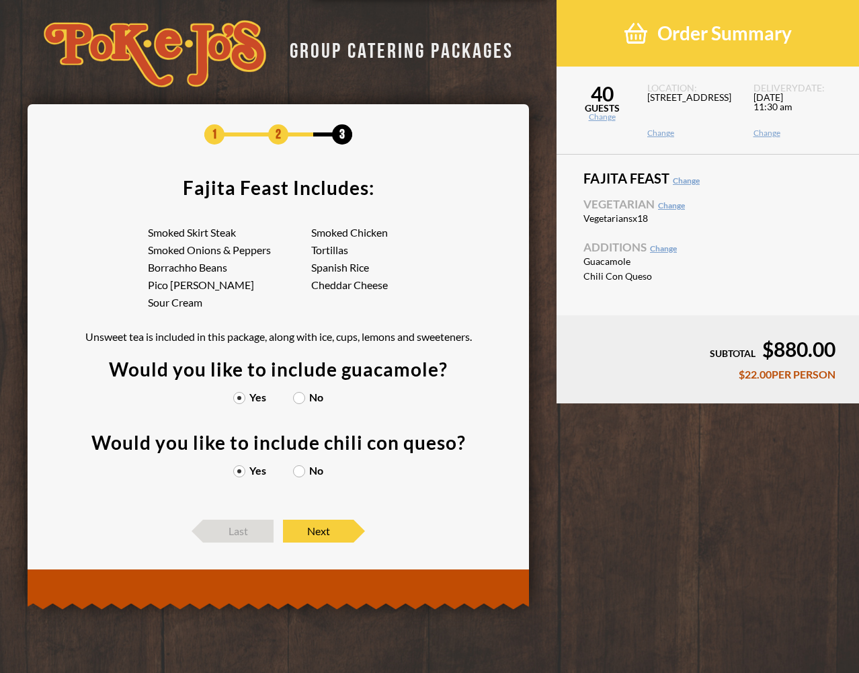
click at [669, 201] on link "Change" at bounding box center [671, 205] width 27 height 10
click at [674, 206] on link "Change" at bounding box center [671, 205] width 27 height 10
click at [246, 528] on span "Last" at bounding box center [238, 530] width 71 height 23
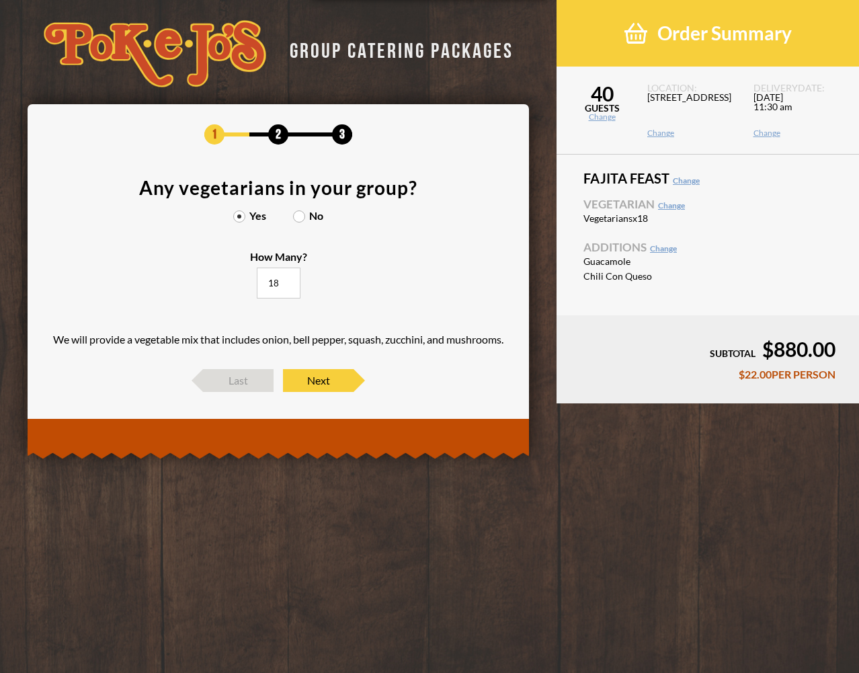
drag, startPoint x: 267, startPoint y: 283, endPoint x: 288, endPoint y: 281, distance: 20.9
click at [286, 281] on input "18" at bounding box center [279, 282] width 44 height 31
type input "20"
click at [323, 369] on div "1 2 3 Any vegetarians in your group? Yes No How Many? 20 We will provide a vege…" at bounding box center [278, 257] width 460 height 267
click at [323, 376] on span "Next" at bounding box center [318, 380] width 71 height 23
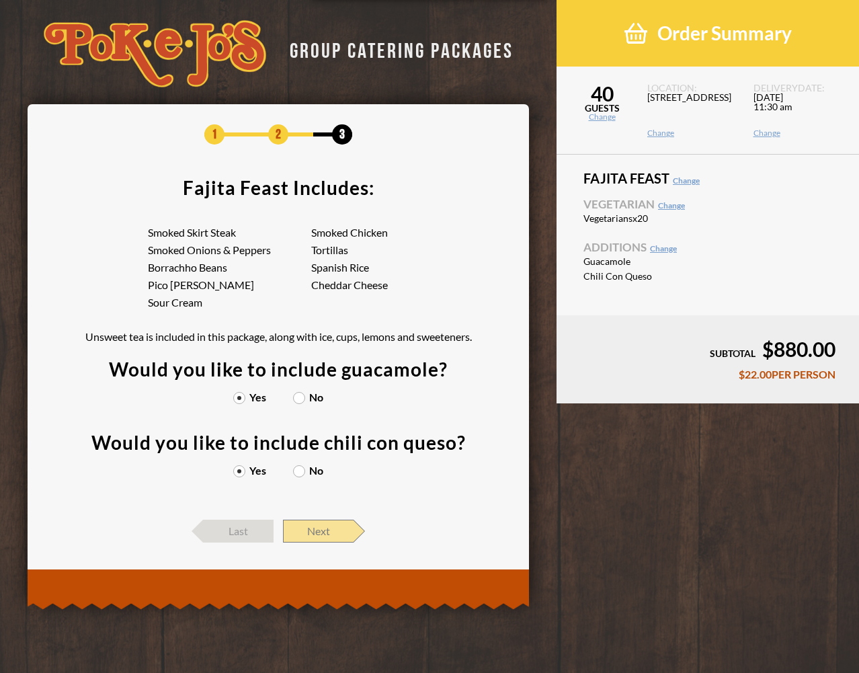
click at [320, 525] on span "Next" at bounding box center [318, 530] width 71 height 23
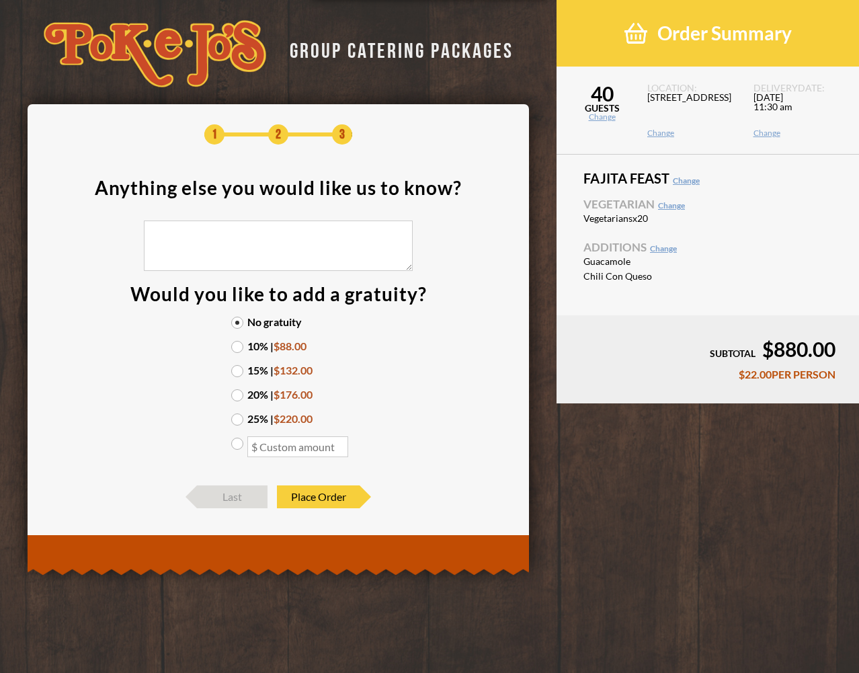
click at [265, 349] on label "10% | $88.00" at bounding box center [278, 346] width 94 height 11
click at [0, 0] on input "10% | $88.00" at bounding box center [0, 0] width 0 height 0
click at [326, 497] on span "Place Order" at bounding box center [318, 496] width 83 height 23
click at [425, 445] on section "Anything else you would like us to know? Would you like to add a gratuity? No g…" at bounding box center [278, 325] width 460 height 294
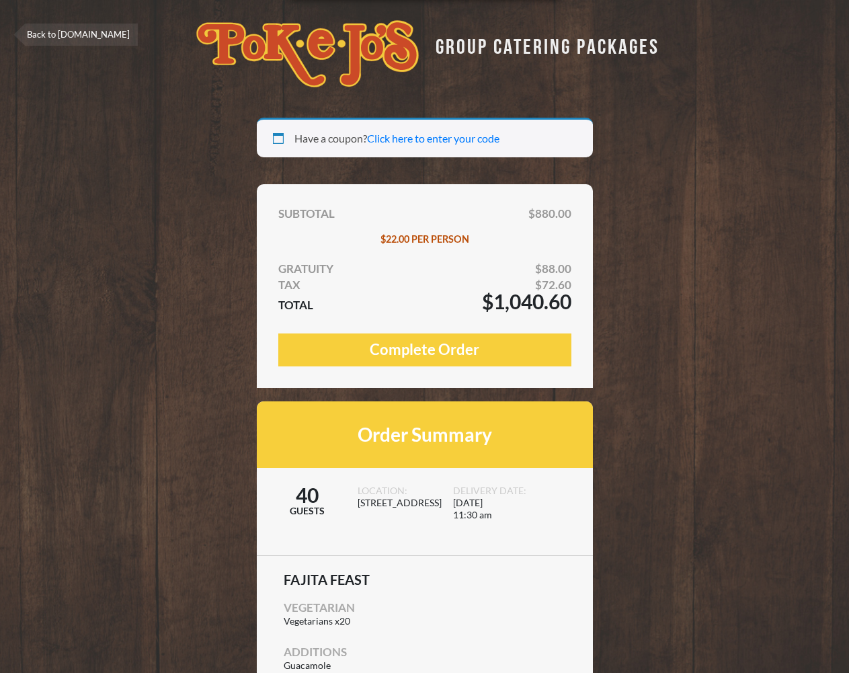
select select "[GEOGRAPHIC_DATA]"
drag, startPoint x: 488, startPoint y: 301, endPoint x: 583, endPoint y: 303, distance: 94.8
click at [584, 303] on div "SUBTOTAL $880.00 $22.00 PER PERSON GRATUITY $88.00 TAX $72.60 TOTAL $1,040.60 C…" at bounding box center [425, 286] width 336 height 204
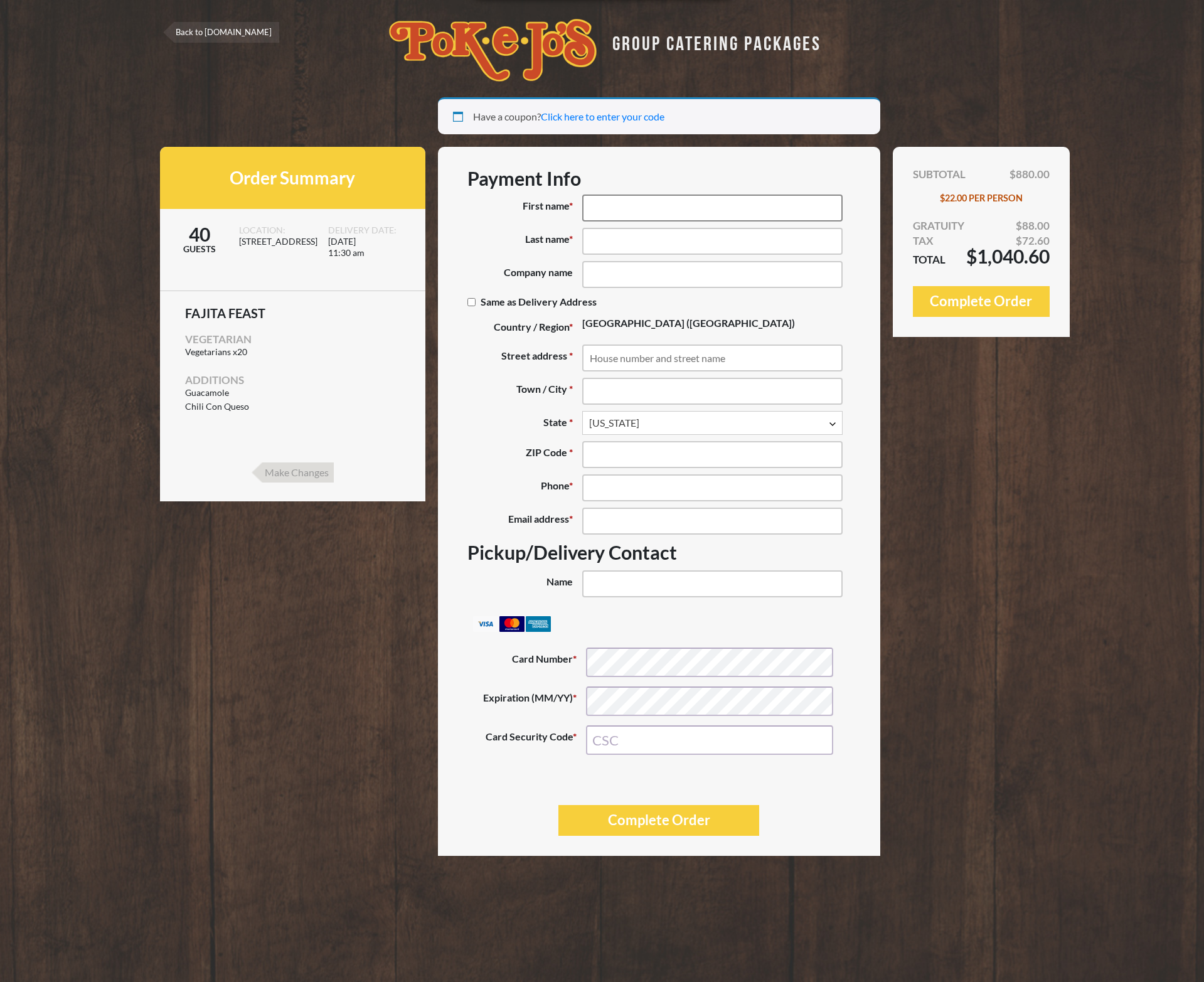
click at [660, 217] on input "First name *" at bounding box center [713, 207] width 261 height 27
type input "Dennis"
type input "Chen"
click at [468, 298] on input "Same as Delivery Address (optional)" at bounding box center [472, 302] width 8 height 8
checkbox input "true"
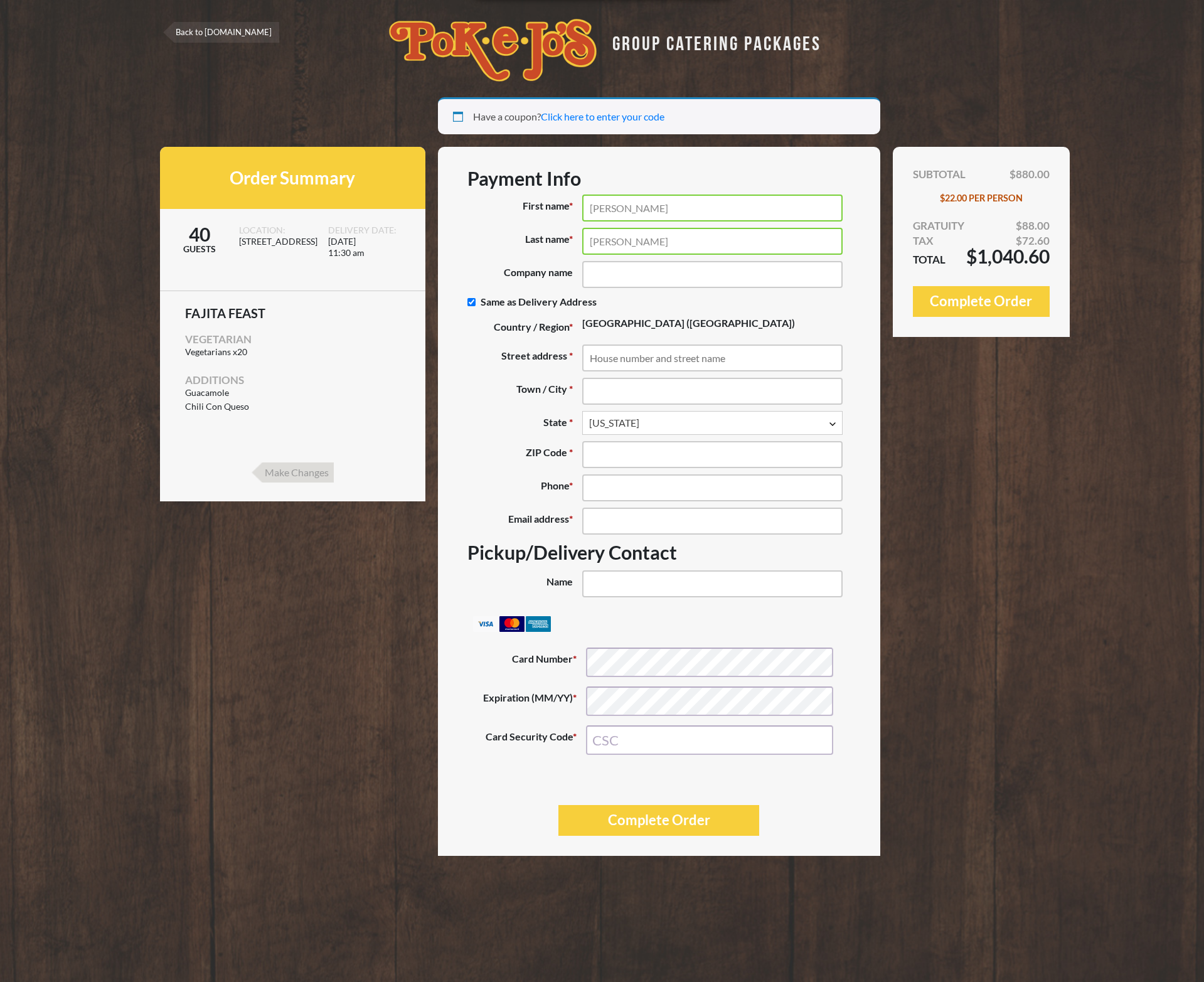
type input "11624 Burnet Road"
type input "Austin"
type input "78758"
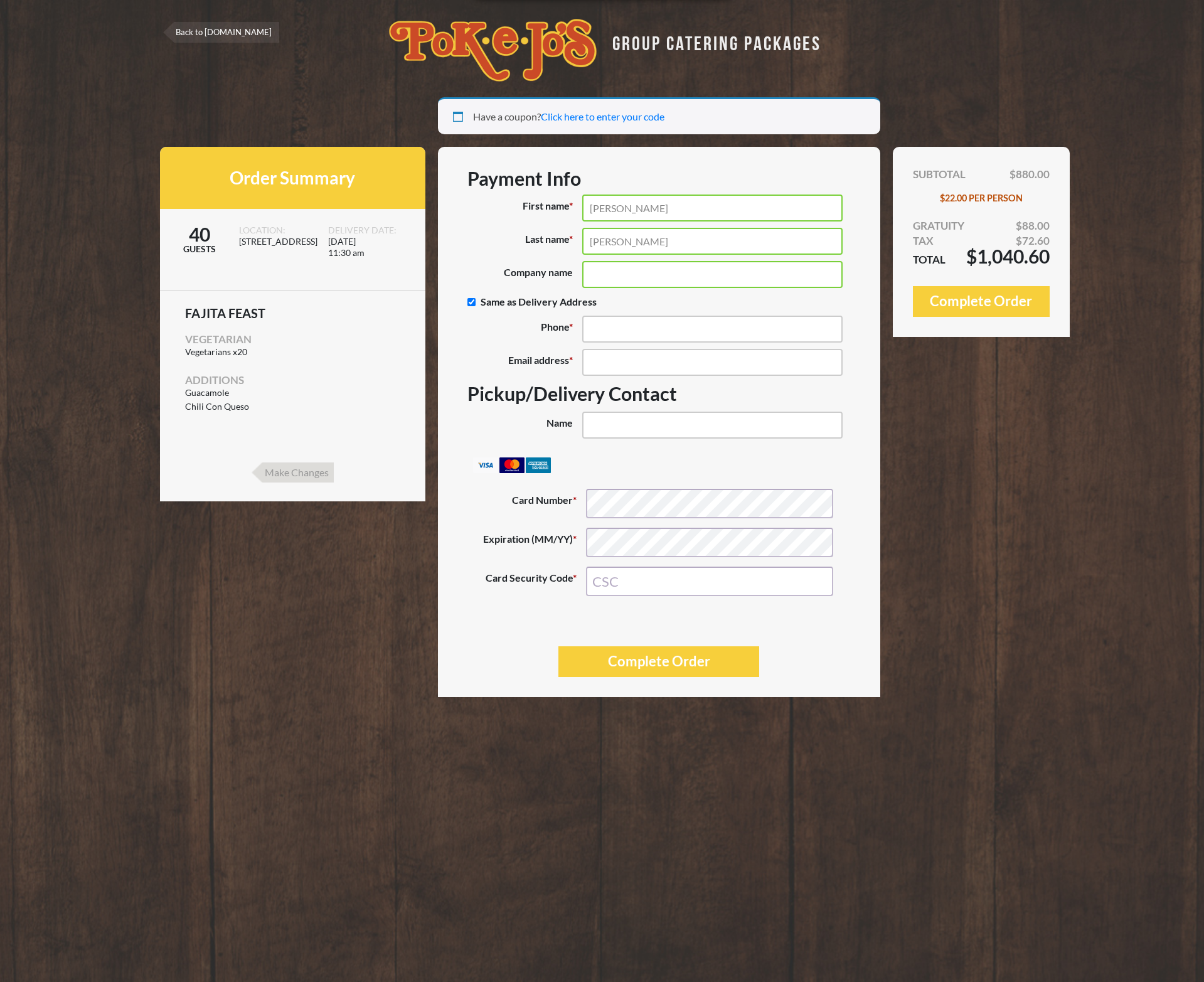
click at [468, 298] on input "Same as Delivery Address (optional)" at bounding box center [472, 302] width 8 height 8
checkbox input "false"
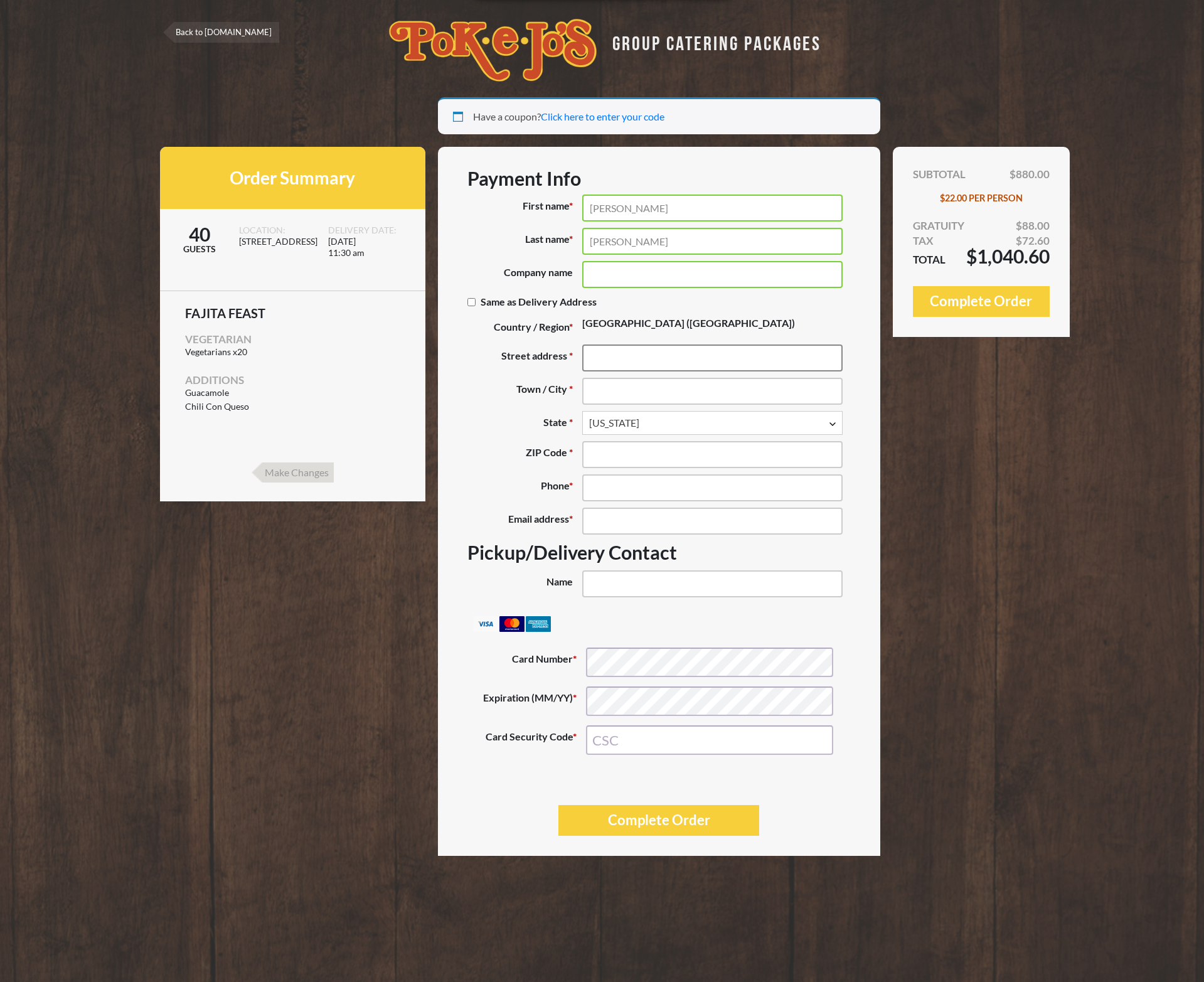
click at [781, 352] on input "Street address *" at bounding box center [713, 358] width 261 height 27
type input "11400 W Parmer Ln"
type input "A"
type input "[STREET_ADDRESS][PERSON_NAME]"
type input "[GEOGRAPHIC_DATA]"
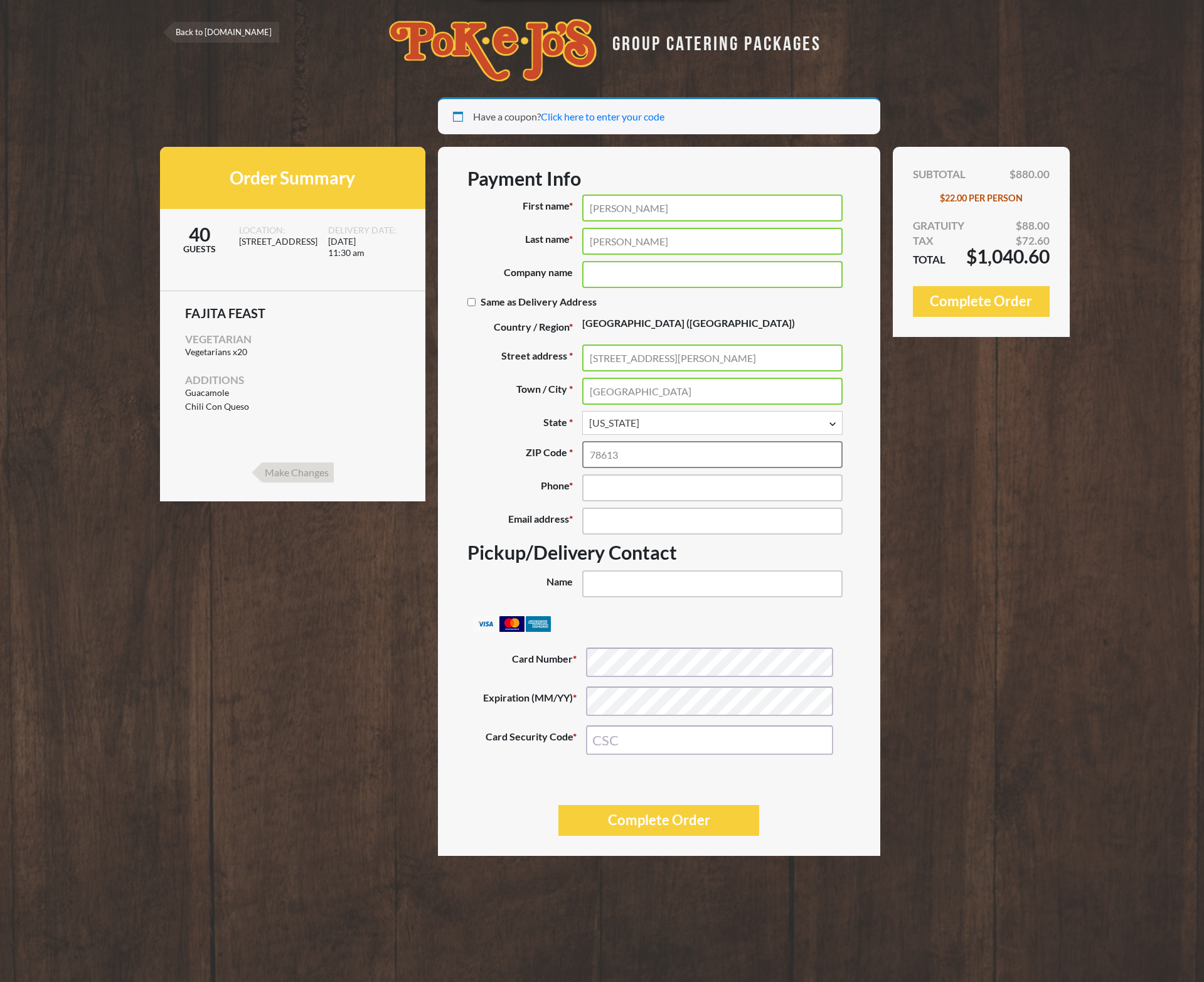
type input "78613"
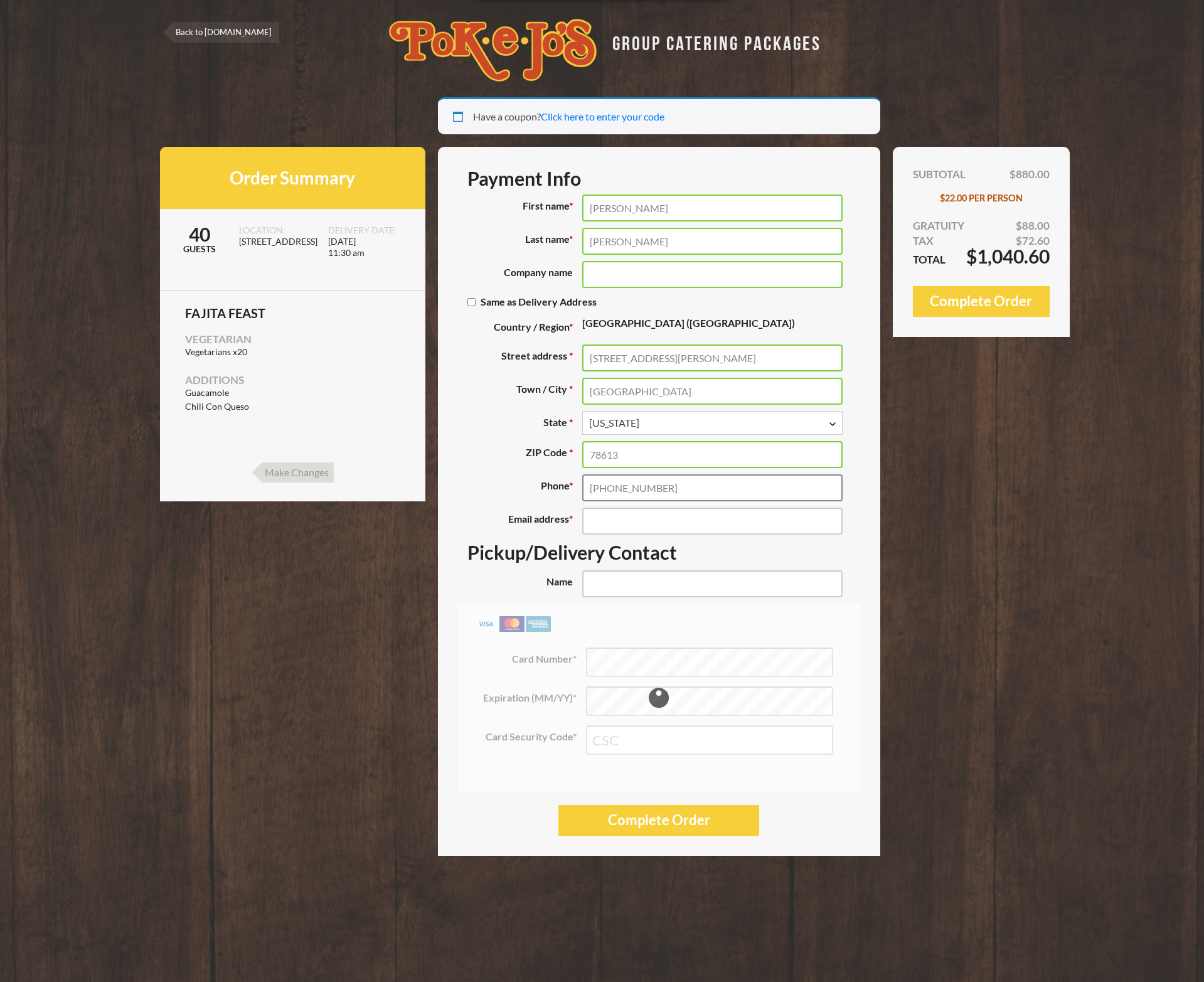
type input "[PHONE_NUMBER]"
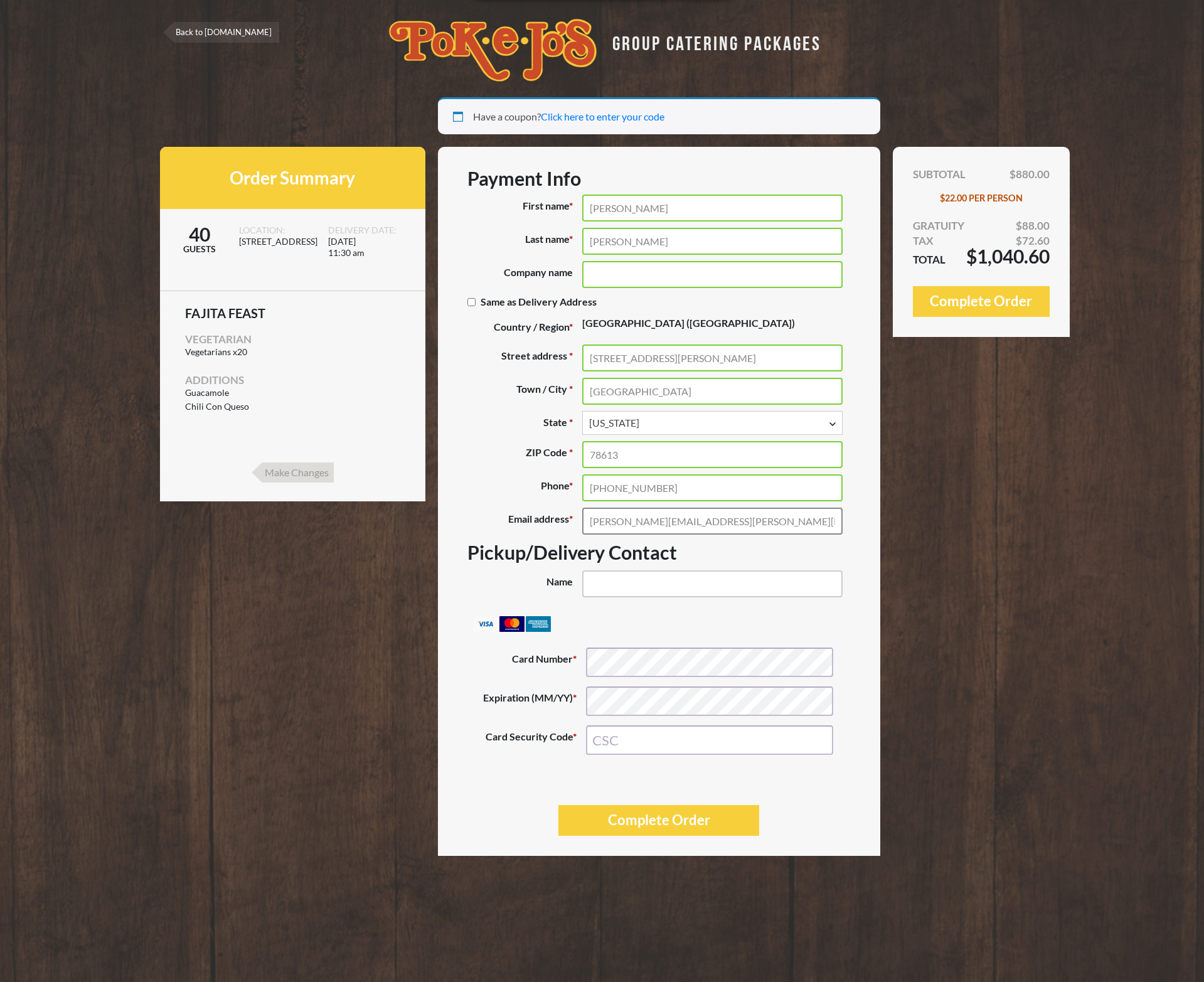
type input "dennis.kyle.chen@gmail.com"
type input "[PERSON_NAME]"
click at [713, 524] on input "dennis.kyle.chen@gmail.com" at bounding box center [713, 521] width 261 height 27
drag, startPoint x: 634, startPoint y: 518, endPoint x: 427, endPoint y: 500, distance: 207.8
click at [583, 508] on input "dennis.kyle.chen@gmail.com" at bounding box center [713, 521] width 261 height 27
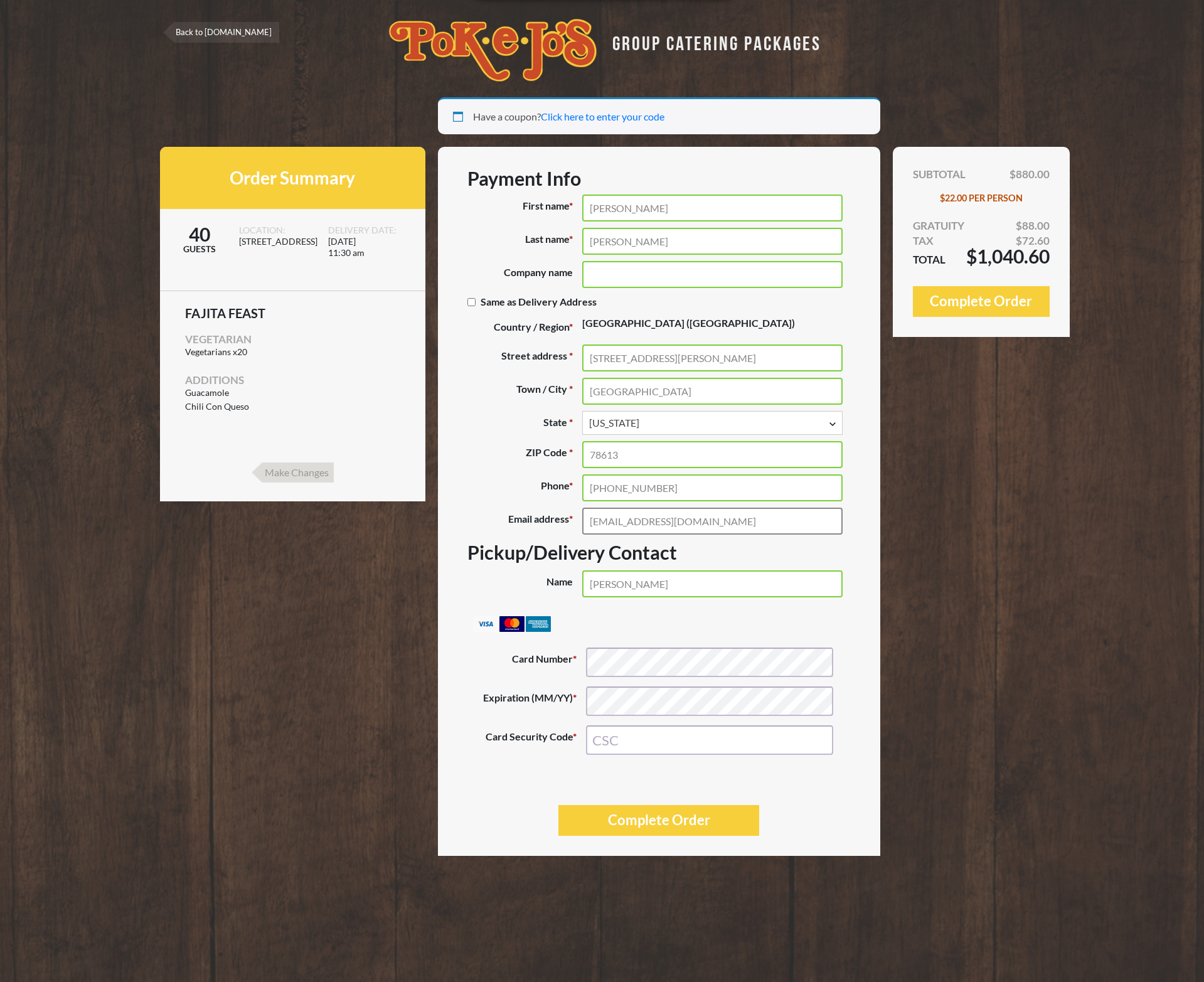
type input "[EMAIL_ADDRESS][DOMAIN_NAME]"
click at [792, 615] on div "Your session is about to expire in 5:00 Extend Have a coupon? Click here to ent…" at bounding box center [602, 477] width 885 height 759
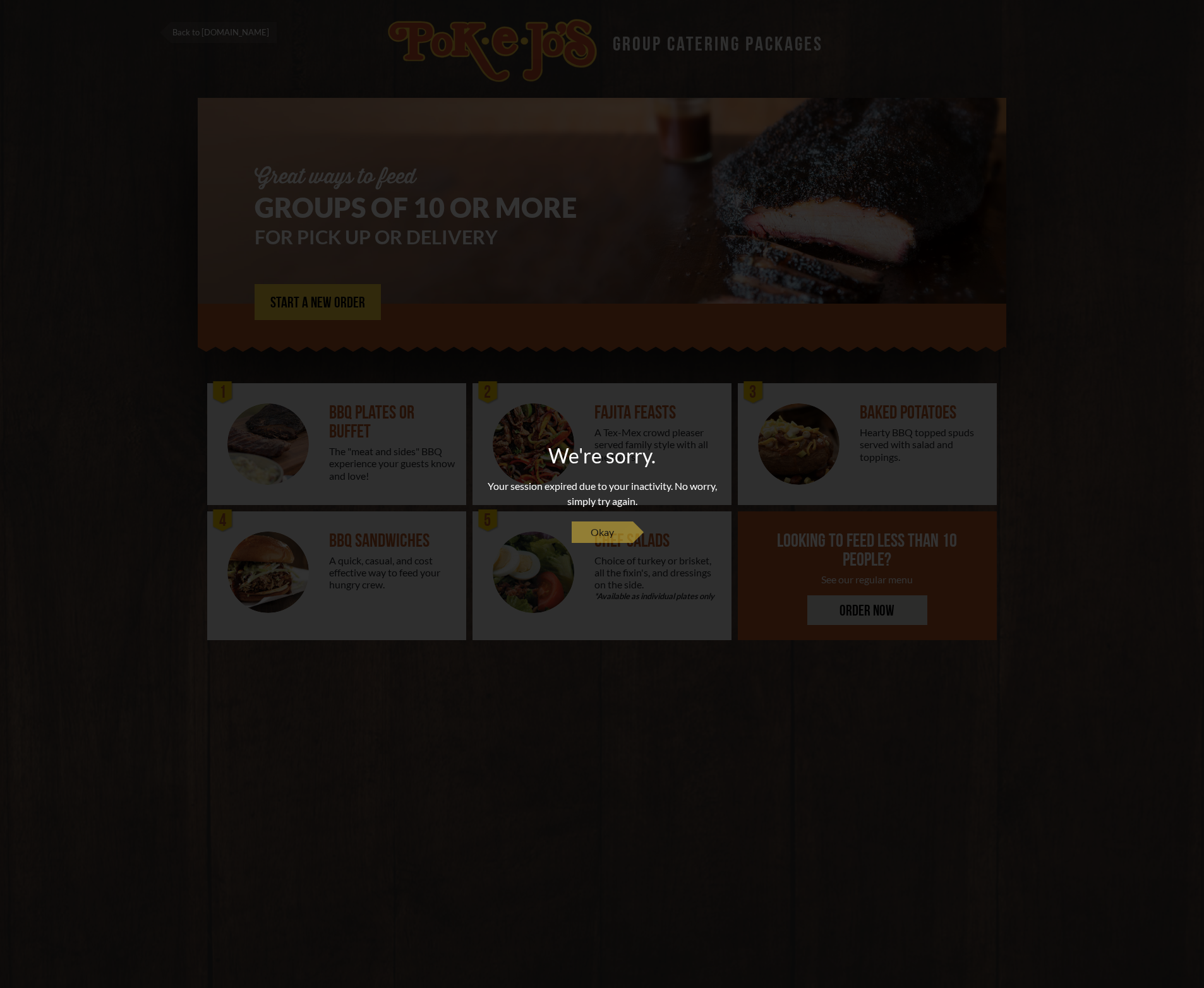
click at [600, 538] on span "Okay" at bounding box center [602, 532] width 23 height 15
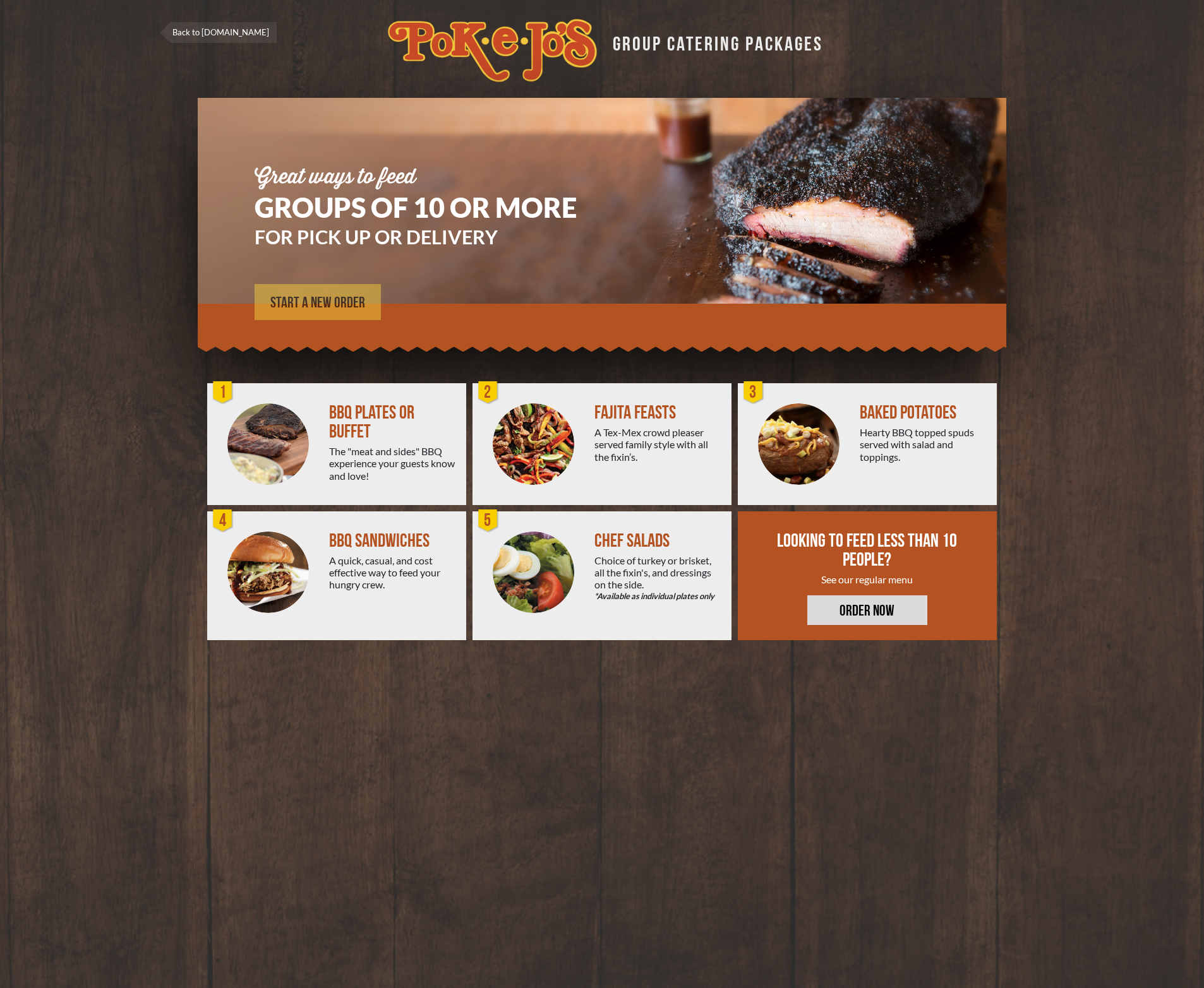
click at [336, 290] on link "START A NEW ORDER" at bounding box center [318, 302] width 126 height 36
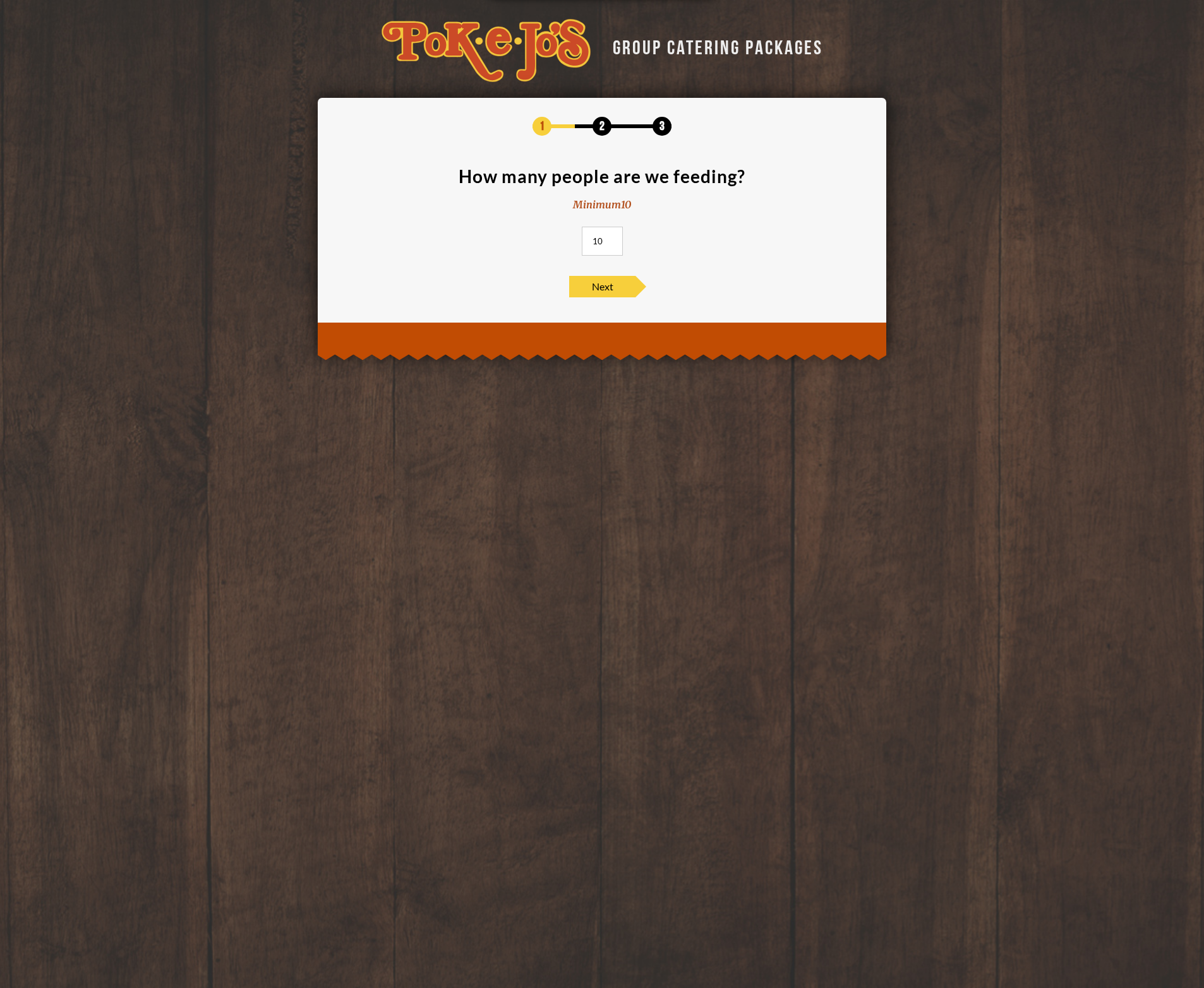
drag, startPoint x: 602, startPoint y: 245, endPoint x: 567, endPoint y: 244, distance: 35.0
click at [582, 244] on input "10" at bounding box center [602, 241] width 41 height 29
type input "4"
type input "40"
click at [621, 290] on span "Next" at bounding box center [602, 287] width 67 height 22
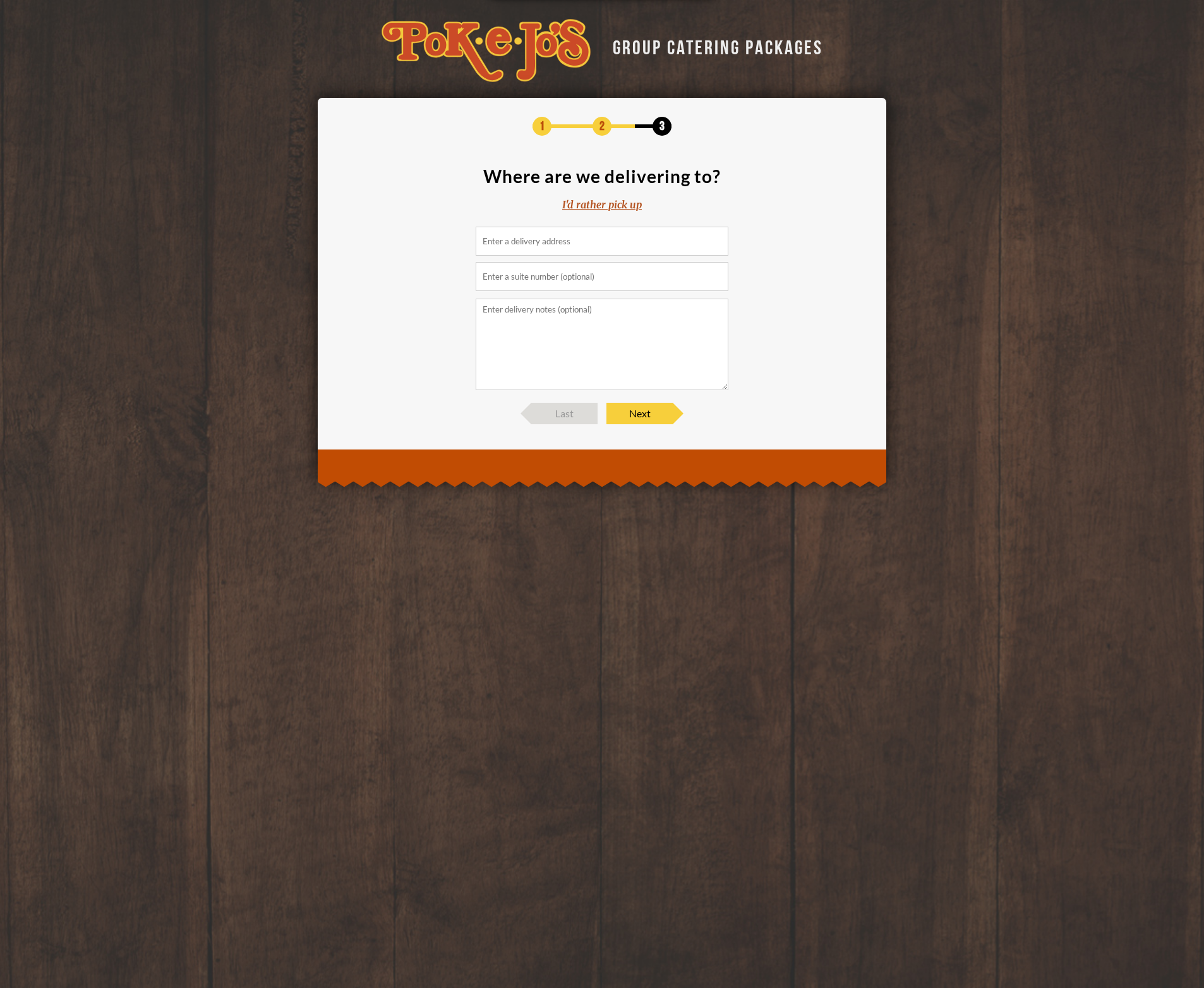
click at [609, 243] on input at bounding box center [602, 241] width 253 height 29
paste input "11624 Burnet Rd, Austin, TX 78758"
click at [646, 244] on input "11624 Burnet Rd, Austin, TX 78758, USA" at bounding box center [602, 241] width 253 height 29
paste input
click at [649, 244] on input "11624 Burnet Rd, Austin, TX 78758" at bounding box center [602, 241] width 253 height 29
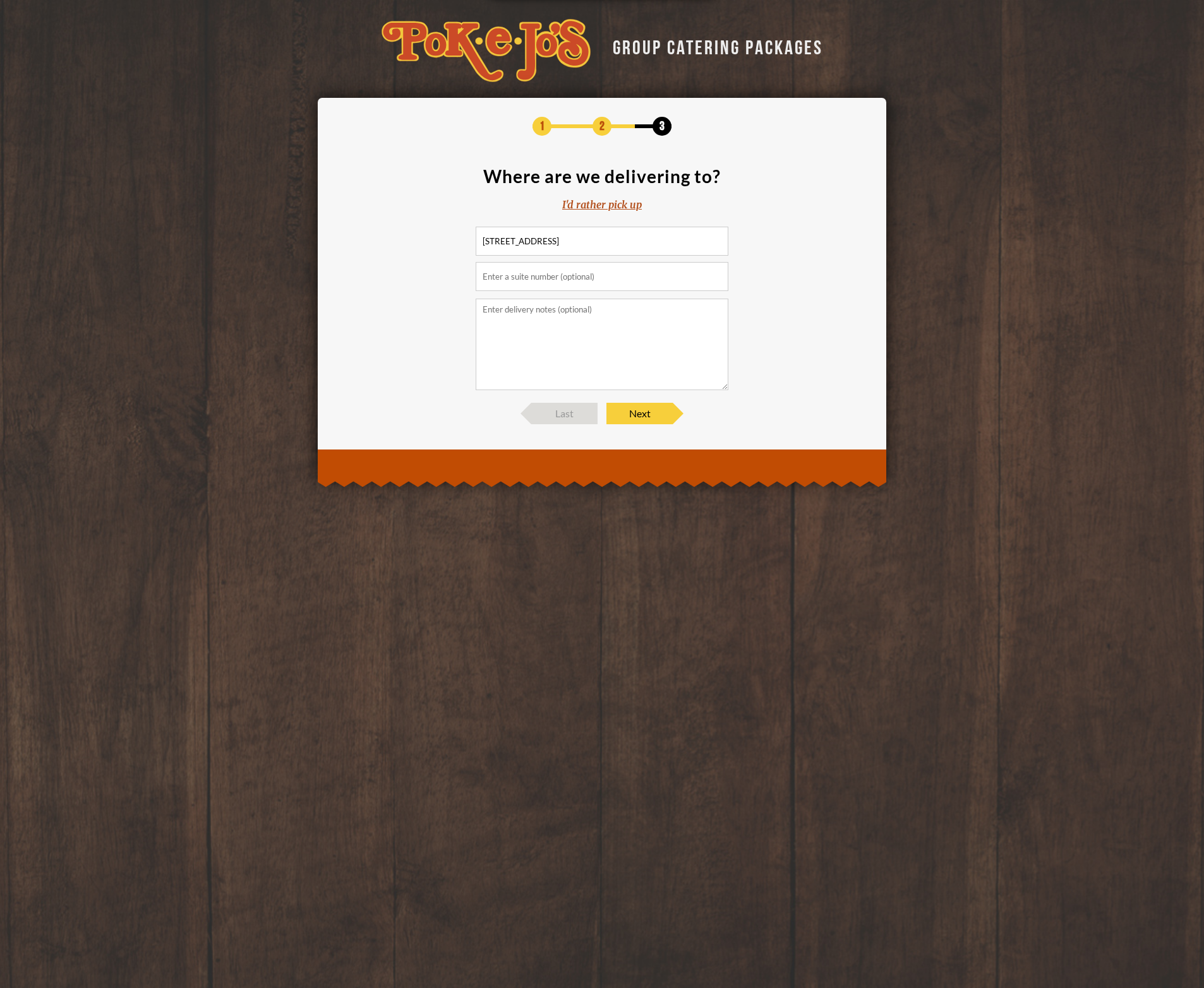
click at [635, 267] on input "text" at bounding box center [602, 276] width 253 height 29
click at [653, 238] on input "11624 Burnet Rd, Austin, TX 78758" at bounding box center [602, 241] width 253 height 29
type input "11624 Burnet Rd, Austin, TX 78758, USA"
click at [626, 271] on input "text" at bounding box center [602, 276] width 253 height 29
type input "11.300"
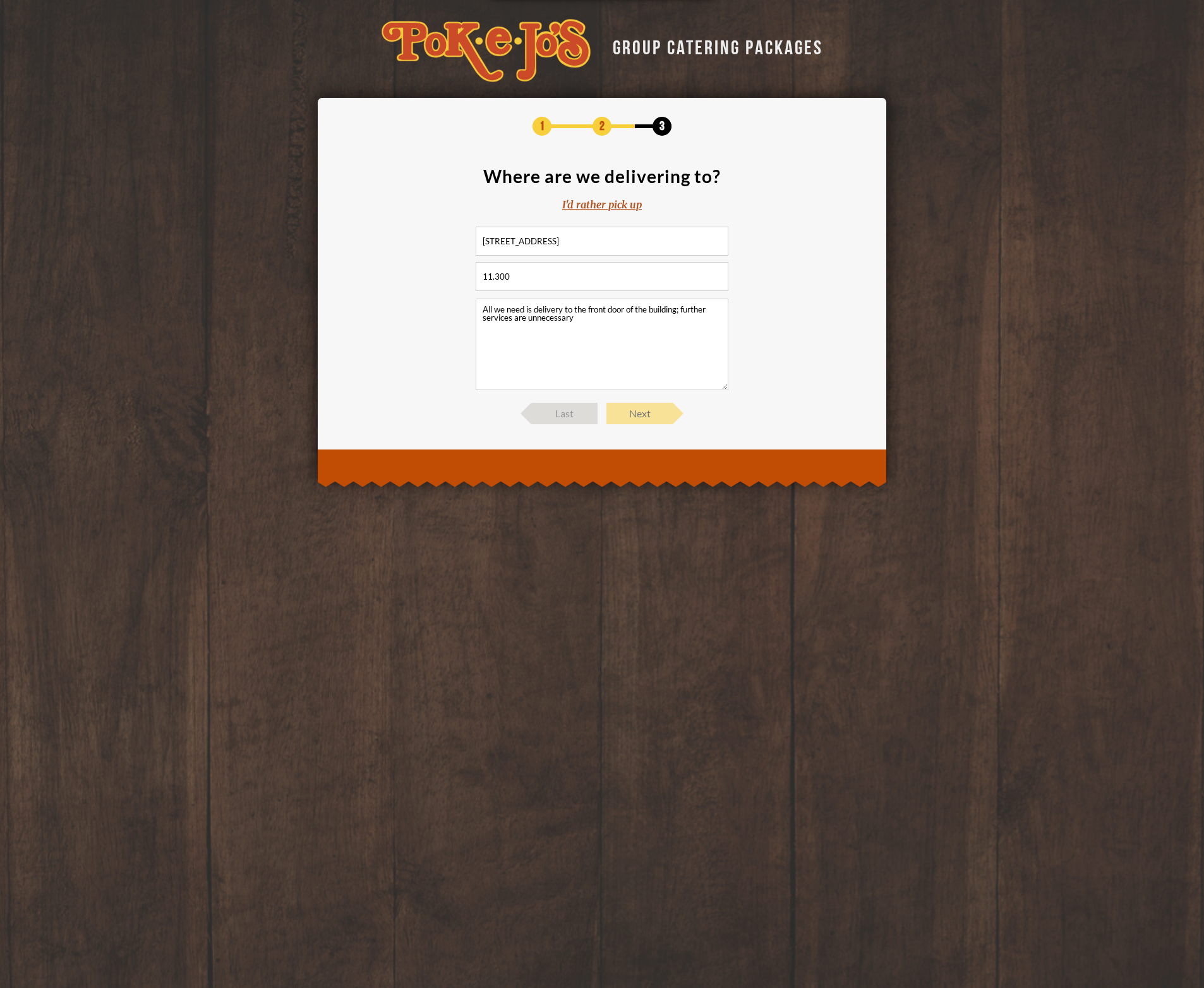
type textarea "All we need is delivery to the front door of the building; further services are…"
click at [644, 413] on span "Next" at bounding box center [639, 414] width 67 height 22
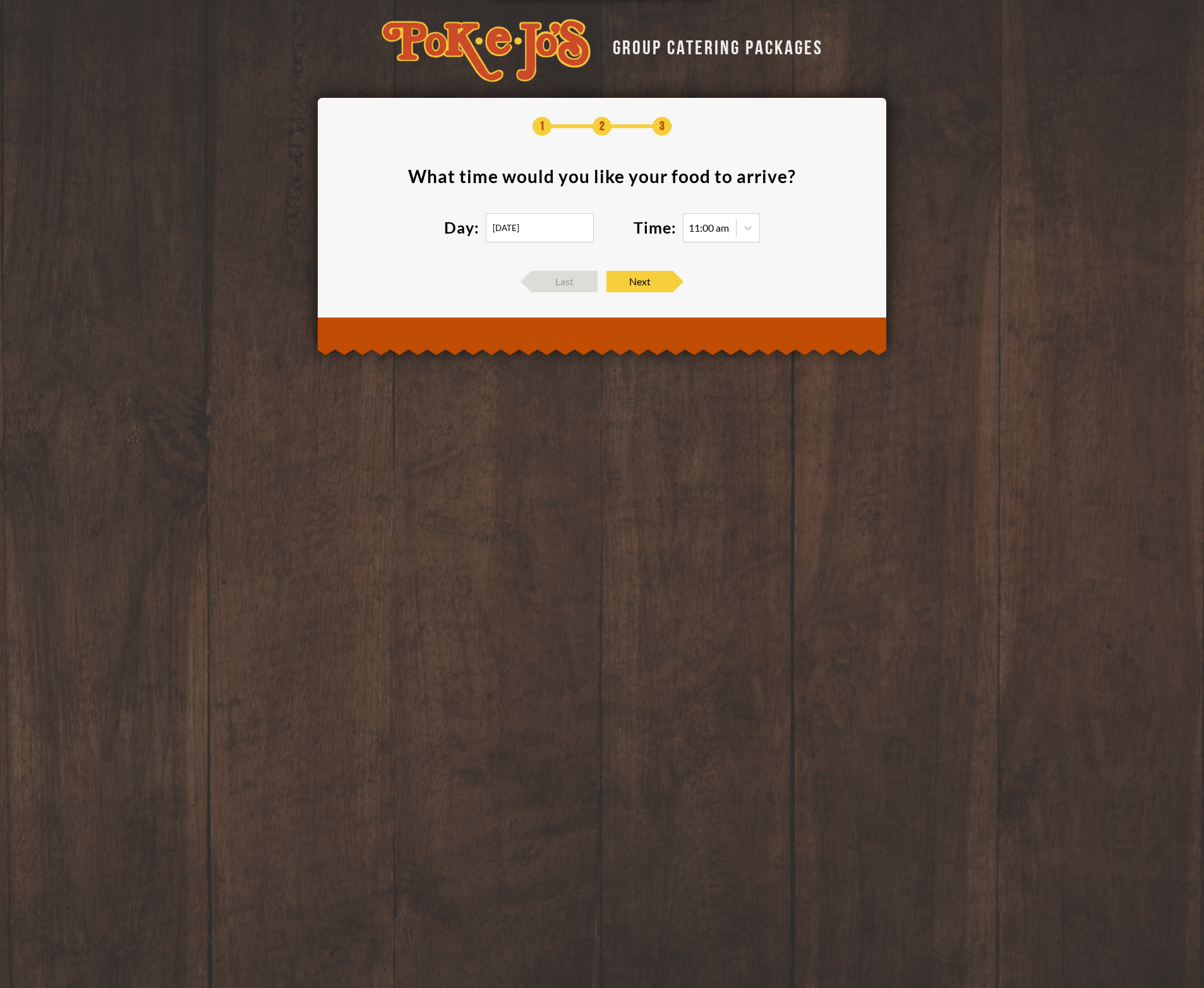
click at [555, 222] on input "09/05/2025" at bounding box center [539, 227] width 108 height 29
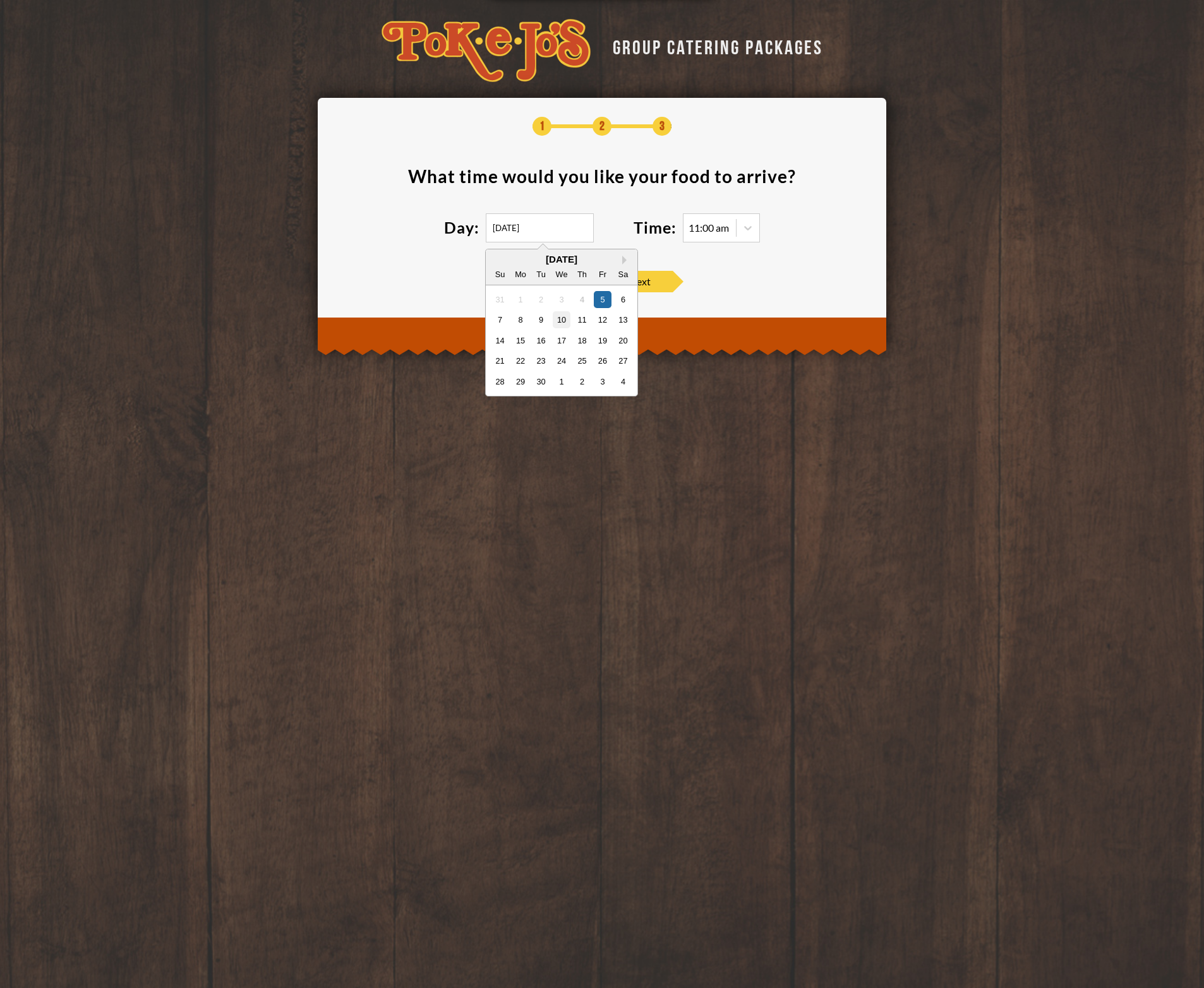
click at [564, 322] on div "10" at bounding box center [561, 320] width 17 height 17
type input "09/10/2025"
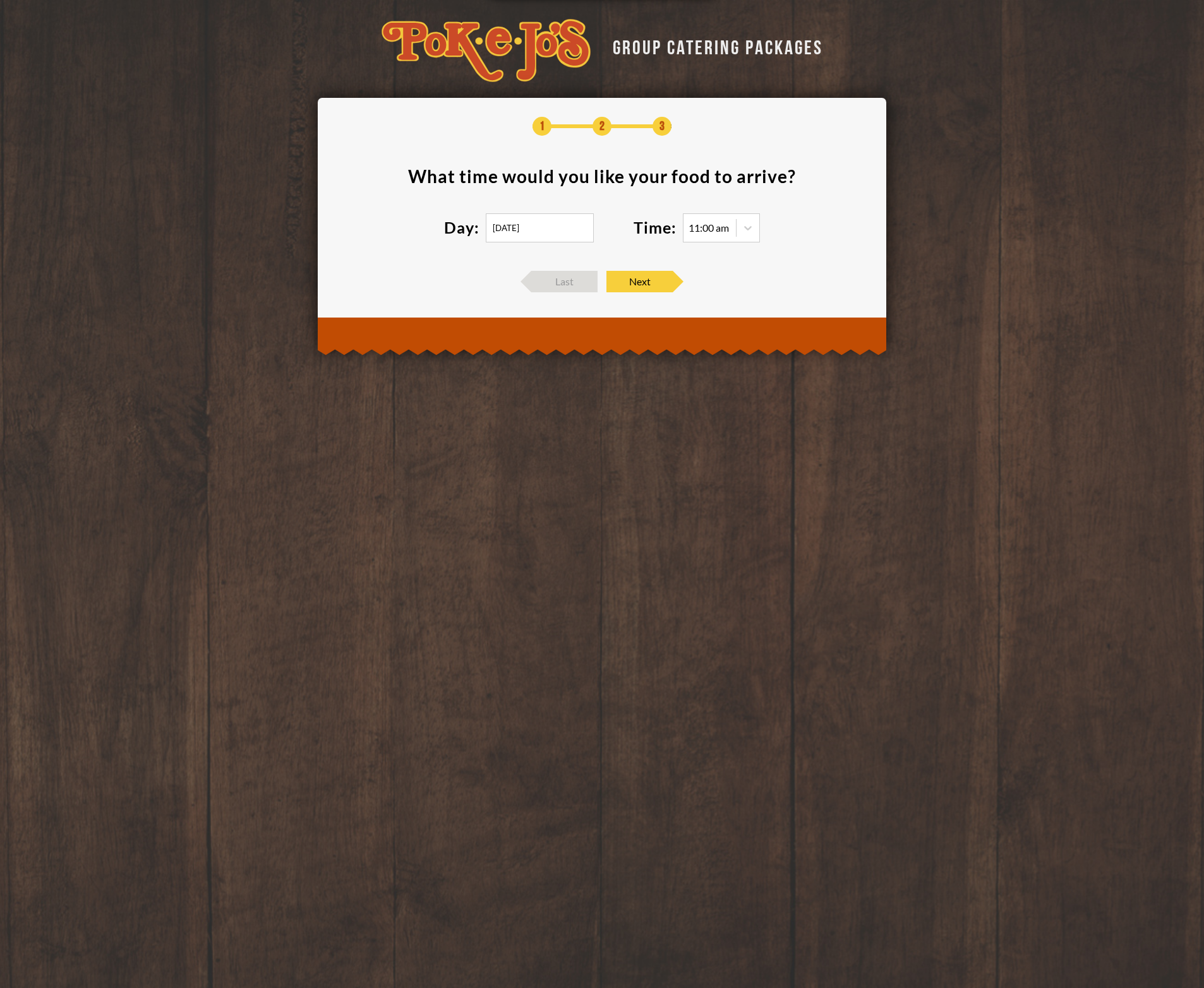
click at [723, 228] on div "11:00 am" at bounding box center [708, 227] width 40 height 10
click at [715, 228] on div "11:00 am" at bounding box center [708, 227] width 40 height 10
click at [706, 228] on div "11:00 am" at bounding box center [708, 227] width 40 height 10
click at [750, 228] on icon at bounding box center [747, 228] width 8 height 5
click at [716, 272] on div "11:30 am" at bounding box center [721, 272] width 76 height 18
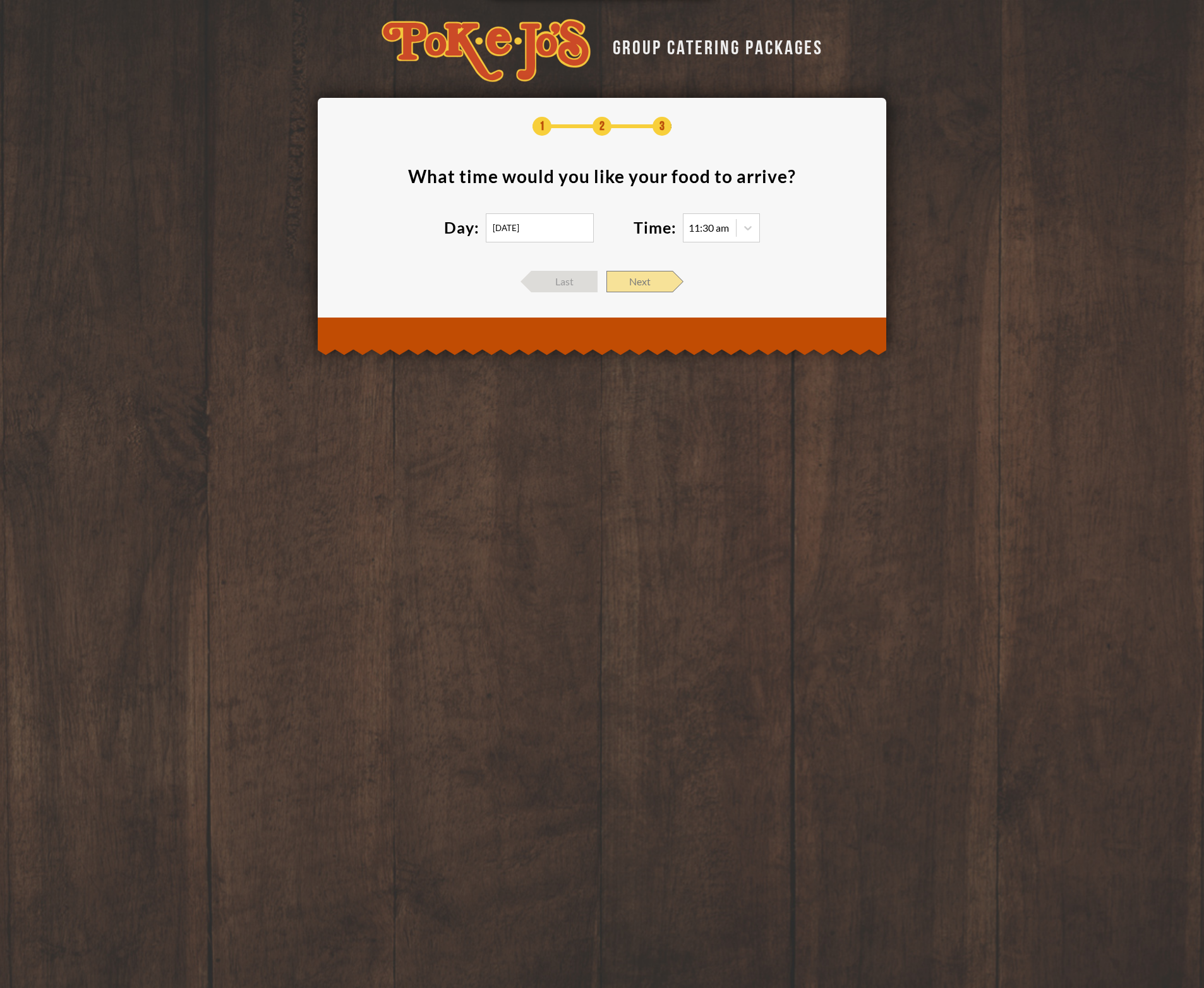
click at [659, 274] on span "Next" at bounding box center [639, 281] width 67 height 22
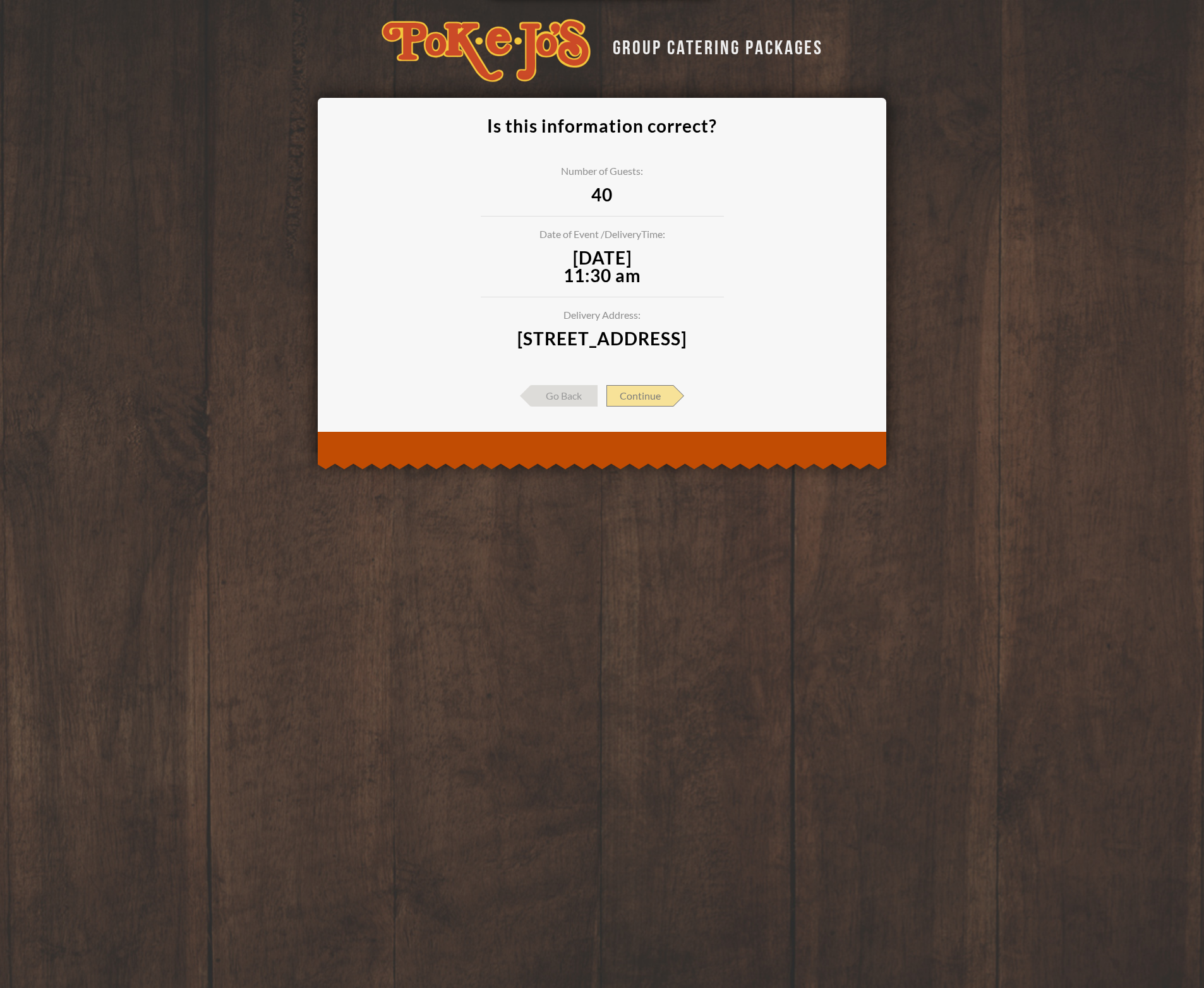
click at [660, 407] on span "Continue" at bounding box center [639, 396] width 67 height 22
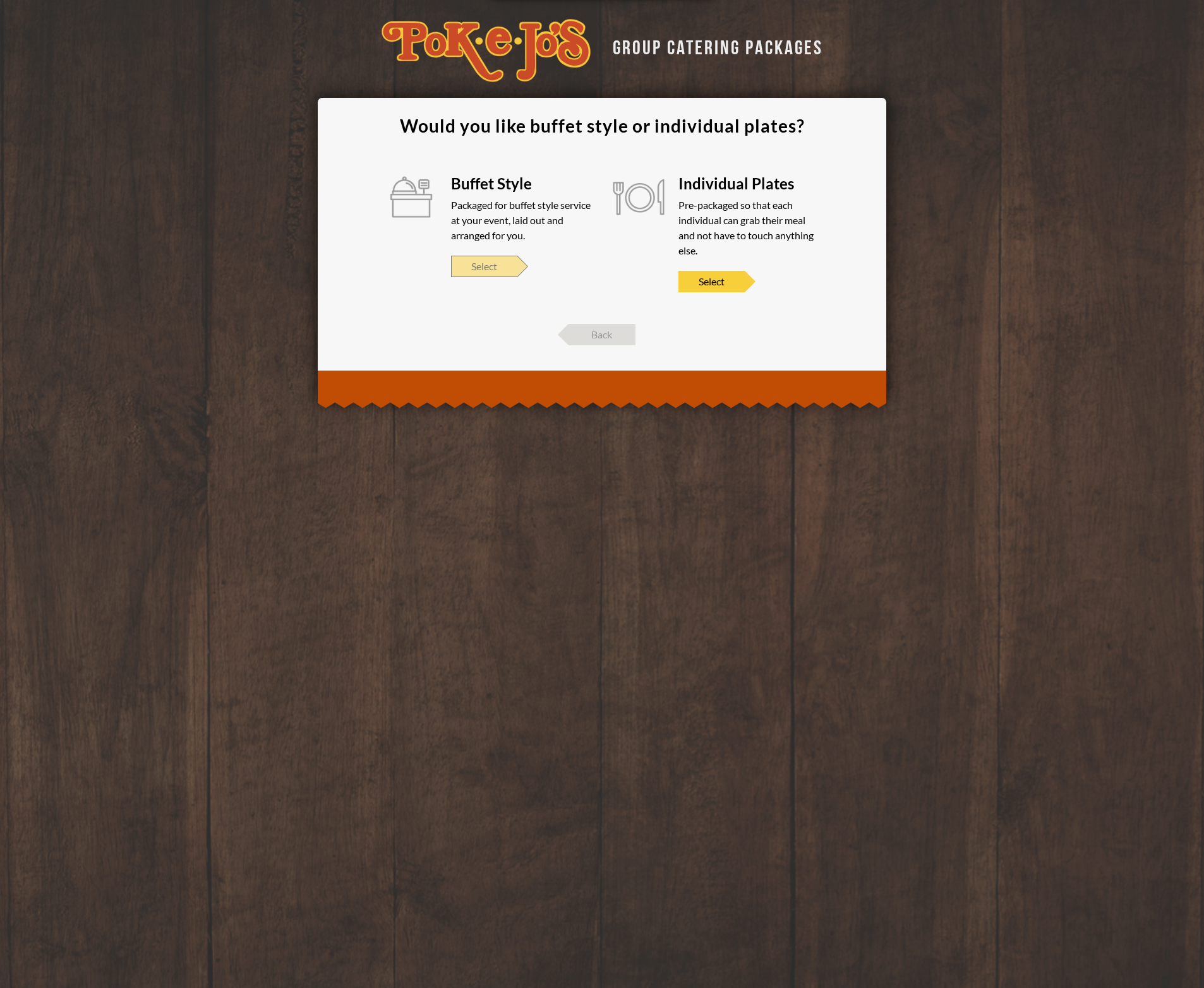
click at [482, 263] on span "Select" at bounding box center [484, 266] width 67 height 22
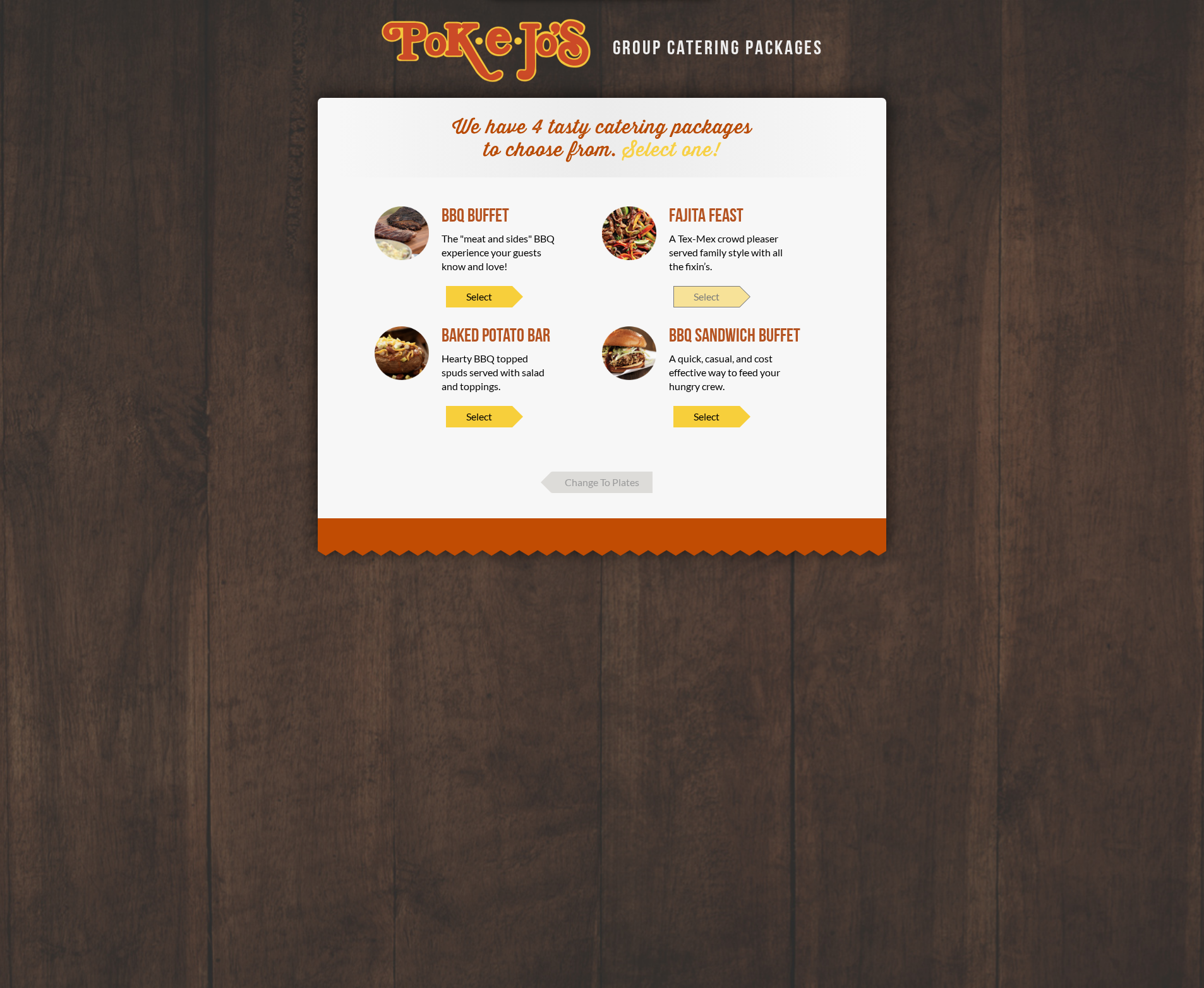
click at [722, 305] on span "Select" at bounding box center [706, 296] width 67 height 22
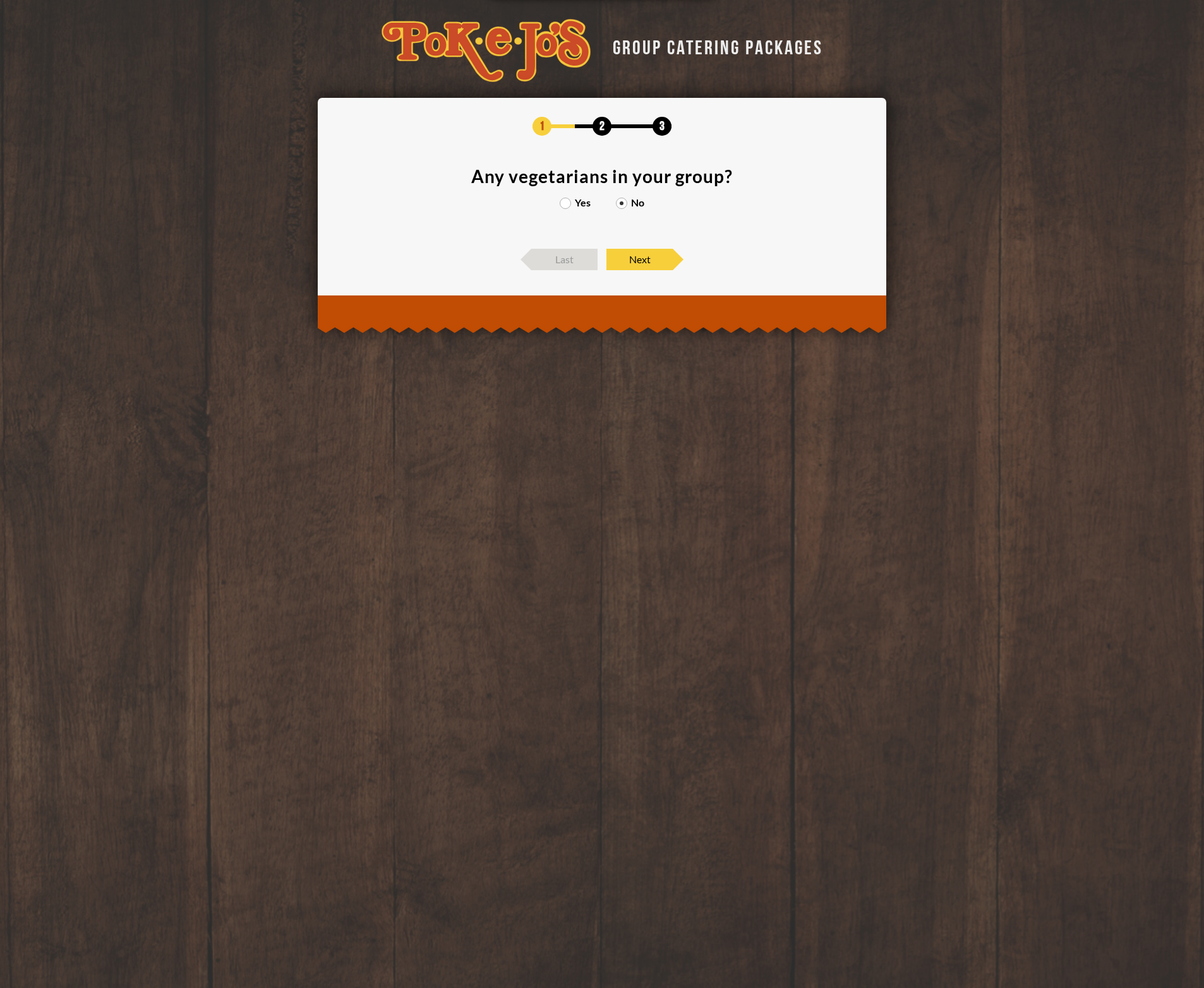
click at [564, 206] on label "Yes" at bounding box center [574, 202] width 31 height 10
click at [0, 0] on input "Yes" at bounding box center [0, 0] width 0 height 0
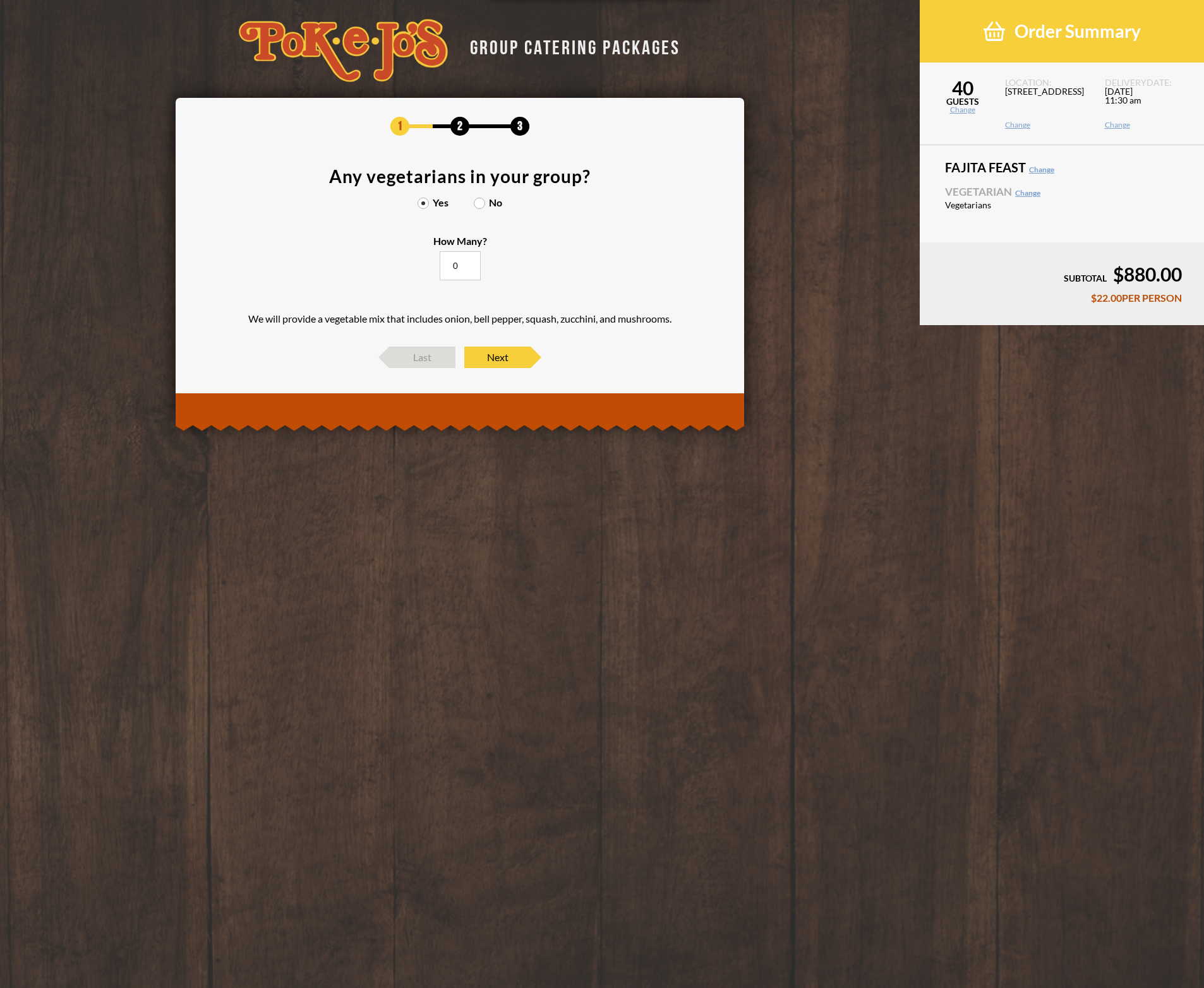
drag, startPoint x: 450, startPoint y: 263, endPoint x: 465, endPoint y: 268, distance: 15.8
click at [461, 265] on input "0" at bounding box center [461, 265] width 41 height 29
type input "20"
click at [505, 357] on span "Next" at bounding box center [497, 357] width 67 height 22
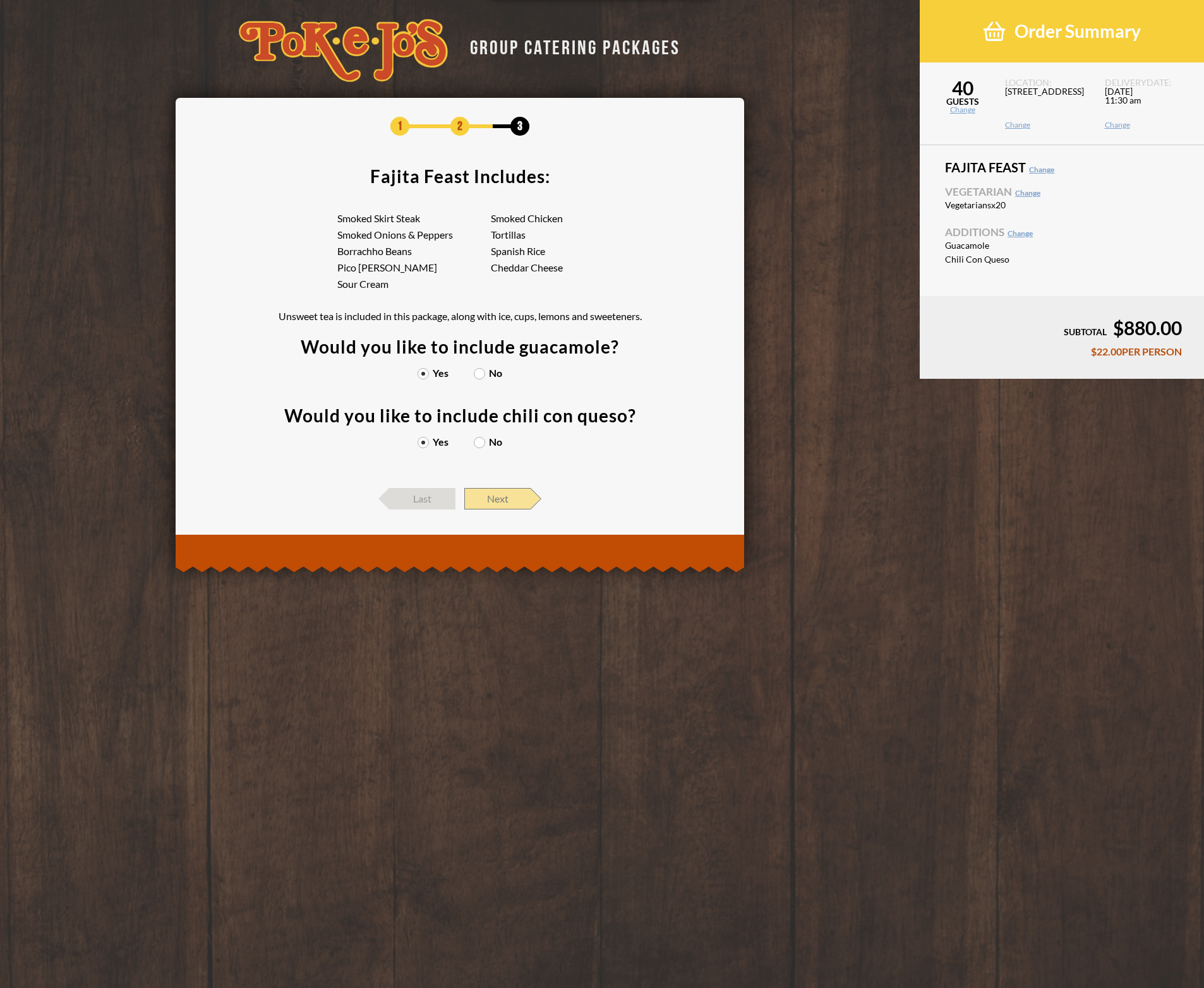
click at [492, 497] on span "Next" at bounding box center [497, 498] width 67 height 22
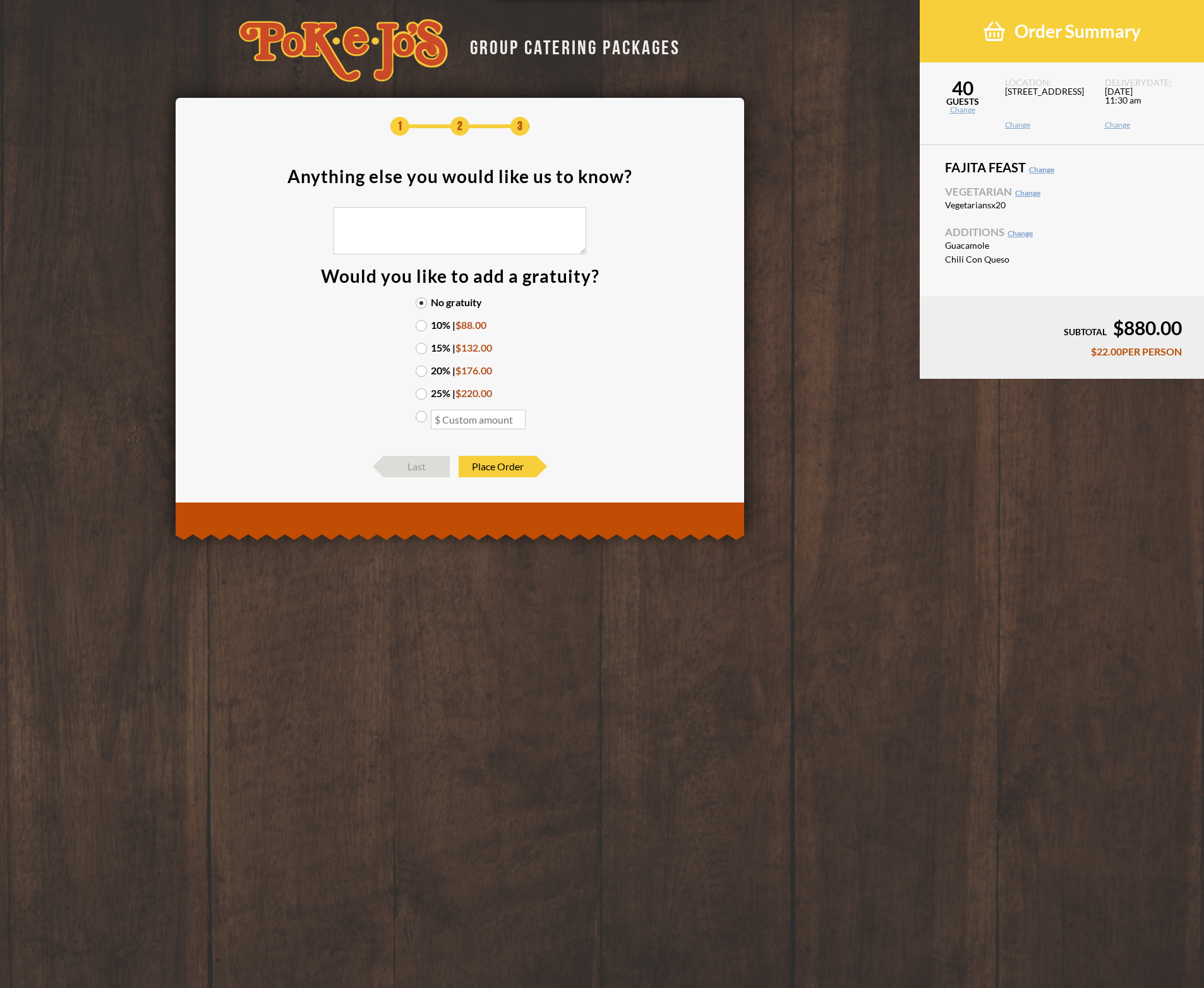
click at [461, 235] on textarea at bounding box center [460, 230] width 253 height 47
click at [426, 322] on label "10% | $88.00" at bounding box center [460, 325] width 88 height 10
click at [0, 0] on input "10% | $88.00" at bounding box center [0, 0] width 0 height 0
click at [491, 225] on textarea at bounding box center [460, 230] width 253 height 47
click at [509, 464] on span "Place Order" at bounding box center [497, 466] width 78 height 22
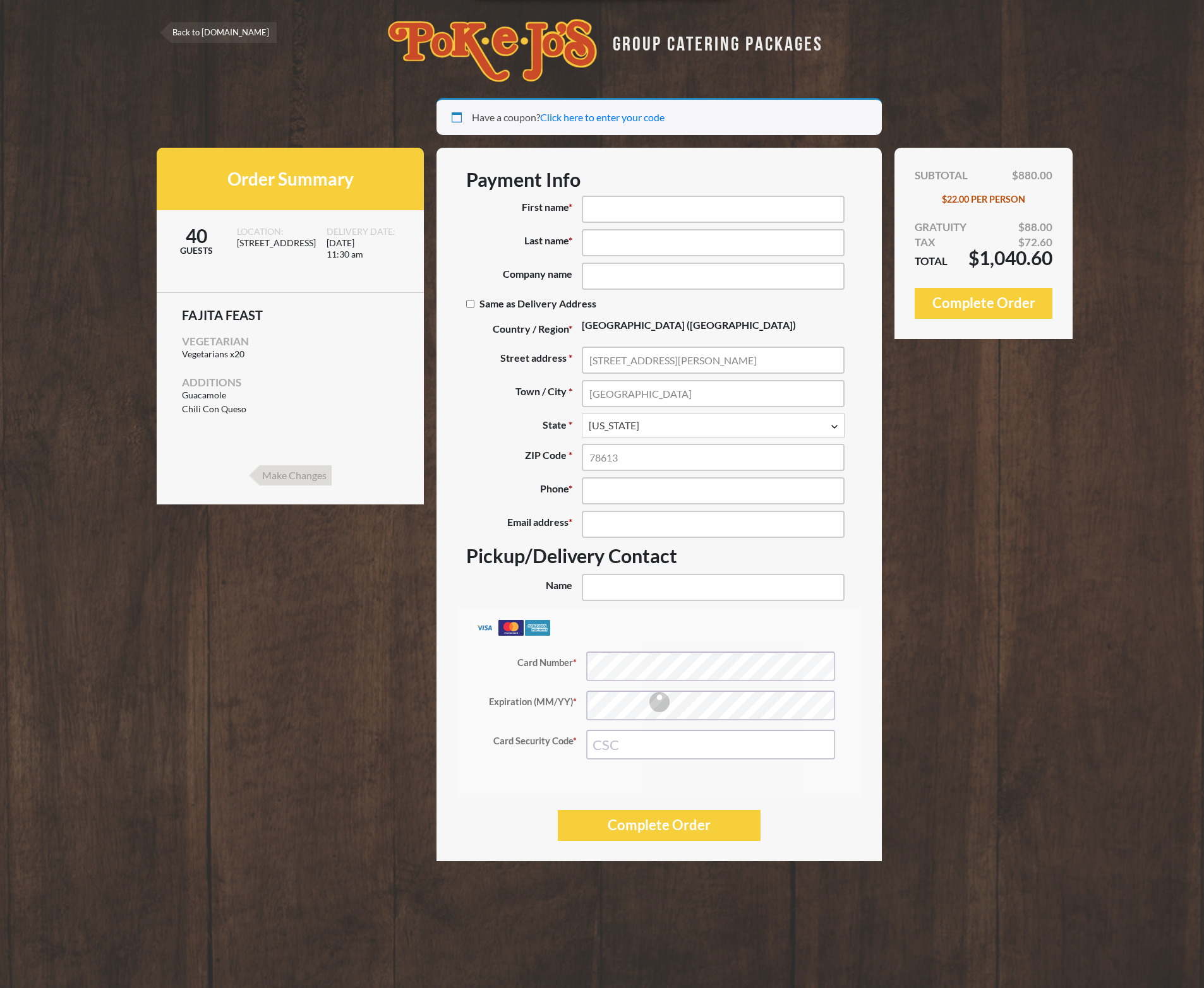
select select "[GEOGRAPHIC_DATA]"
click at [337, 319] on span "Fajita Feast" at bounding box center [290, 315] width 216 height 12
click at [617, 202] on input "First name *" at bounding box center [712, 209] width 262 height 27
type input "[PERSON_NAME]"
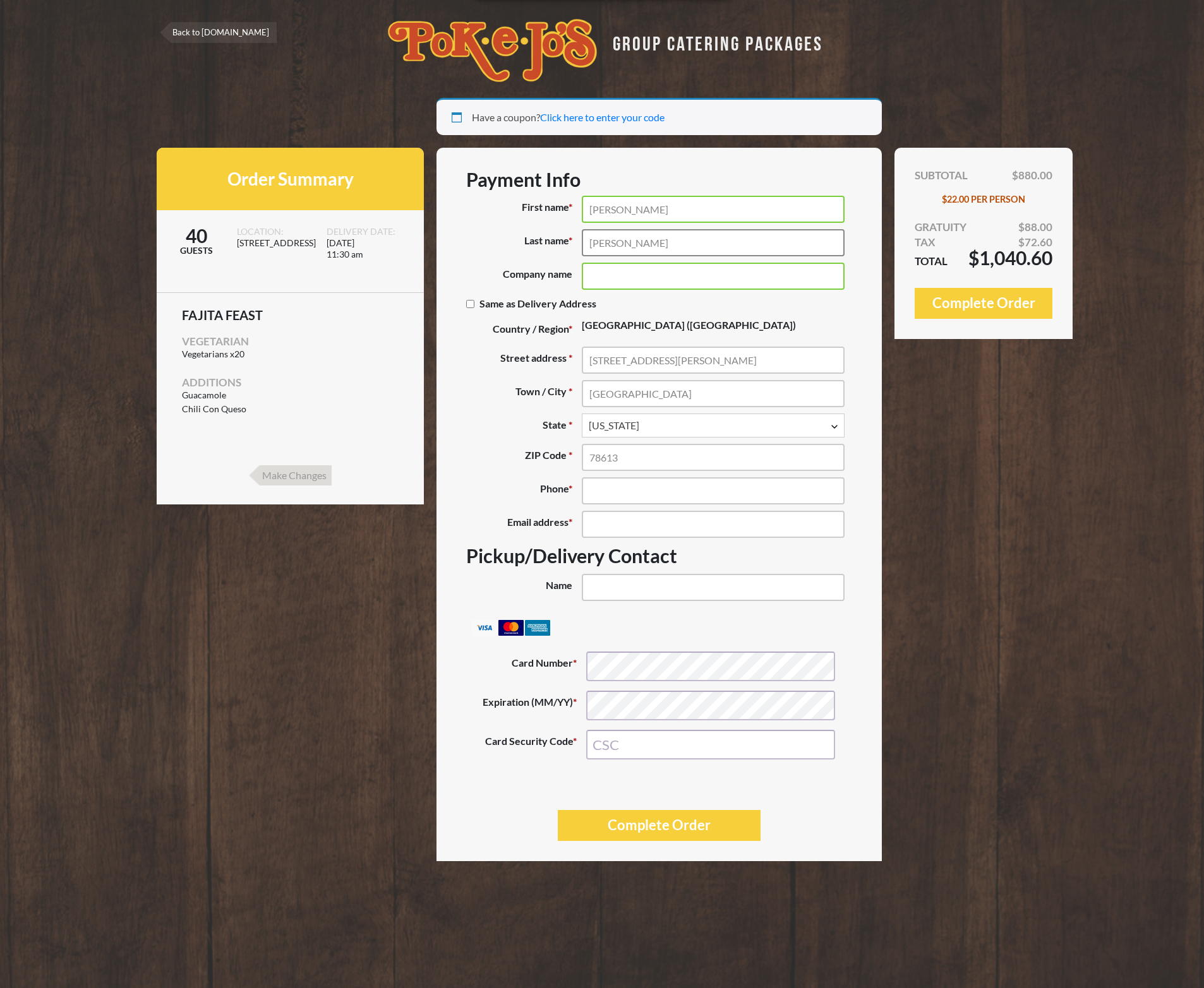
type input "[PERSON_NAME]"
type input "Amazon"
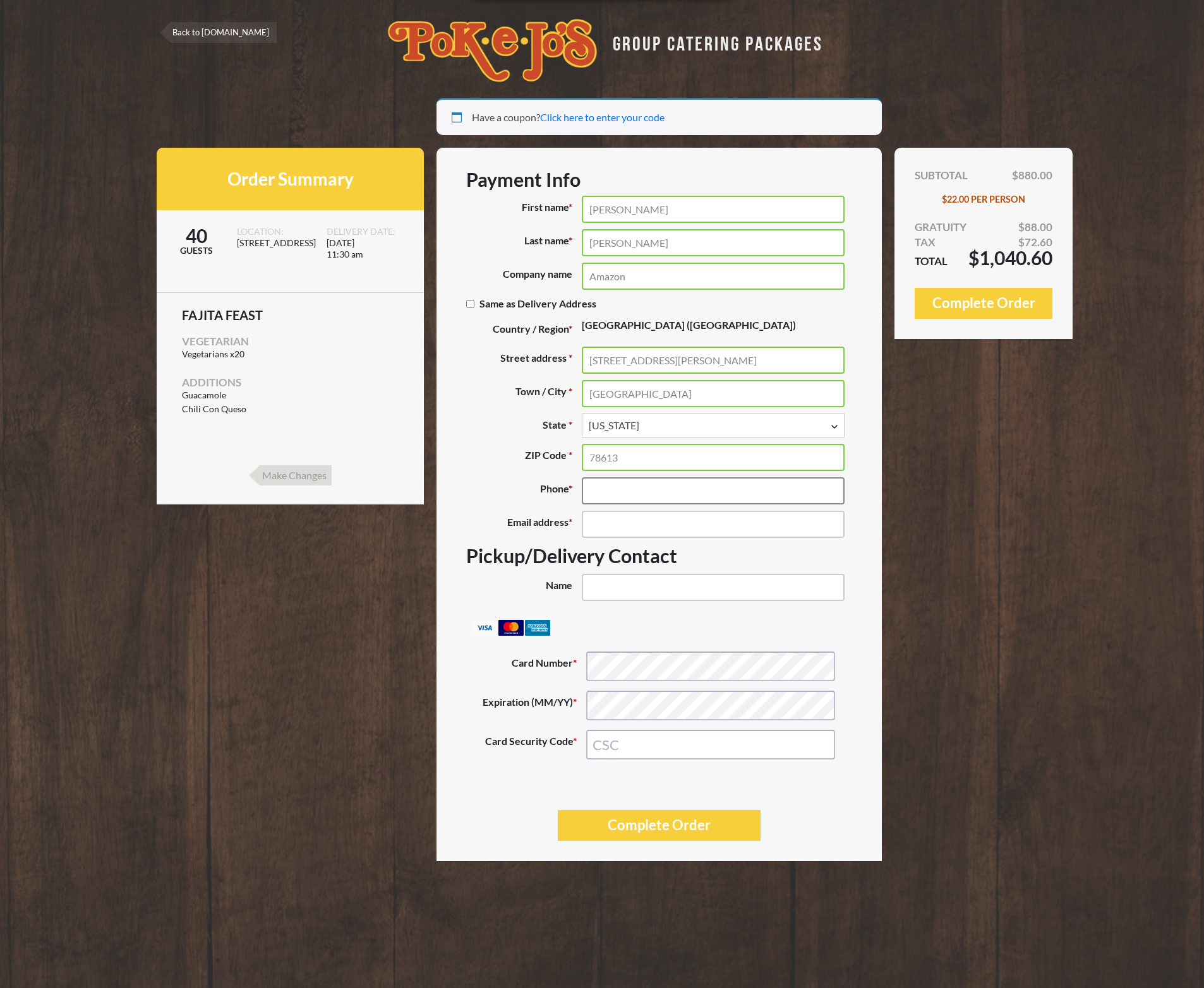
click at [640, 499] on input "Phone *" at bounding box center [712, 491] width 262 height 27
type input "(650) 308-6098"
type input "[EMAIL_ADDRESS][DOMAIN_NAME]"
type input "Dennis"
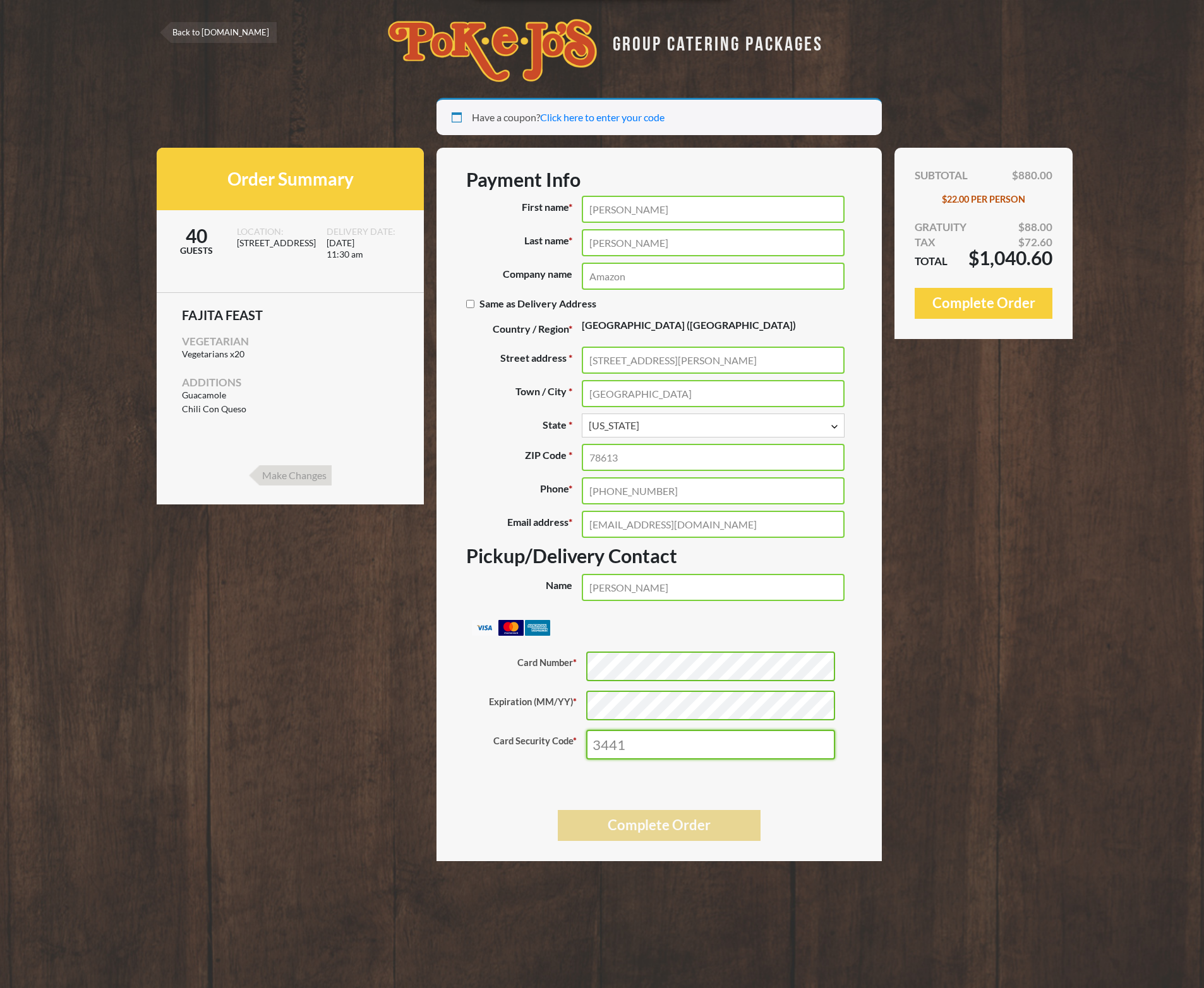
type input "3441"
click at [725, 834] on button "Complete Order" at bounding box center [659, 825] width 203 height 31
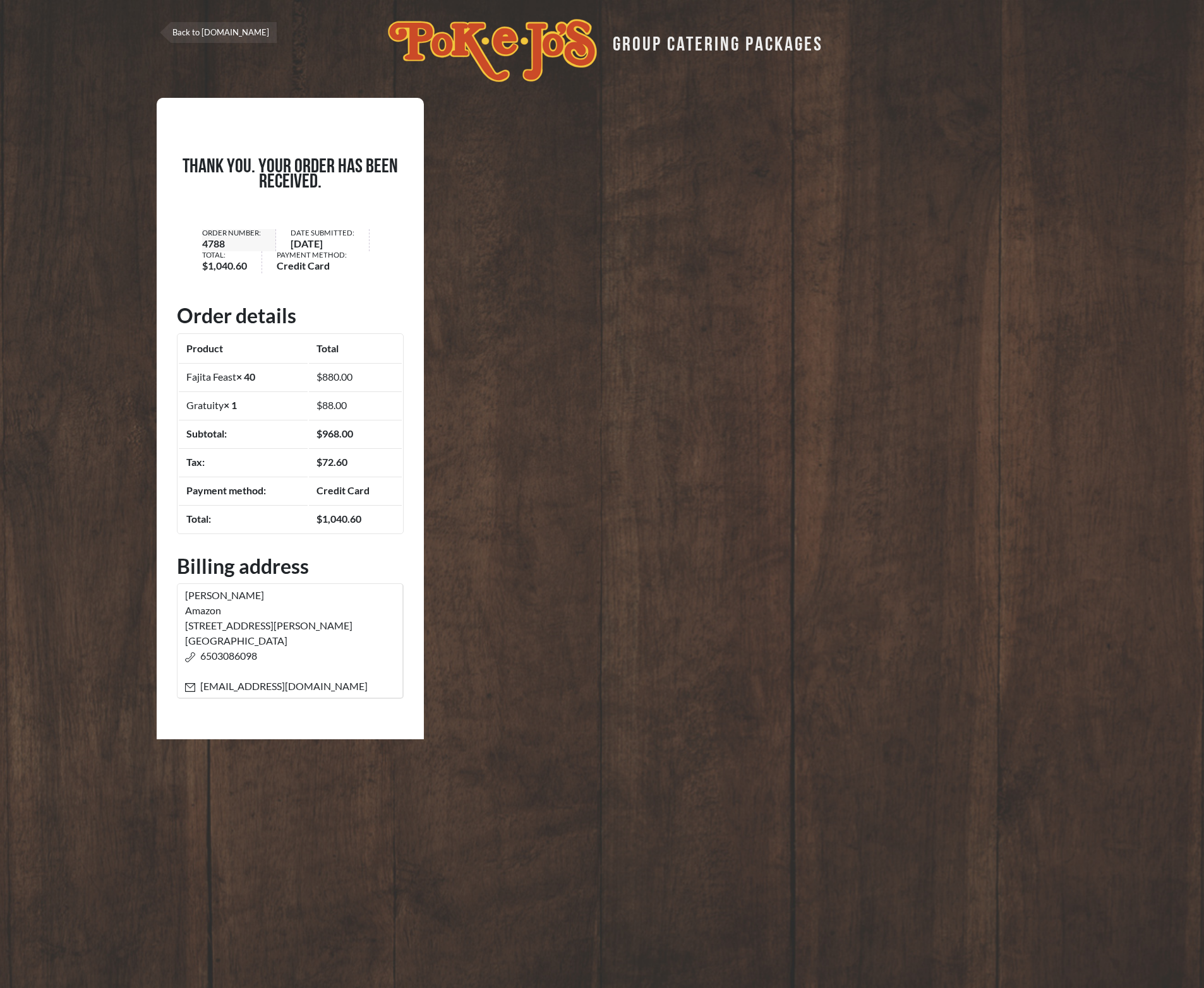
click at [358, 230] on ul "Order number: 4788 Date Submitted: [DATE] Total: $ 1,040.60 Payment method: Cre…" at bounding box center [289, 252] width 227 height 45
click at [603, 607] on div "Thank you. Your order has been received. Order number: 4788 Date Submitted: [DA…" at bounding box center [602, 418] width 890 height 642
